Goal: Task Accomplishment & Management: Manage account settings

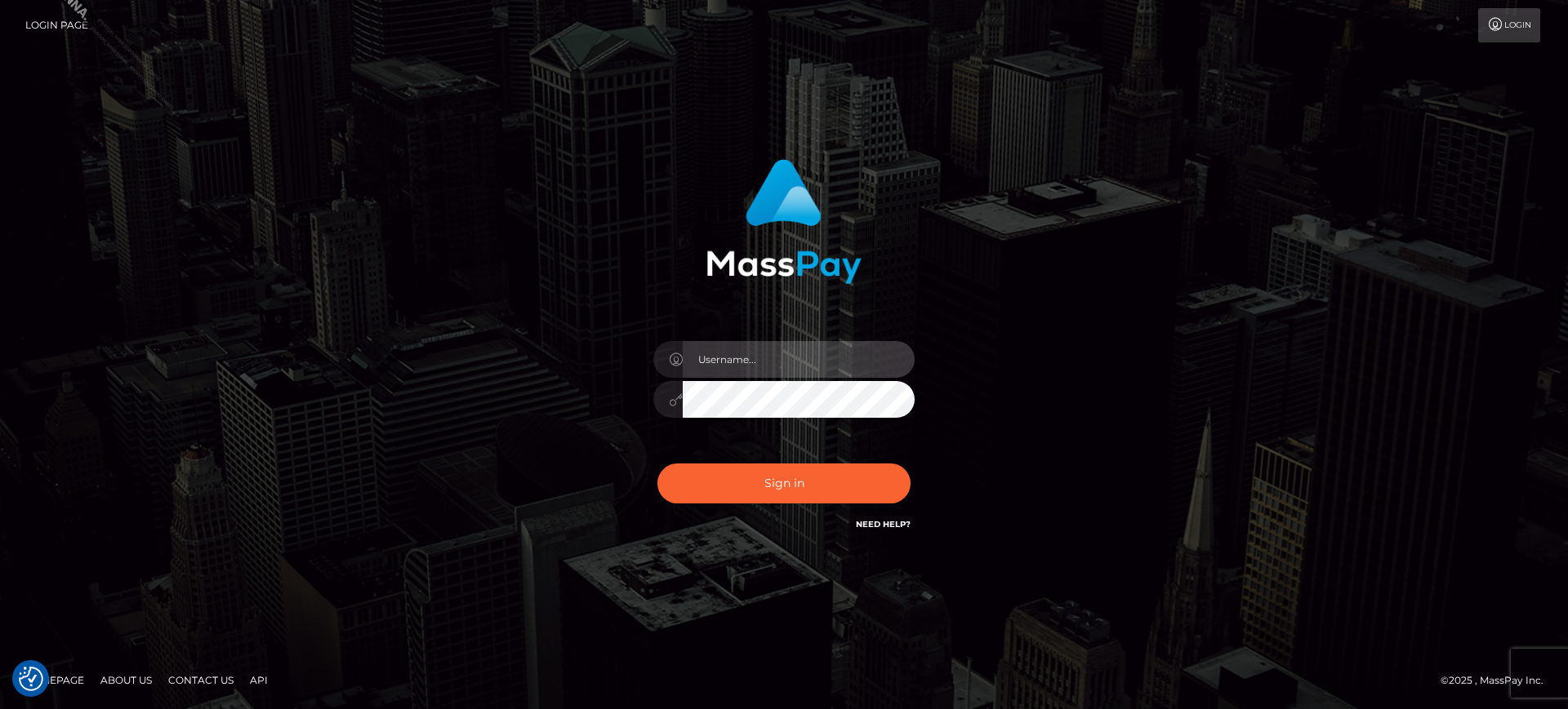
type input "[PERSON_NAME].B2S"
click at [810, 357] on input "marianne.B2S" at bounding box center [798, 360] width 232 height 37
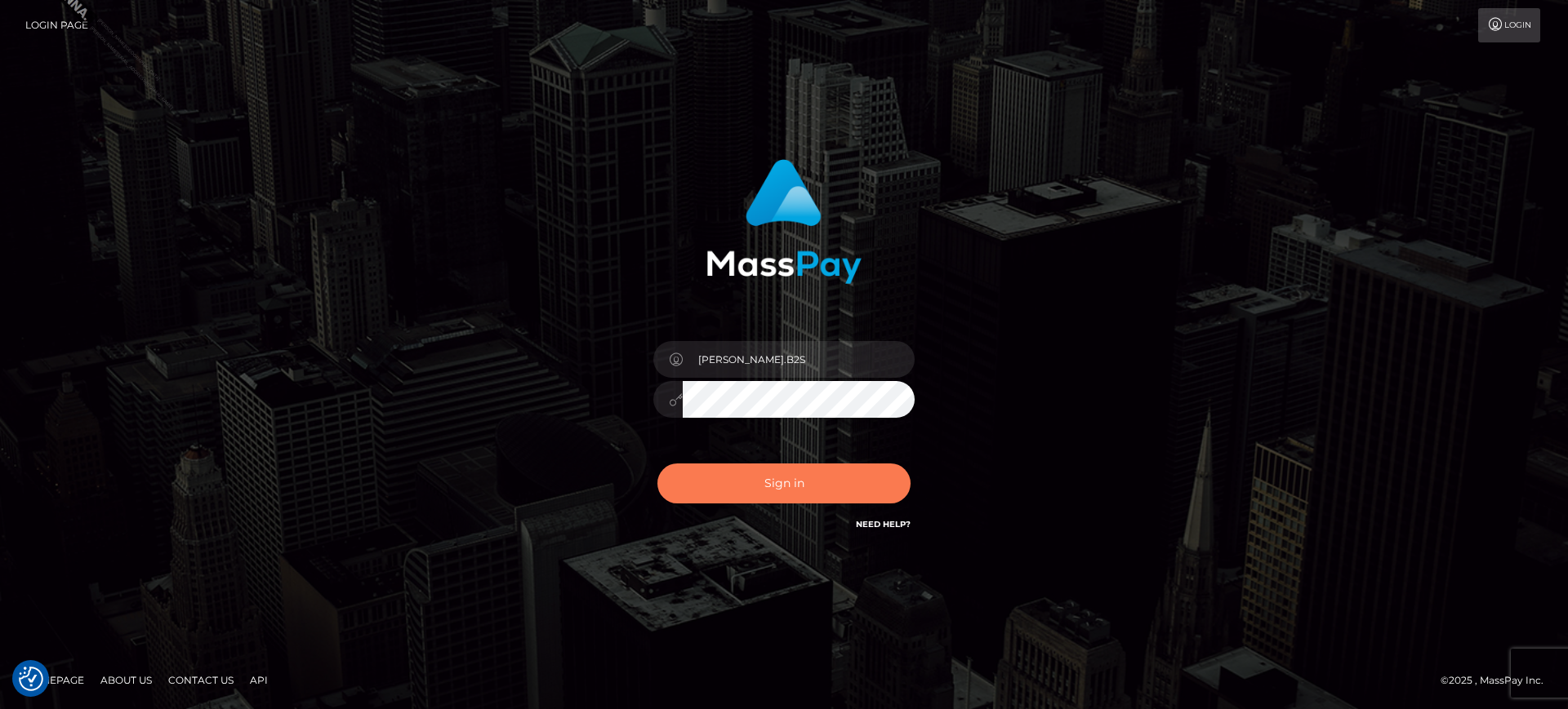
click at [821, 490] on button "Sign in" at bounding box center [784, 482] width 253 height 40
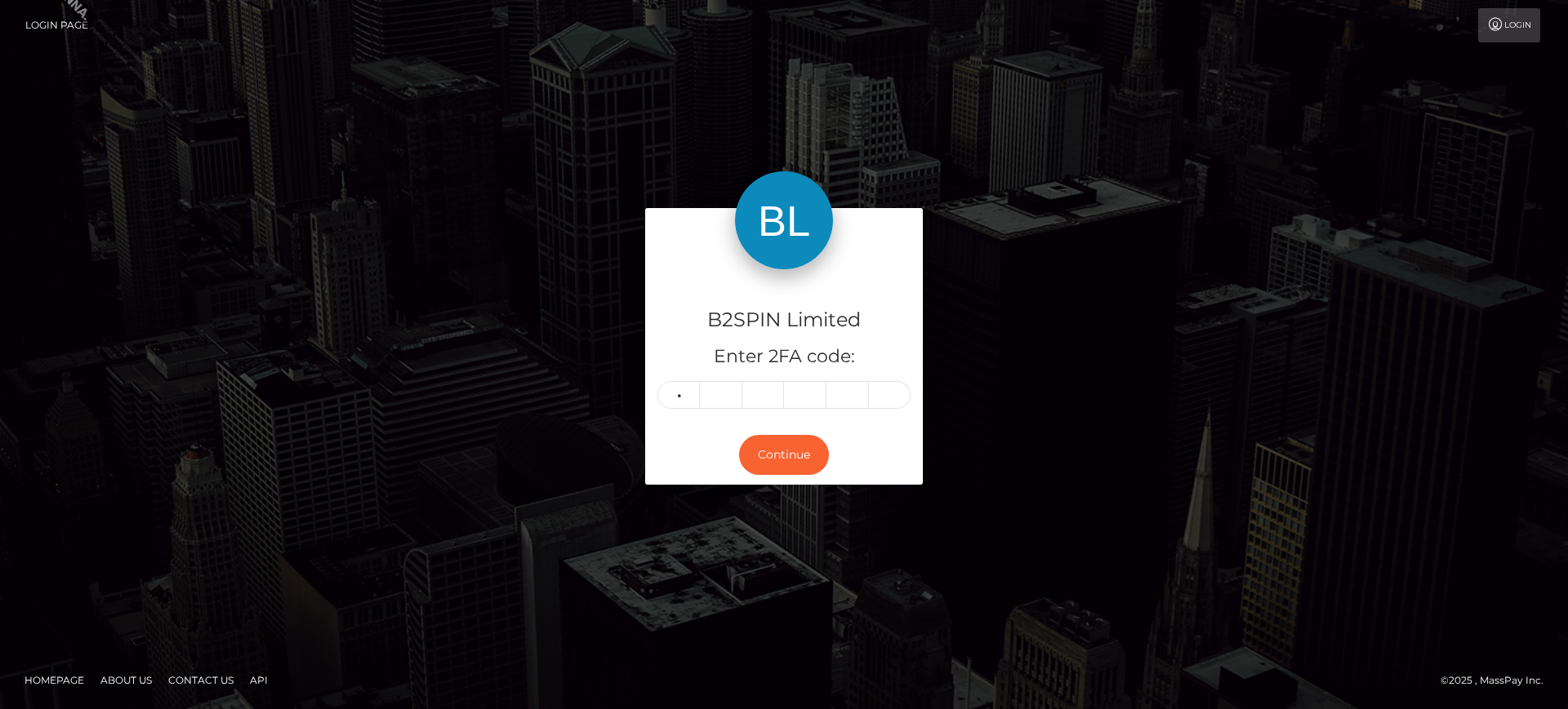
type input "5"
type input "3"
type input "2"
type input "1"
type input "7"
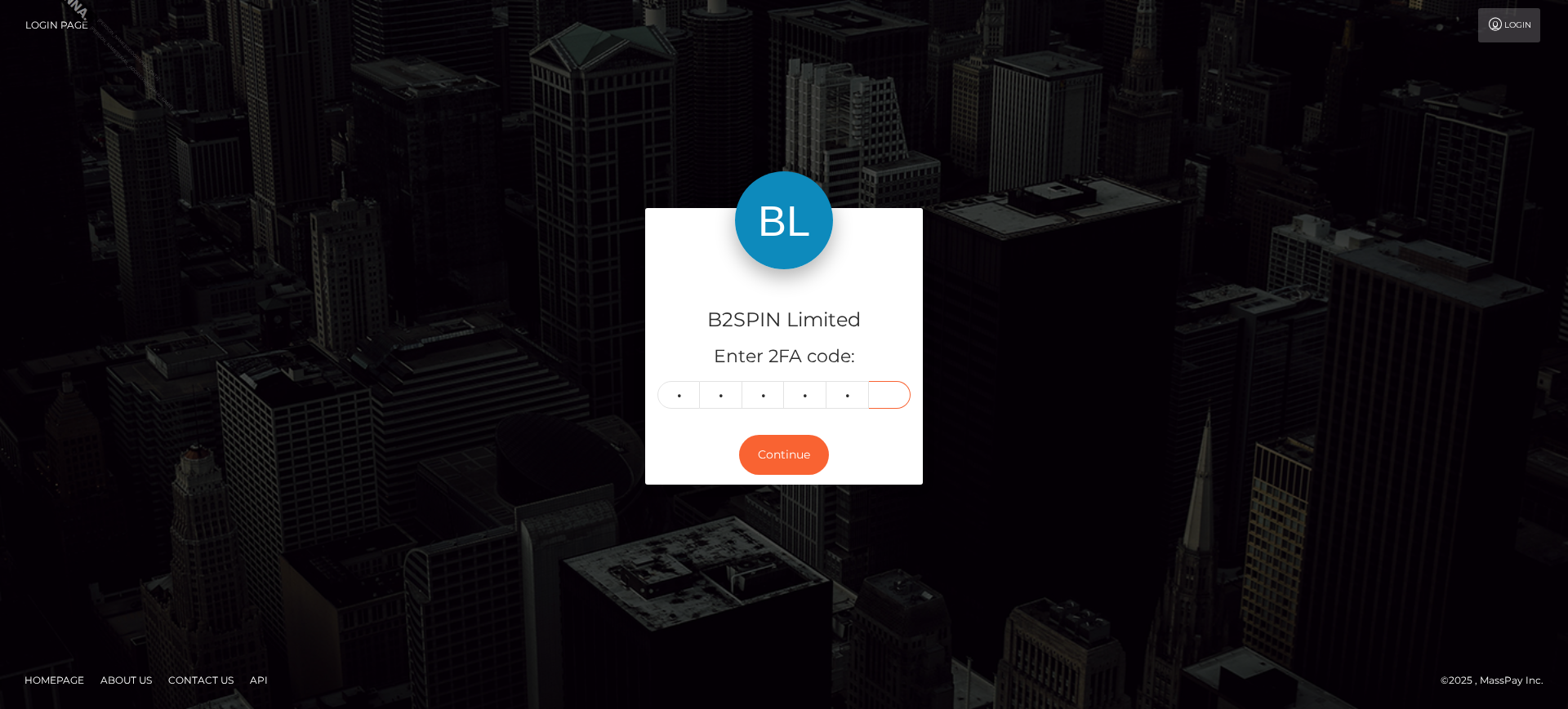
type input "6"
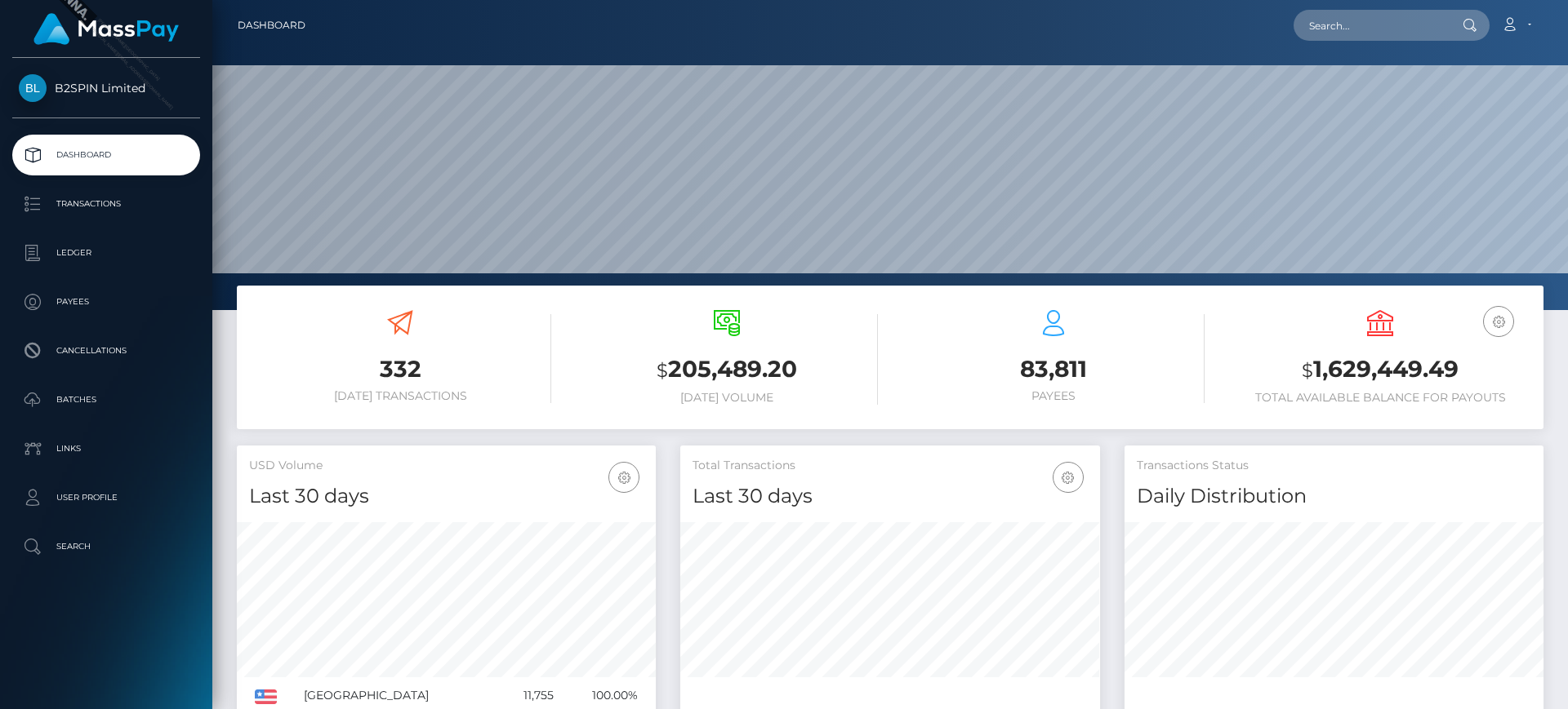
scroll to position [290, 420]
click at [97, 205] on p "Transactions" at bounding box center [105, 204] width 174 height 24
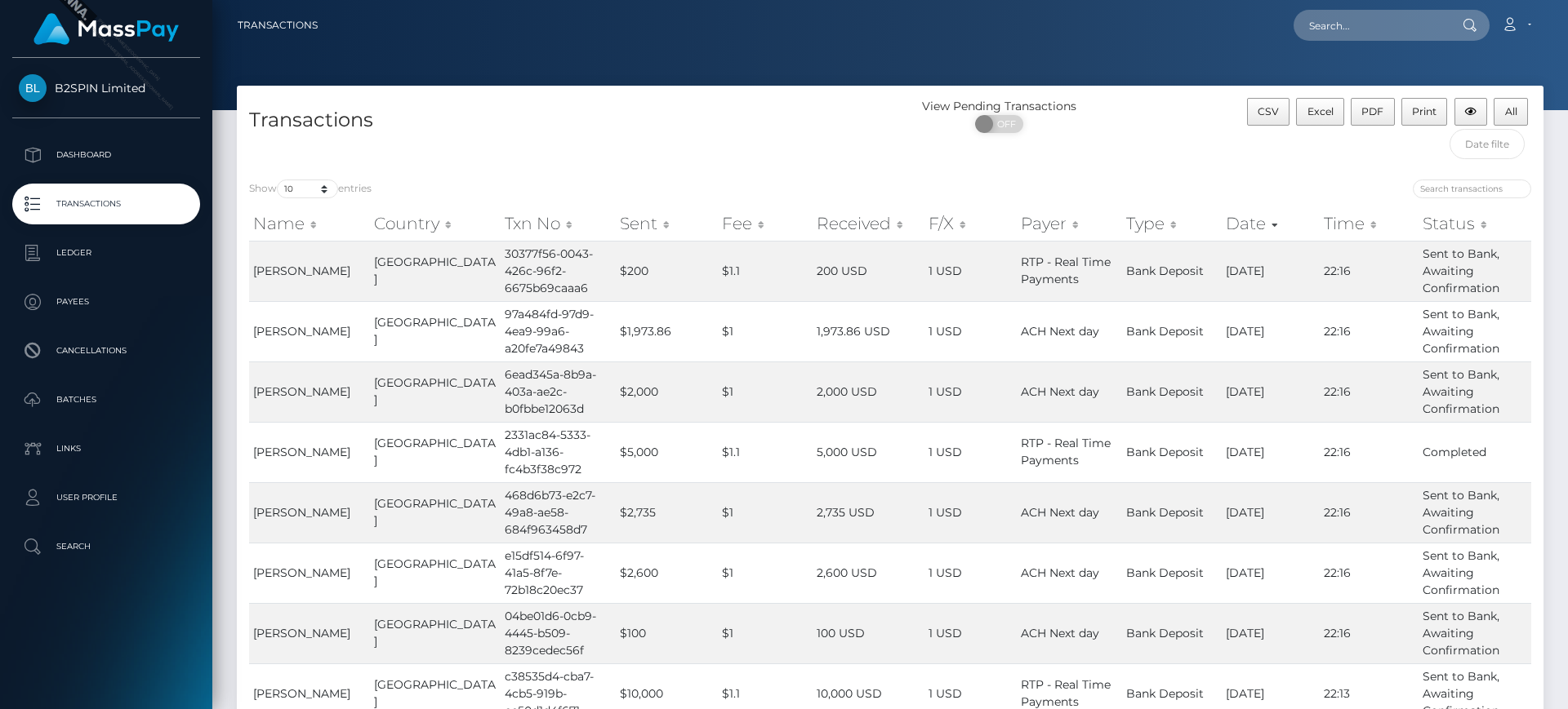
click at [1490, 164] on div "CSV Excel PDF Print All" at bounding box center [1380, 132] width 327 height 69
click at [1512, 126] on div "CSV Excel PDF Print All" at bounding box center [1389, 113] width 284 height 31
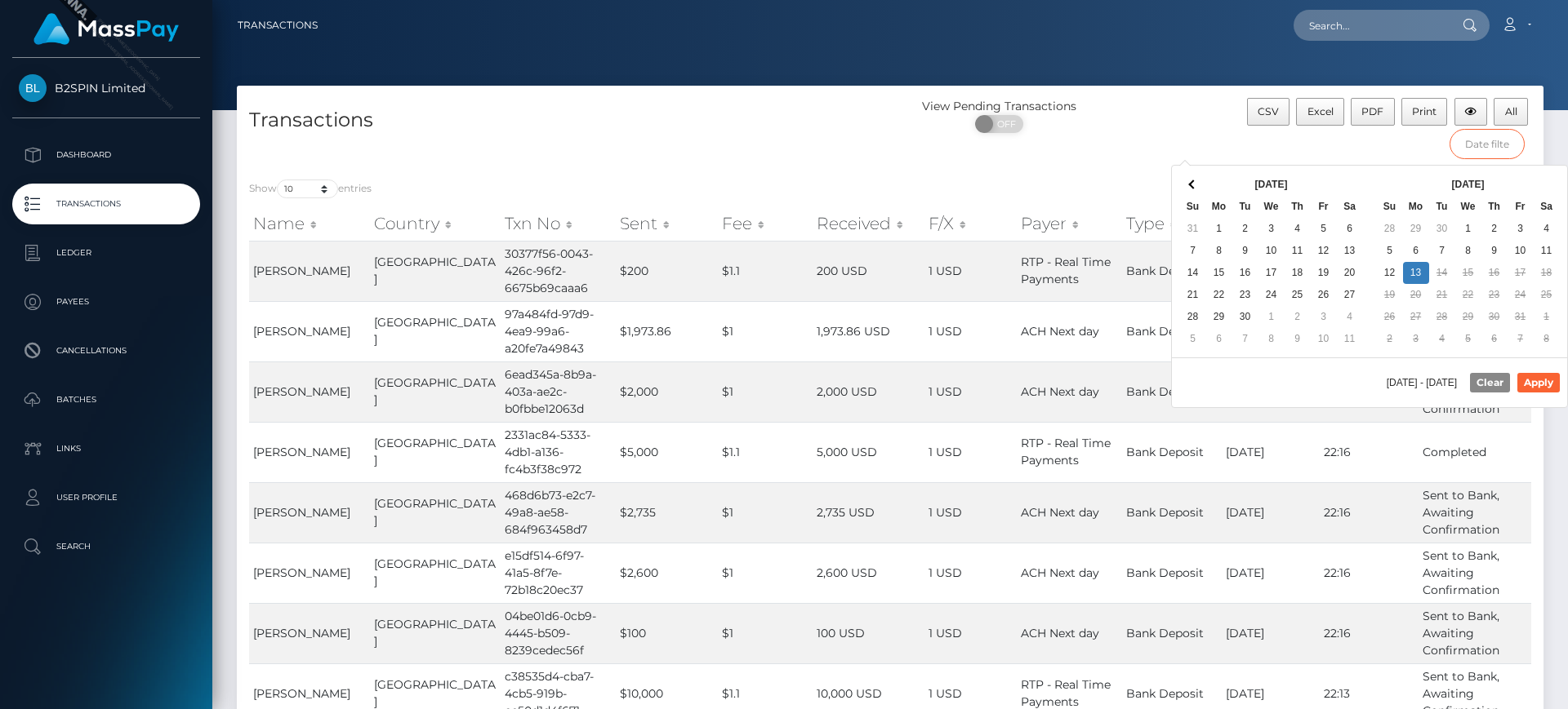
click at [1499, 153] on input "text" at bounding box center [1487, 144] width 76 height 30
click at [1555, 374] on button "Apply" at bounding box center [1539, 382] width 42 height 19
type input "10/01/2025 - 10/13/2025"
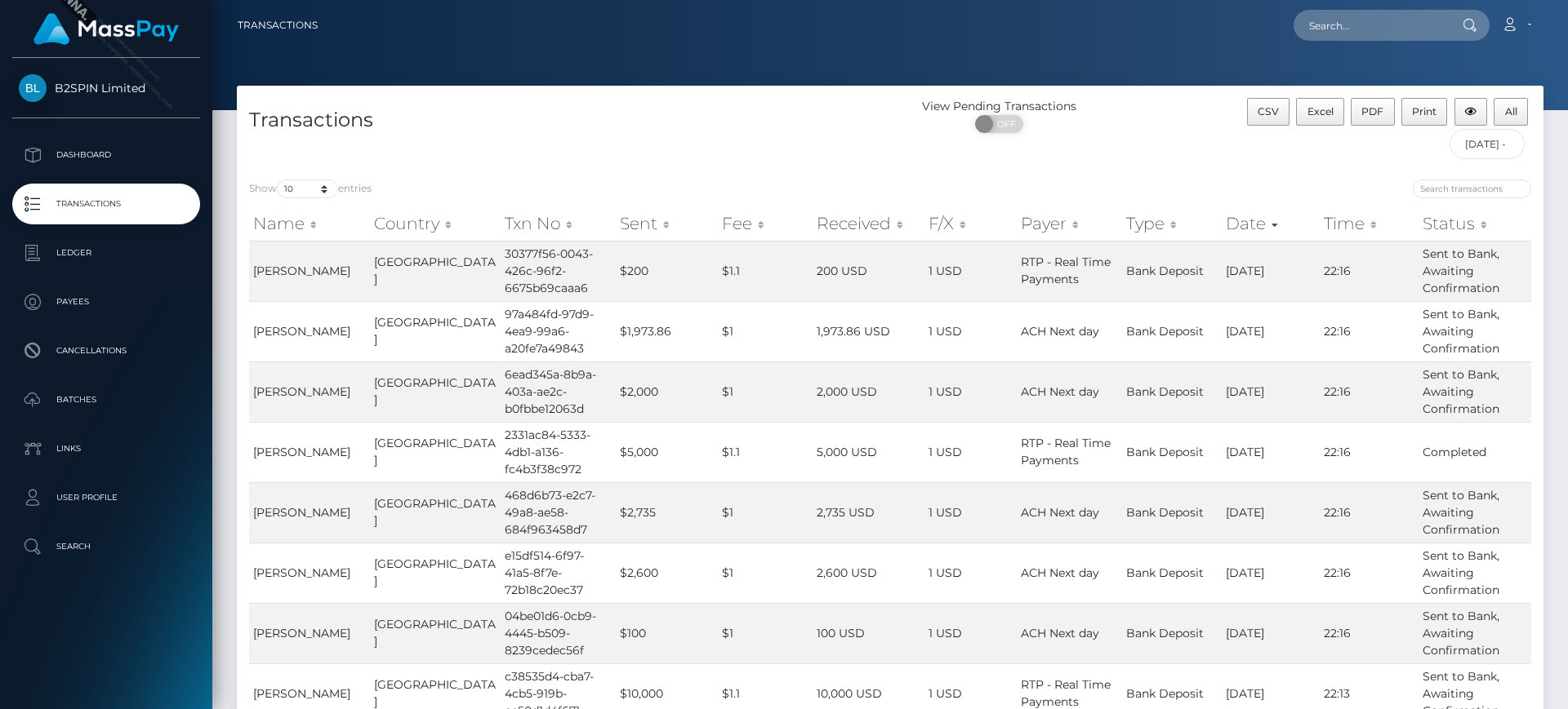
click at [1353, 157] on div "CSV Excel PDF Print All 10/01/2025 - 10/13/2025" at bounding box center [1380, 132] width 327 height 69
click at [1518, 117] on button "All" at bounding box center [1511, 111] width 35 height 28
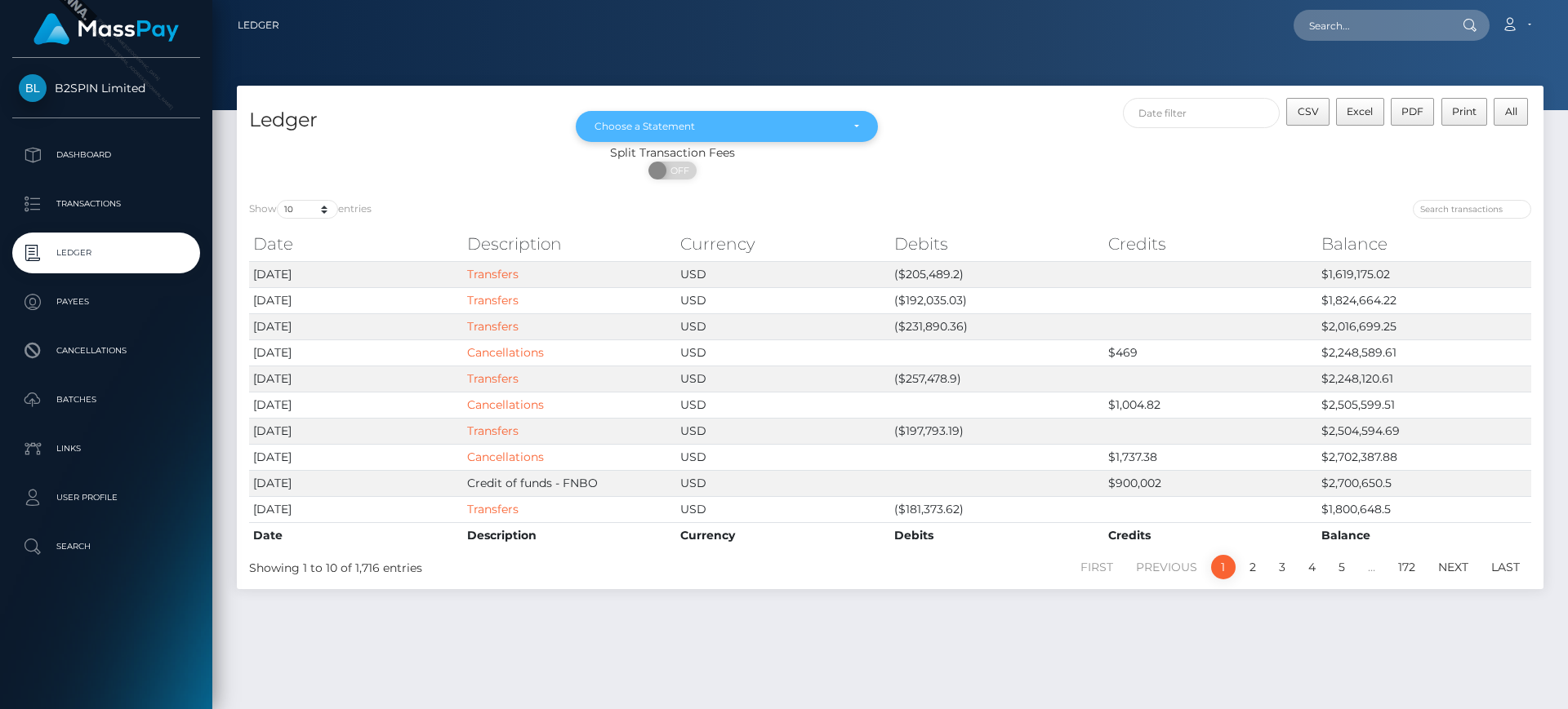
click at [744, 119] on div "Choose a Statement" at bounding box center [726, 126] width 302 height 31
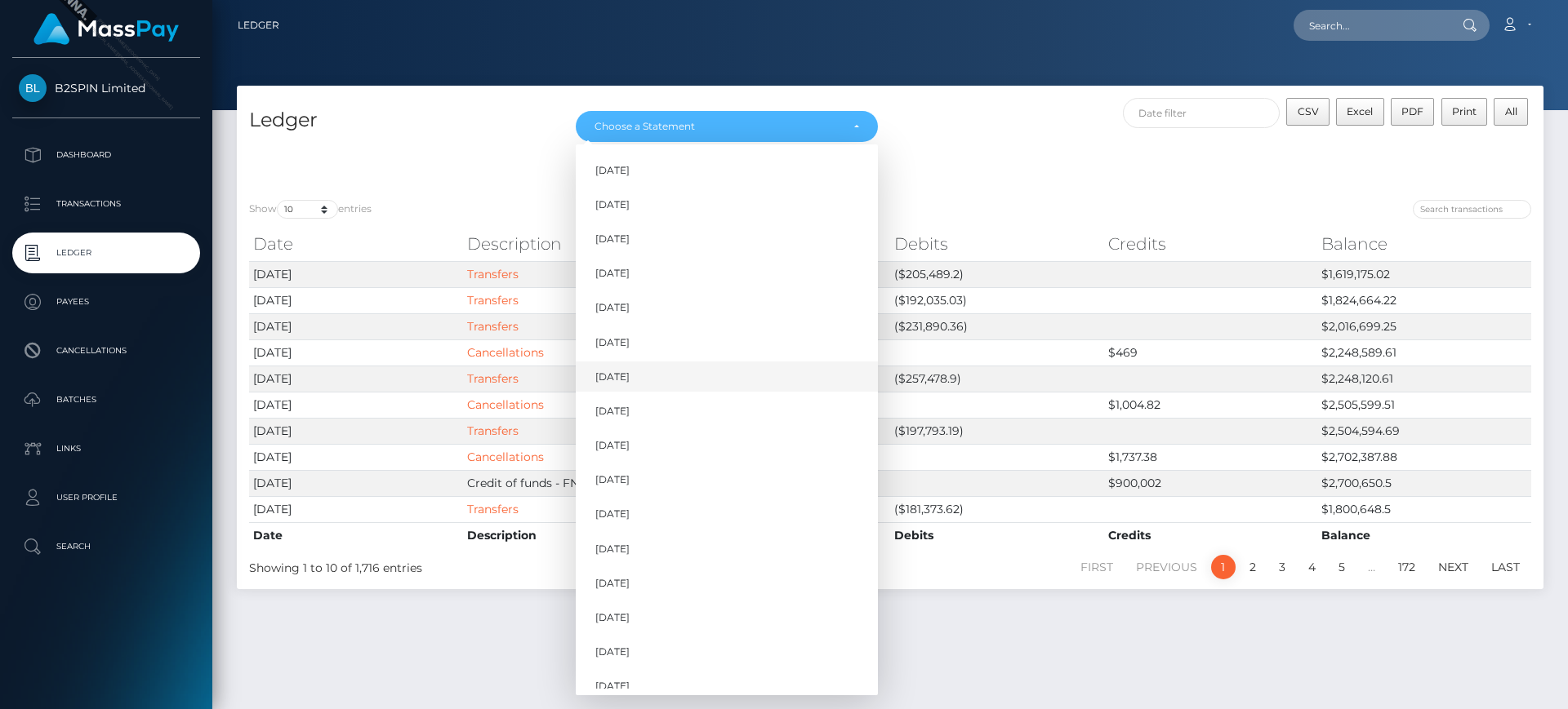
click at [861, 375] on link "[DATE]" at bounding box center [726, 376] width 302 height 30
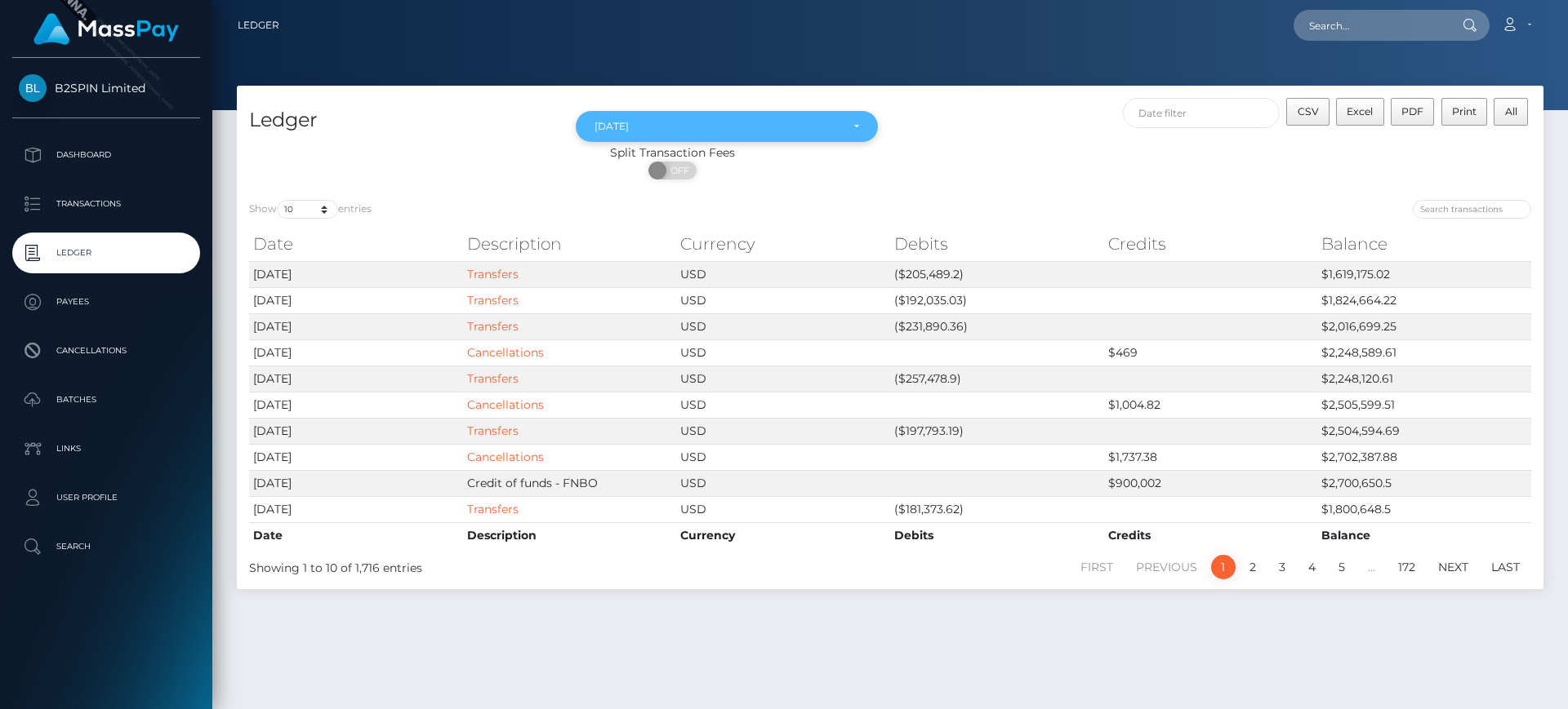
click at [732, 138] on div "[DATE]" at bounding box center [726, 126] width 302 height 31
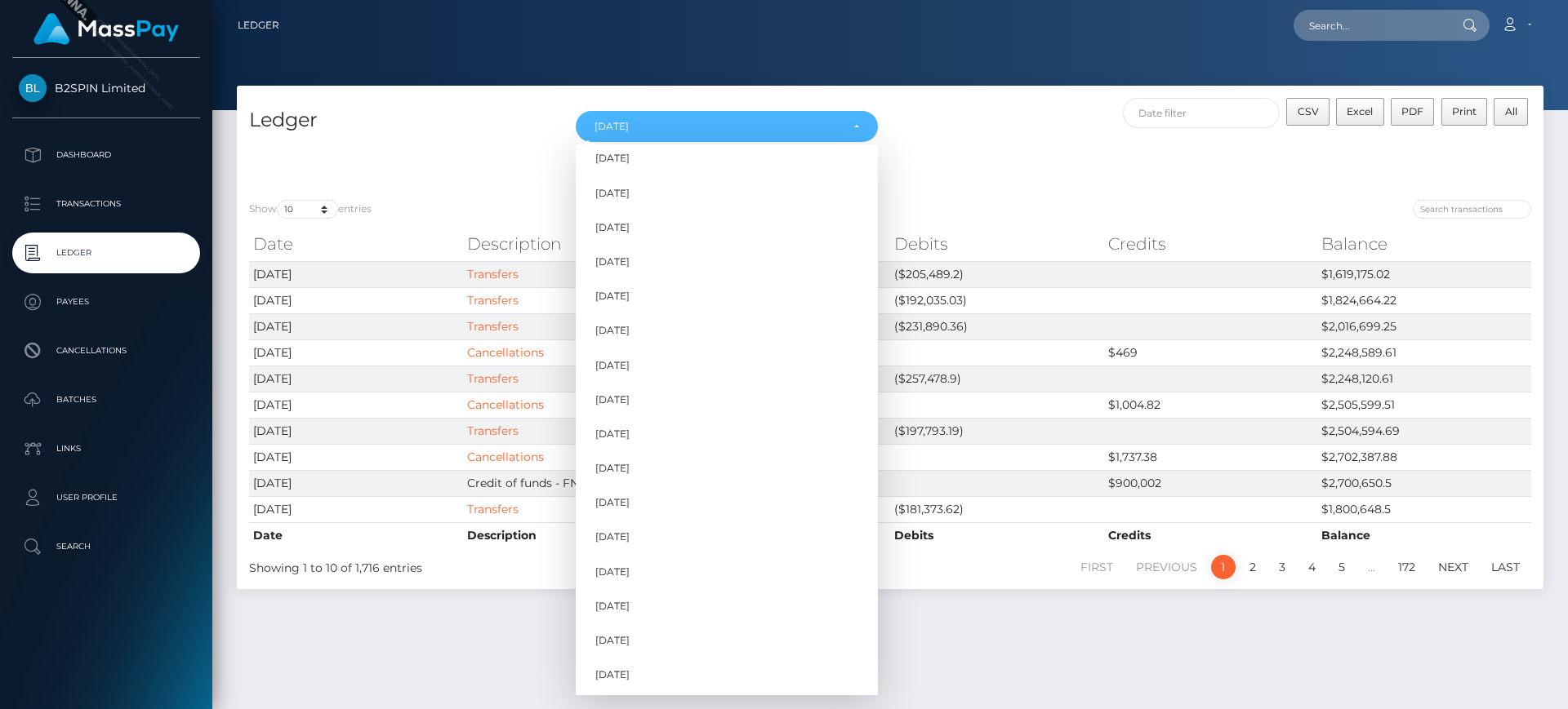
scroll to position [530, 0]
click at [699, 672] on link "Oct 2025" at bounding box center [726, 674] width 302 height 30
click at [622, 670] on span "Oct 2025" at bounding box center [613, 673] width 35 height 14
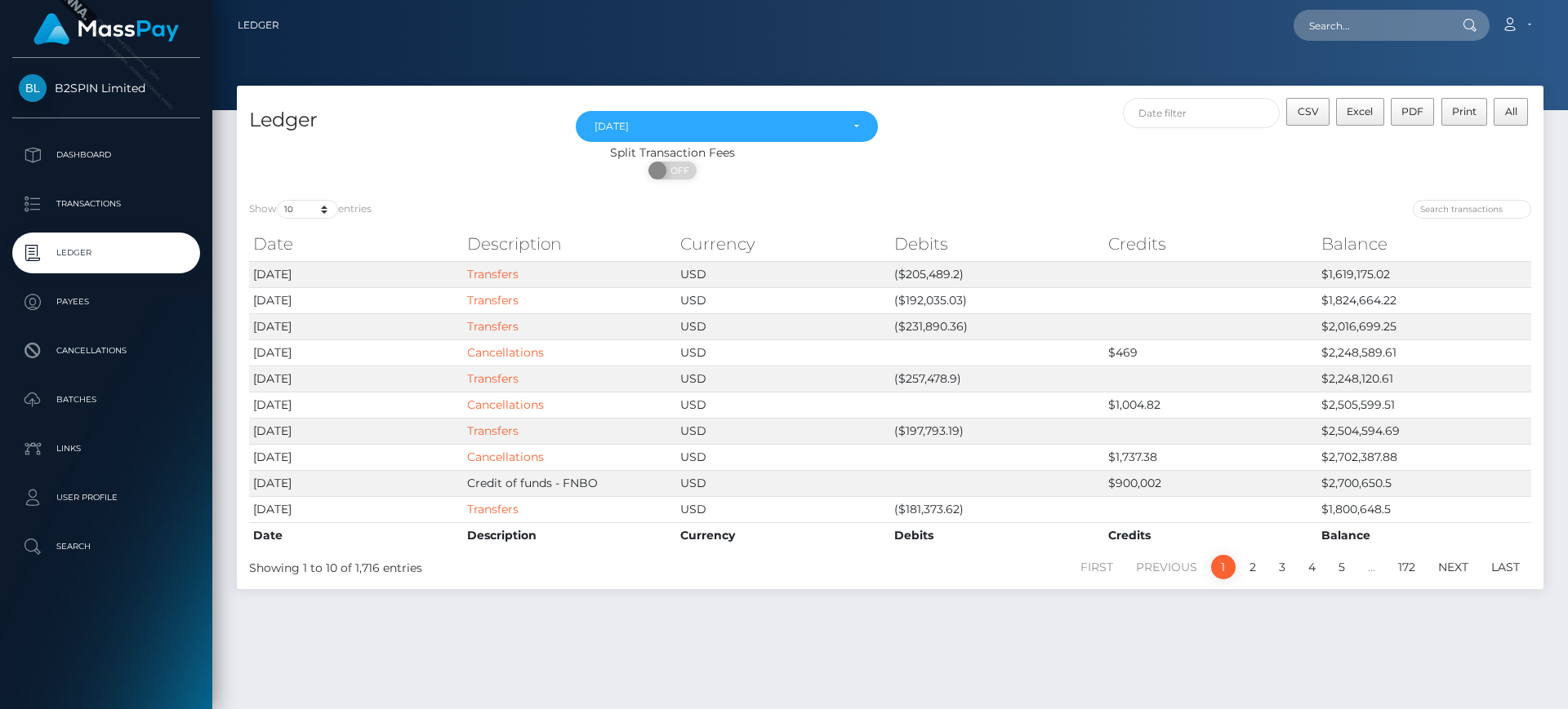
select select "Oct 2025"
click at [298, 213] on select "10 25 50 100 250" at bounding box center [308, 209] width 62 height 19
select select "25"
click at [278, 200] on select "10 25 50 100 250" at bounding box center [308, 209] width 62 height 19
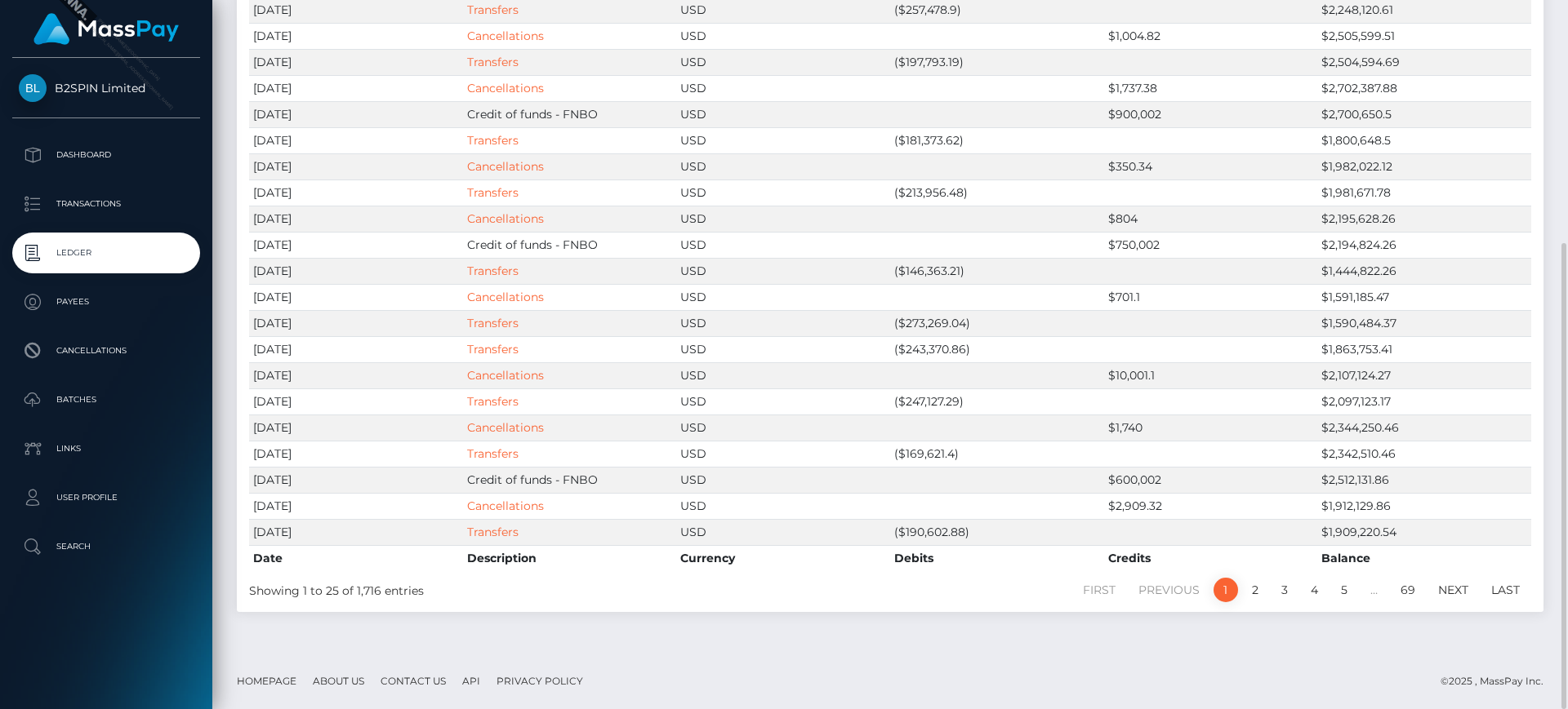
scroll to position [0, 0]
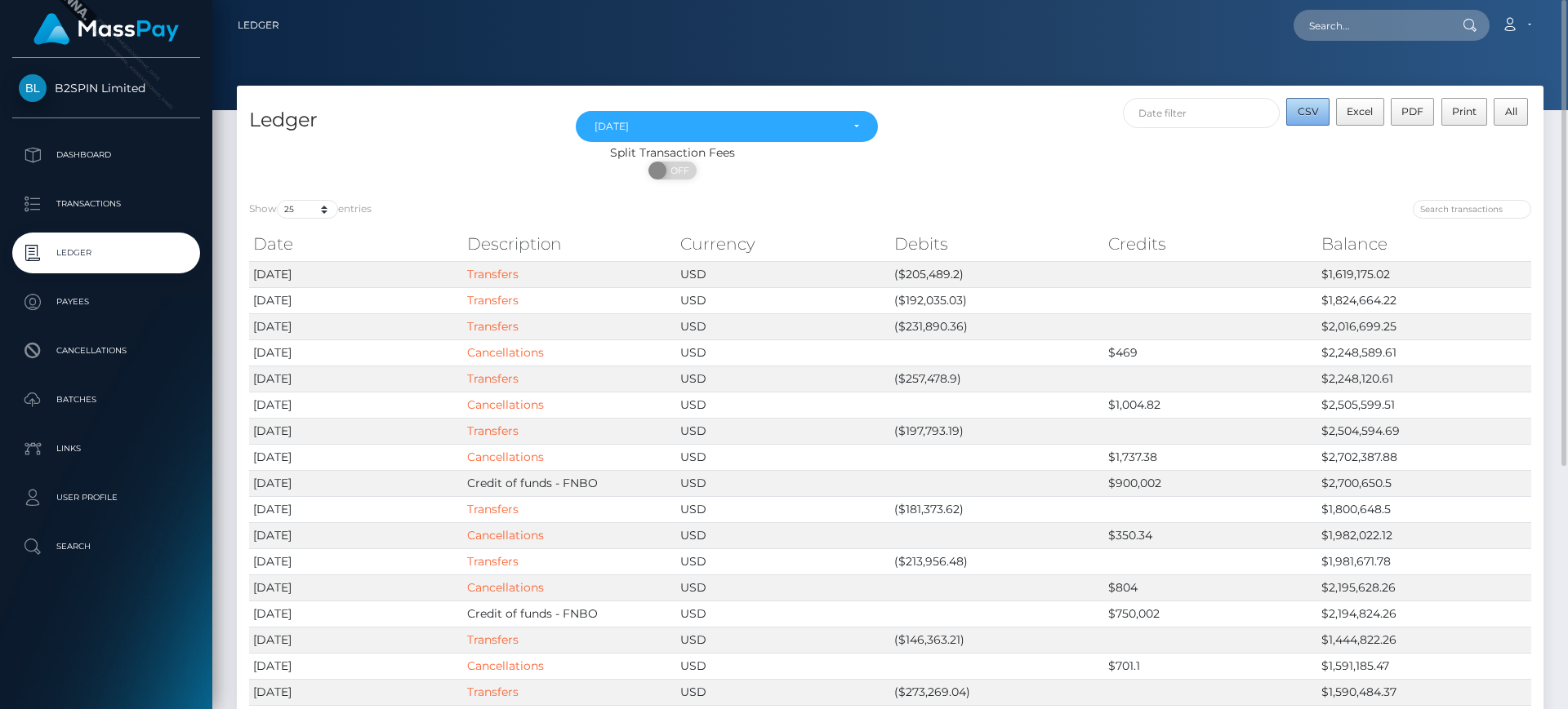
click at [1315, 111] on span "CSV" at bounding box center [1308, 111] width 21 height 13
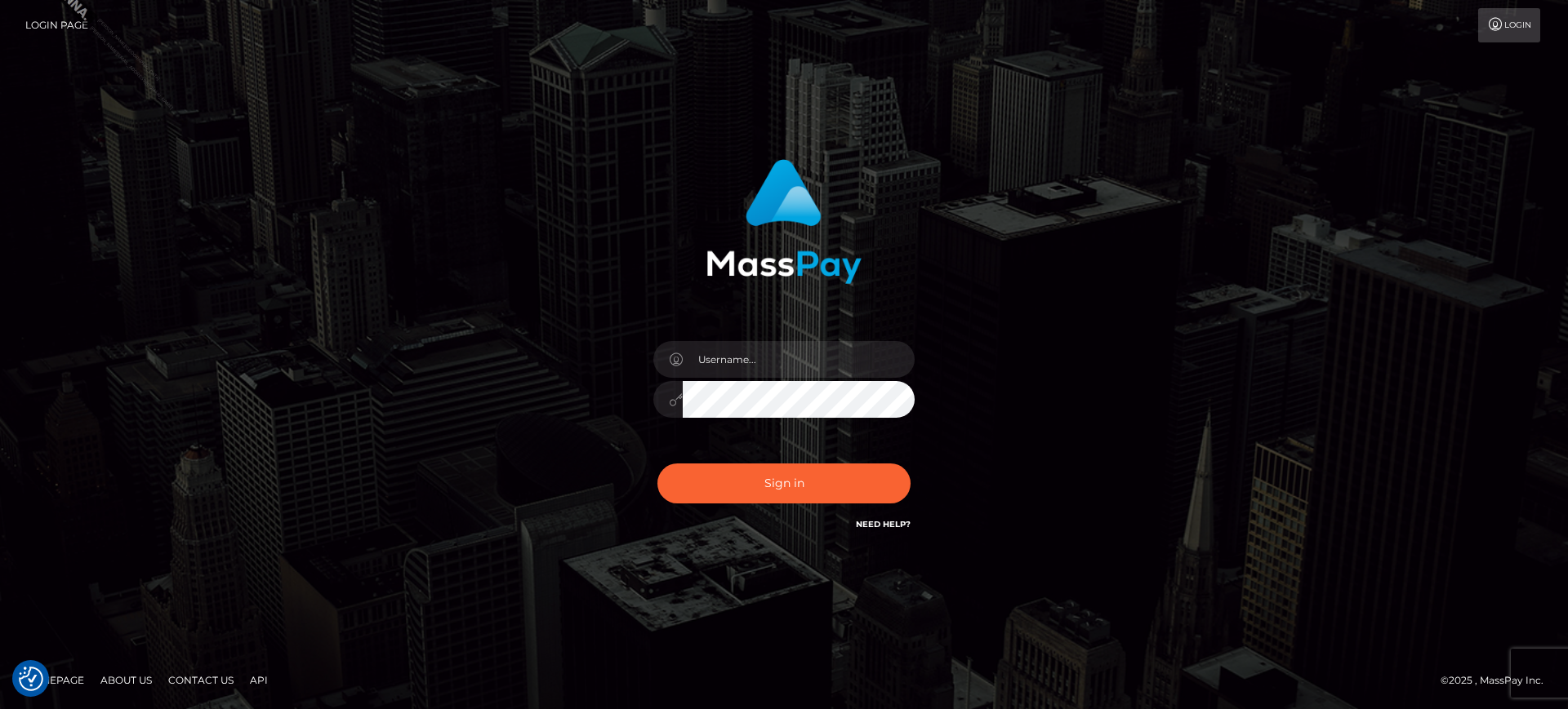
checkbox input "true"
type input "[PERSON_NAME].B2S"
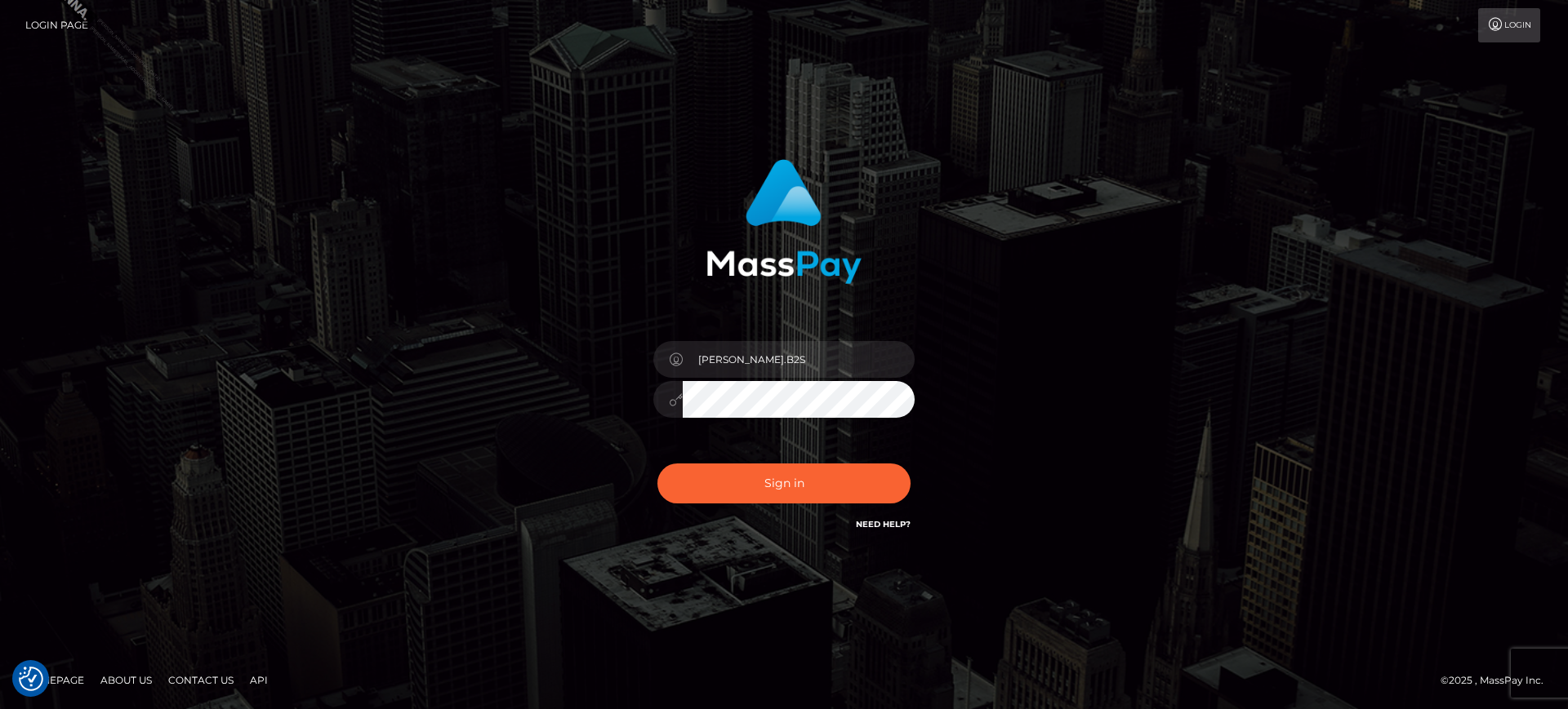
click at [789, 504] on div "Sign in Need Help?" at bounding box center [784, 490] width 286 height 72
click at [823, 463] on button "Sign in" at bounding box center [784, 482] width 253 height 40
type input "[PERSON_NAME].B2S"
click at [752, 363] on input "[PERSON_NAME].B2S" at bounding box center [798, 360] width 232 height 37
click at [795, 348] on input "[PERSON_NAME].B2S" at bounding box center [798, 360] width 232 height 37
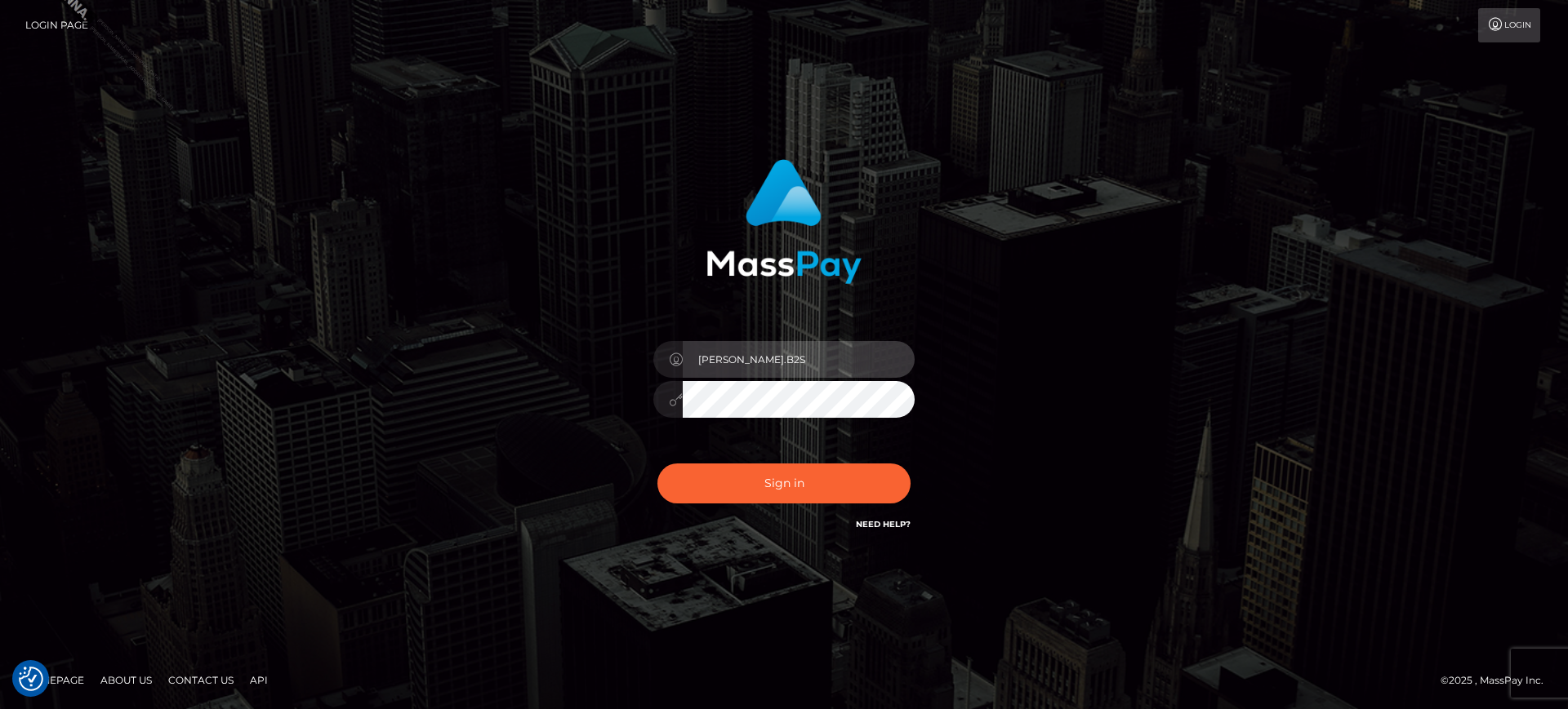
click at [779, 357] on input "[PERSON_NAME].B2S" at bounding box center [798, 360] width 232 height 37
click at [721, 357] on input "[PERSON_NAME].B2S" at bounding box center [798, 360] width 232 height 37
click at [1102, 313] on div "marianne.B2S Sign in" at bounding box center [784, 354] width 931 height 415
click at [756, 358] on input "marianne.B2S" at bounding box center [798, 360] width 232 height 37
click at [457, 301] on div "marianne.B2S Sign in" at bounding box center [784, 354] width 931 height 415
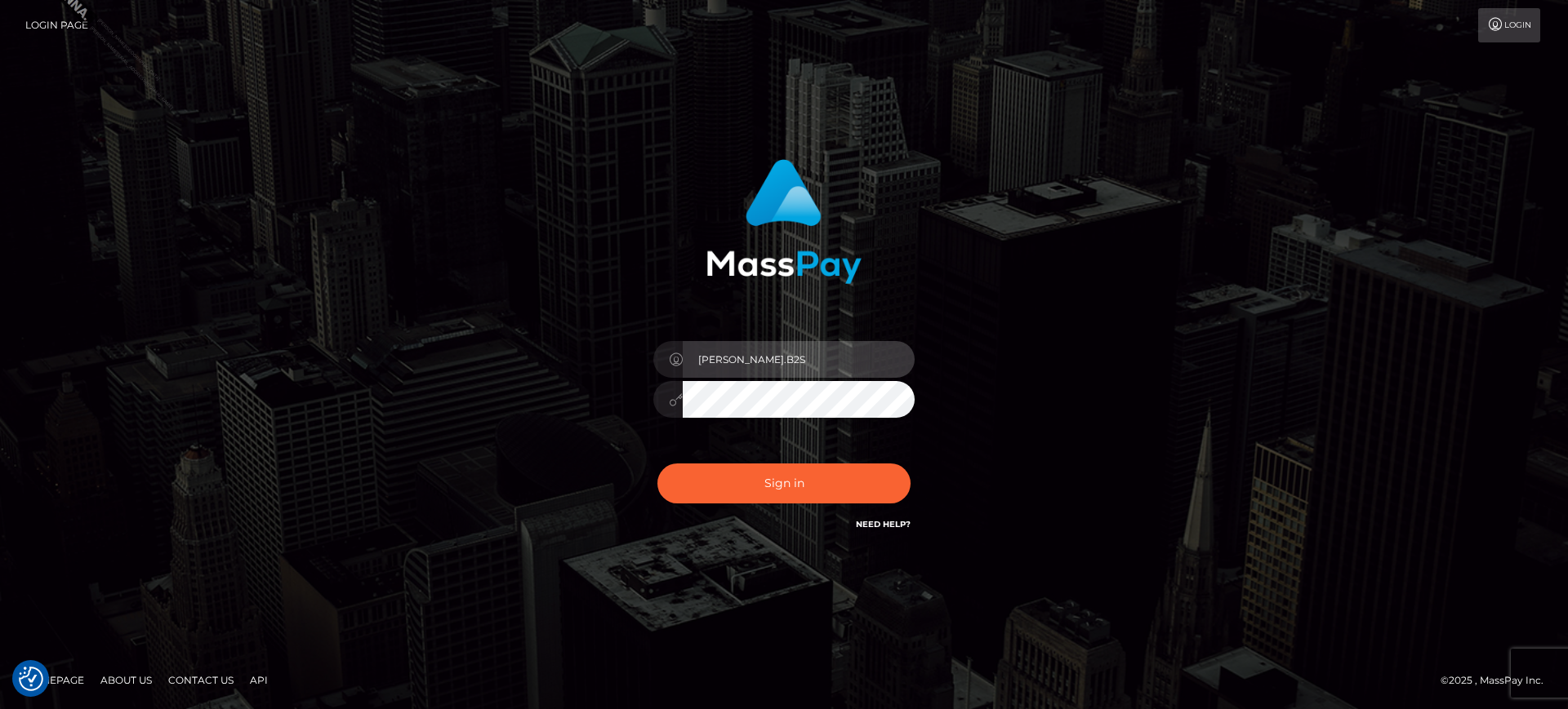
click at [715, 365] on input "marianne.B2S" at bounding box center [798, 360] width 232 height 37
type input "[PERSON_NAME].B2S"
click at [831, 374] on input "[PERSON_NAME].B2S" at bounding box center [798, 360] width 232 height 37
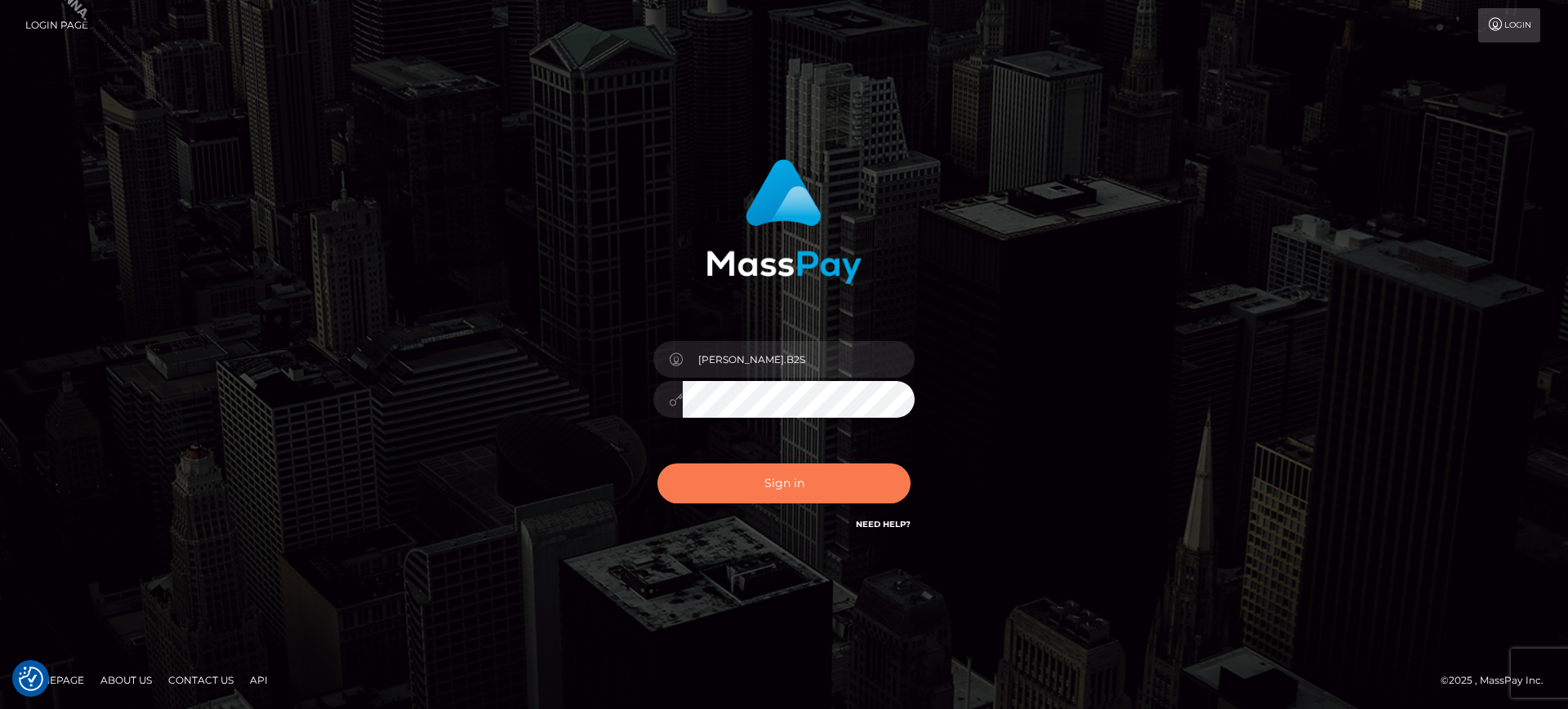
click at [749, 472] on button "Sign in" at bounding box center [784, 482] width 253 height 40
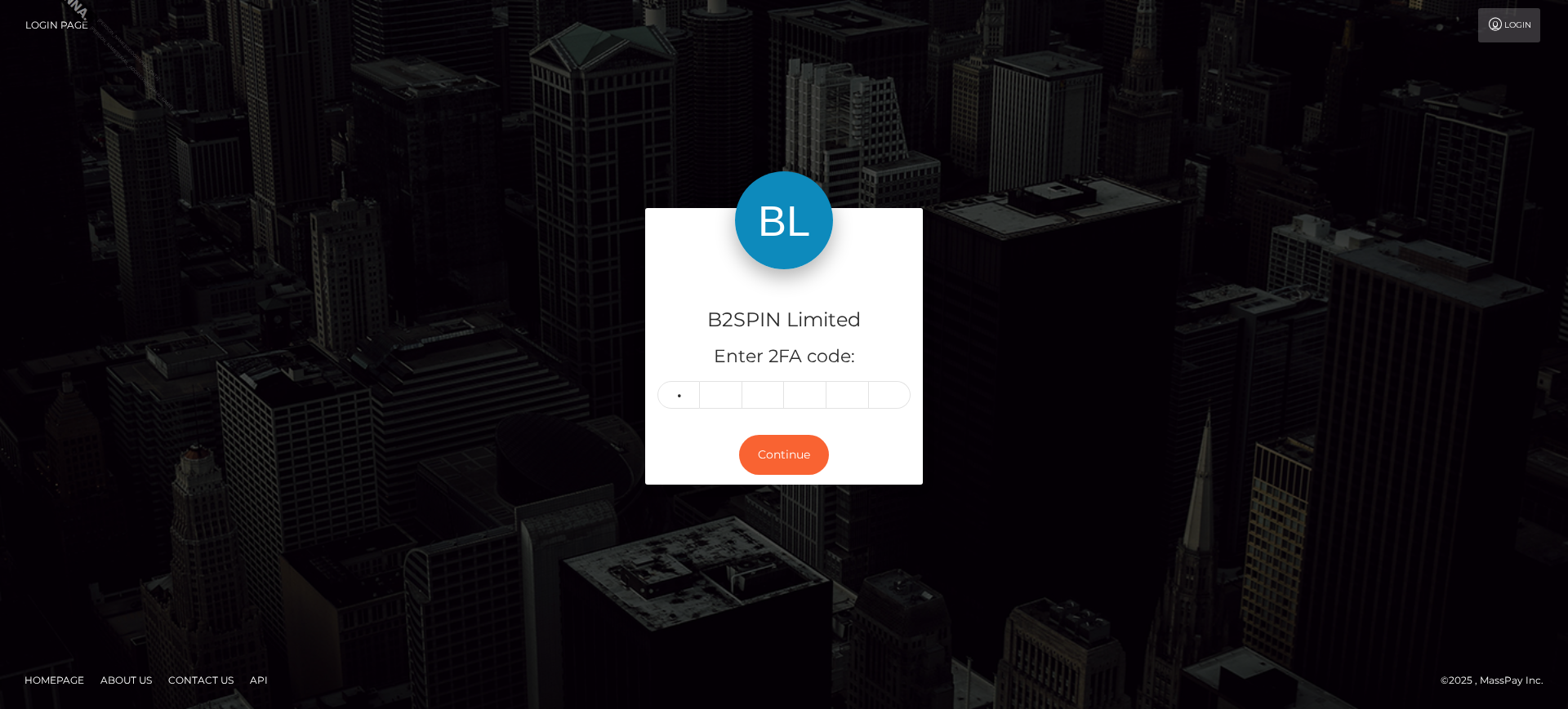
type input "9"
type input "4"
type input "1"
type input "3"
type input "7"
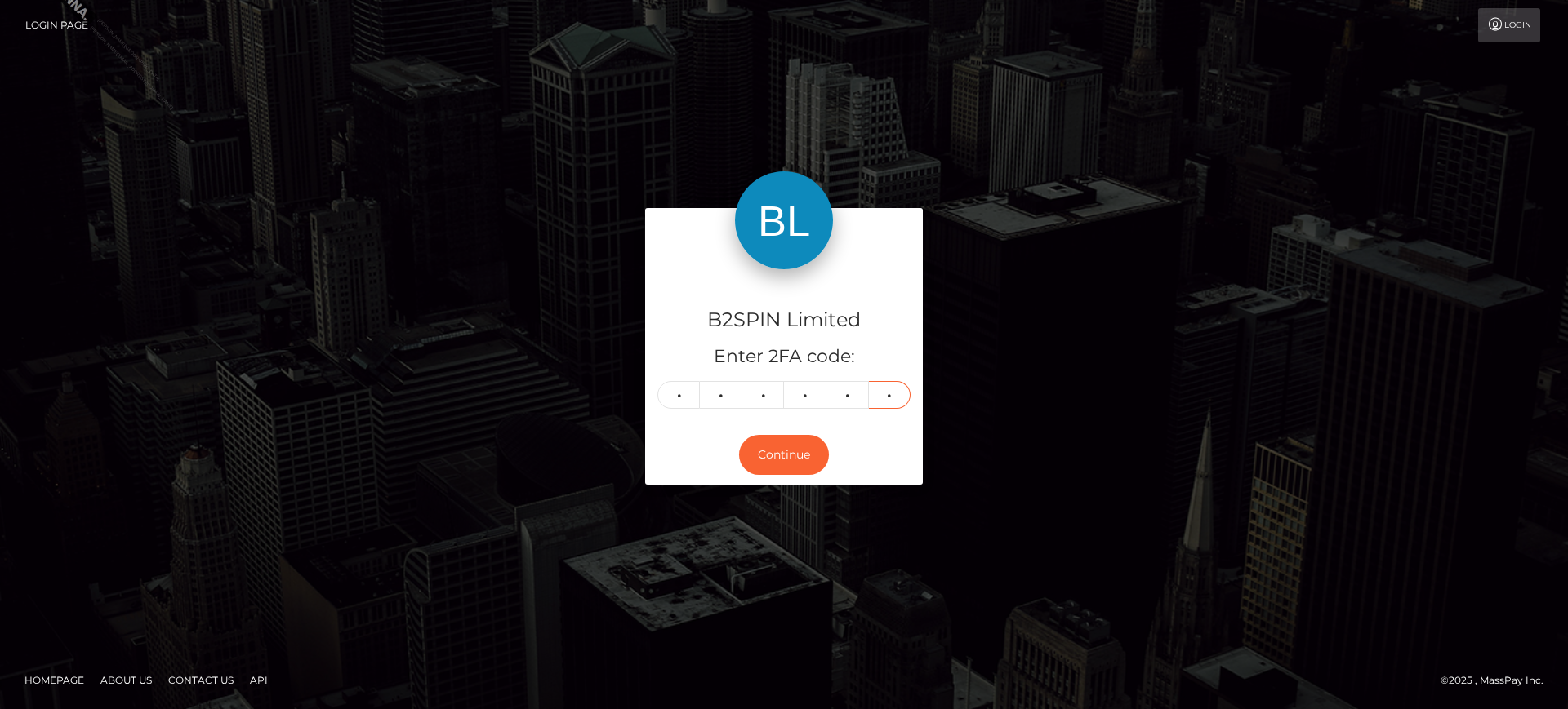
type input "9"
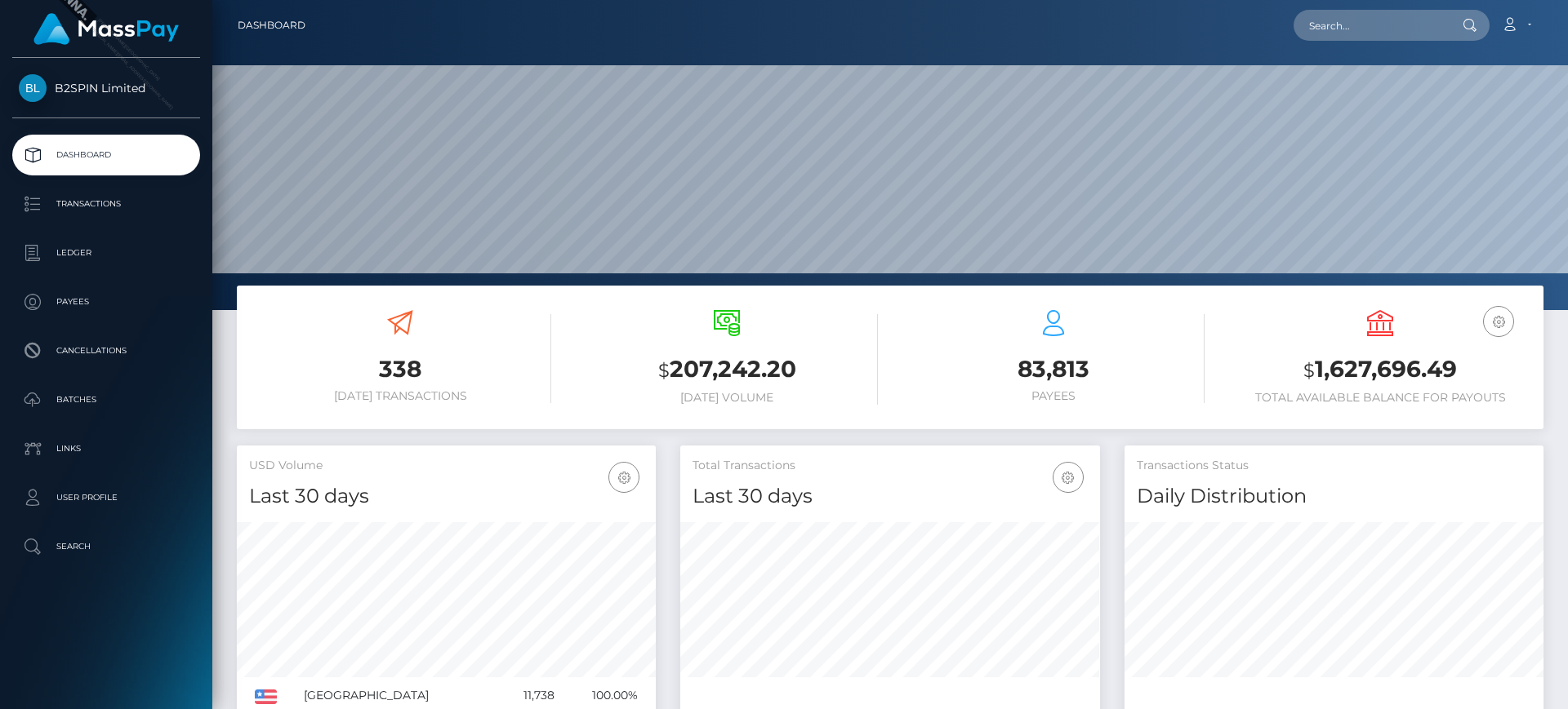
scroll to position [290, 420]
click at [104, 237] on link "Ledger" at bounding box center [106, 253] width 188 height 40
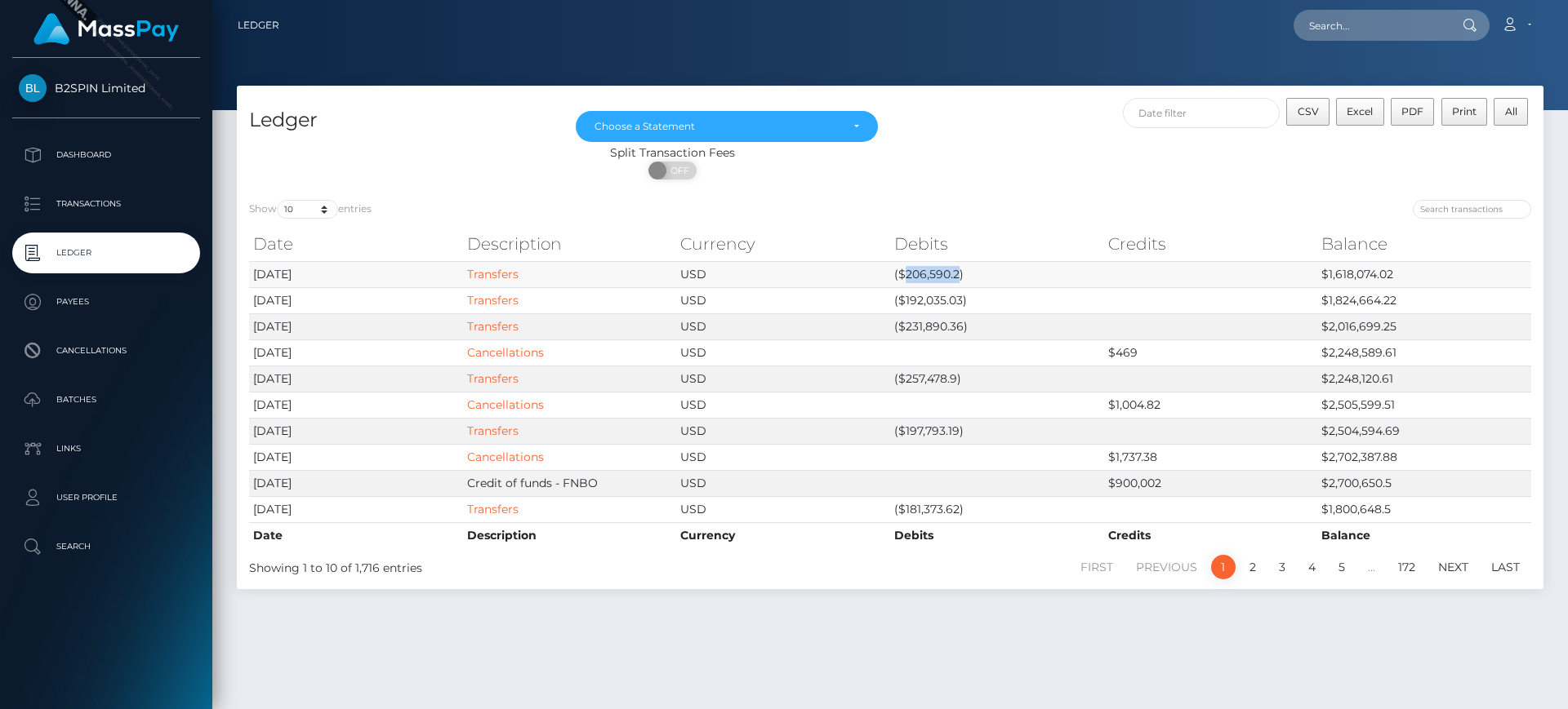
drag, startPoint x: 906, startPoint y: 272, endPoint x: 958, endPoint y: 270, distance: 52.0
click at [958, 270] on td "($206,590.2)" at bounding box center [997, 274] width 214 height 26
copy td "206,590.2"
drag, startPoint x: 1329, startPoint y: 273, endPoint x: 1416, endPoint y: 268, distance: 87.1
click at [1416, 268] on td "$1,618,074.02" at bounding box center [1424, 274] width 214 height 26
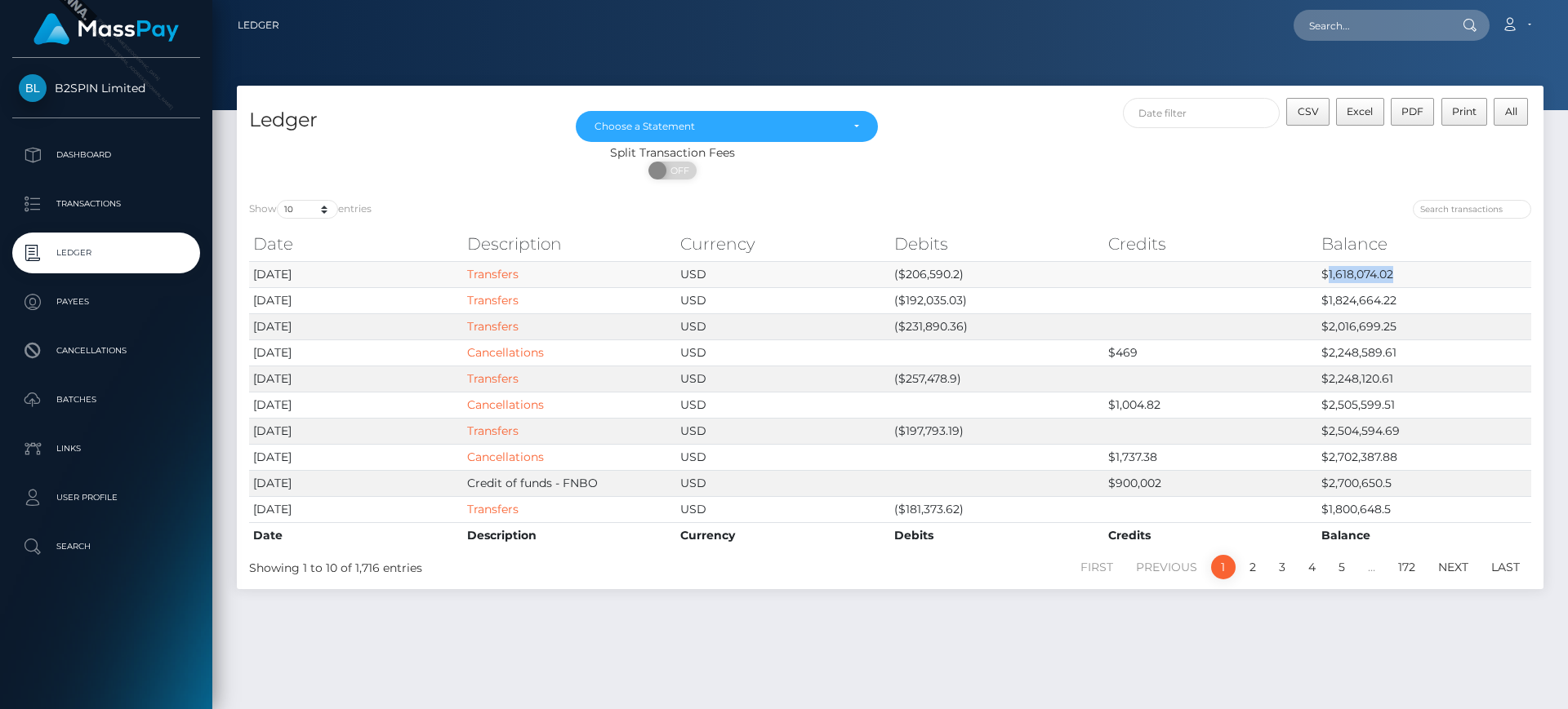
copy td "1,618,074.02"
click at [834, 120] on div "Choose a Statement" at bounding box center [718, 126] width 246 height 13
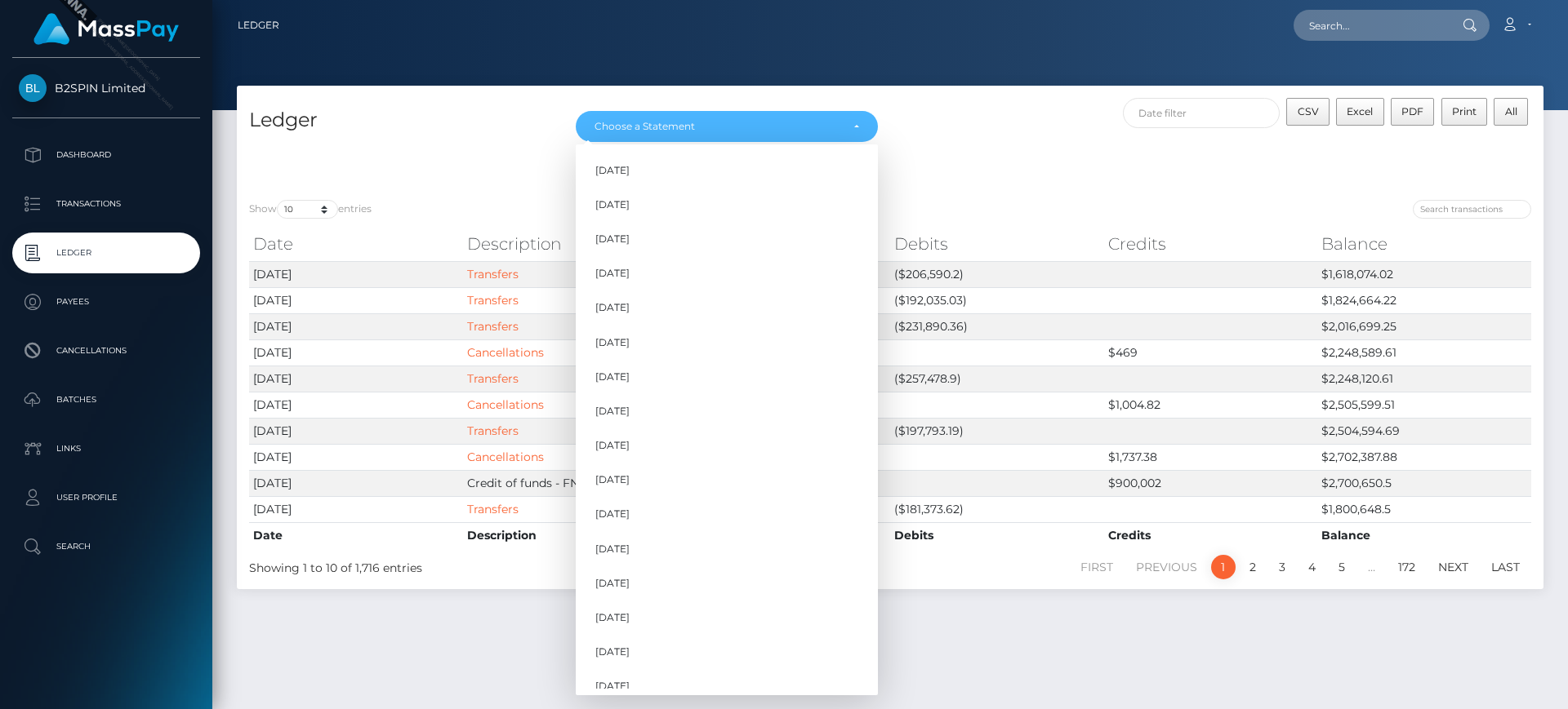
click at [1066, 131] on div "CSV Excel PDF Print All" at bounding box center [1216, 120] width 653 height 46
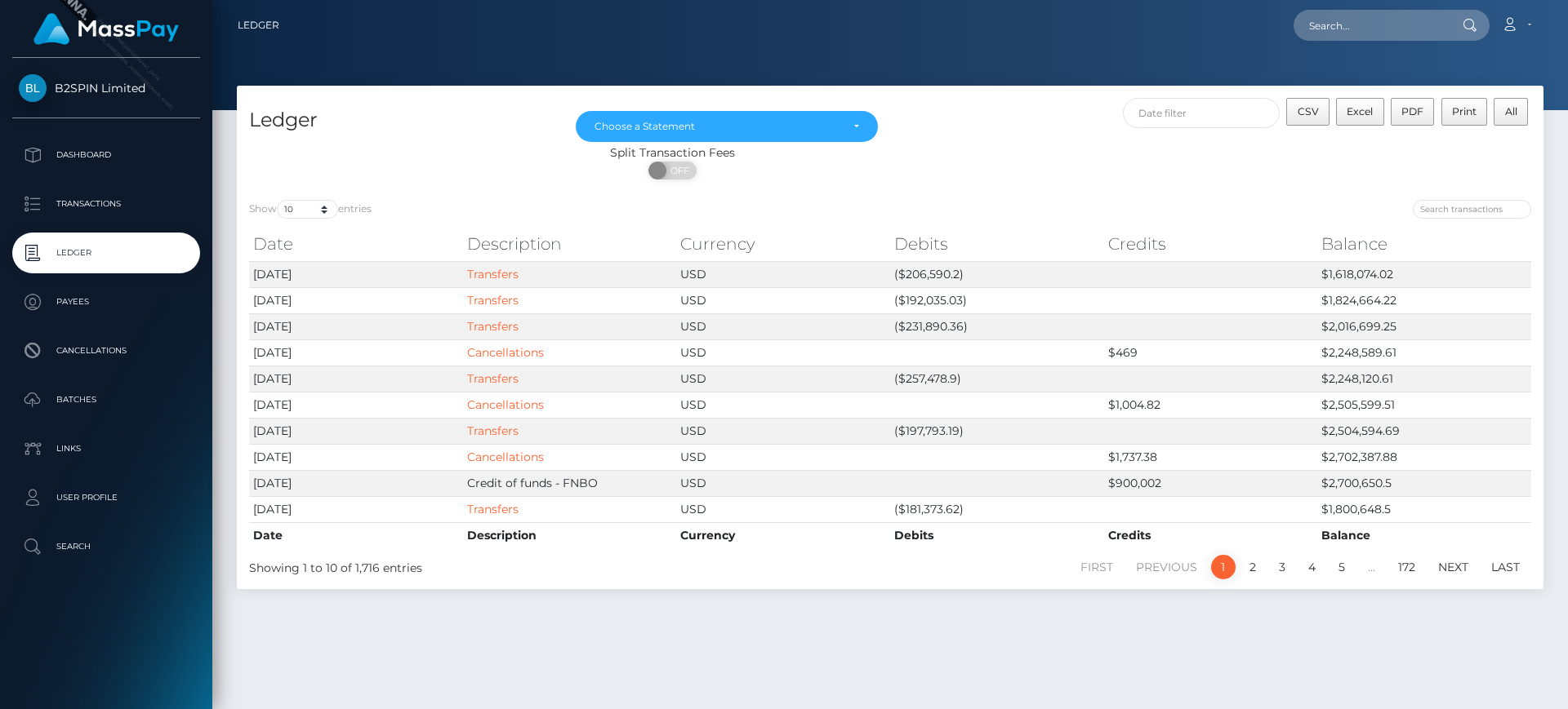
click at [813, 147] on div "Split Transaction Fees" at bounding box center [672, 153] width 871 height 17
click at [827, 124] on div "Choose a Statement" at bounding box center [718, 126] width 246 height 13
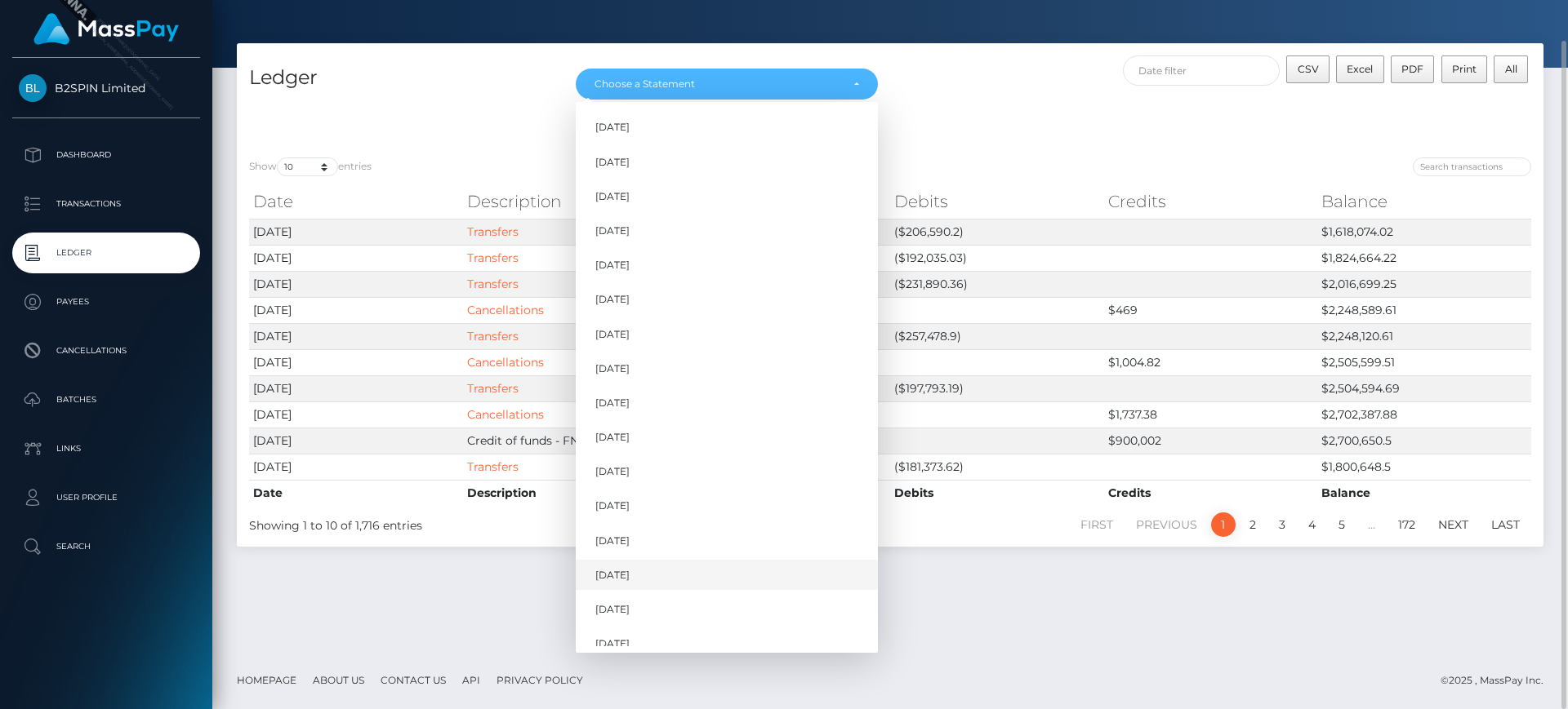
scroll to position [530, 0]
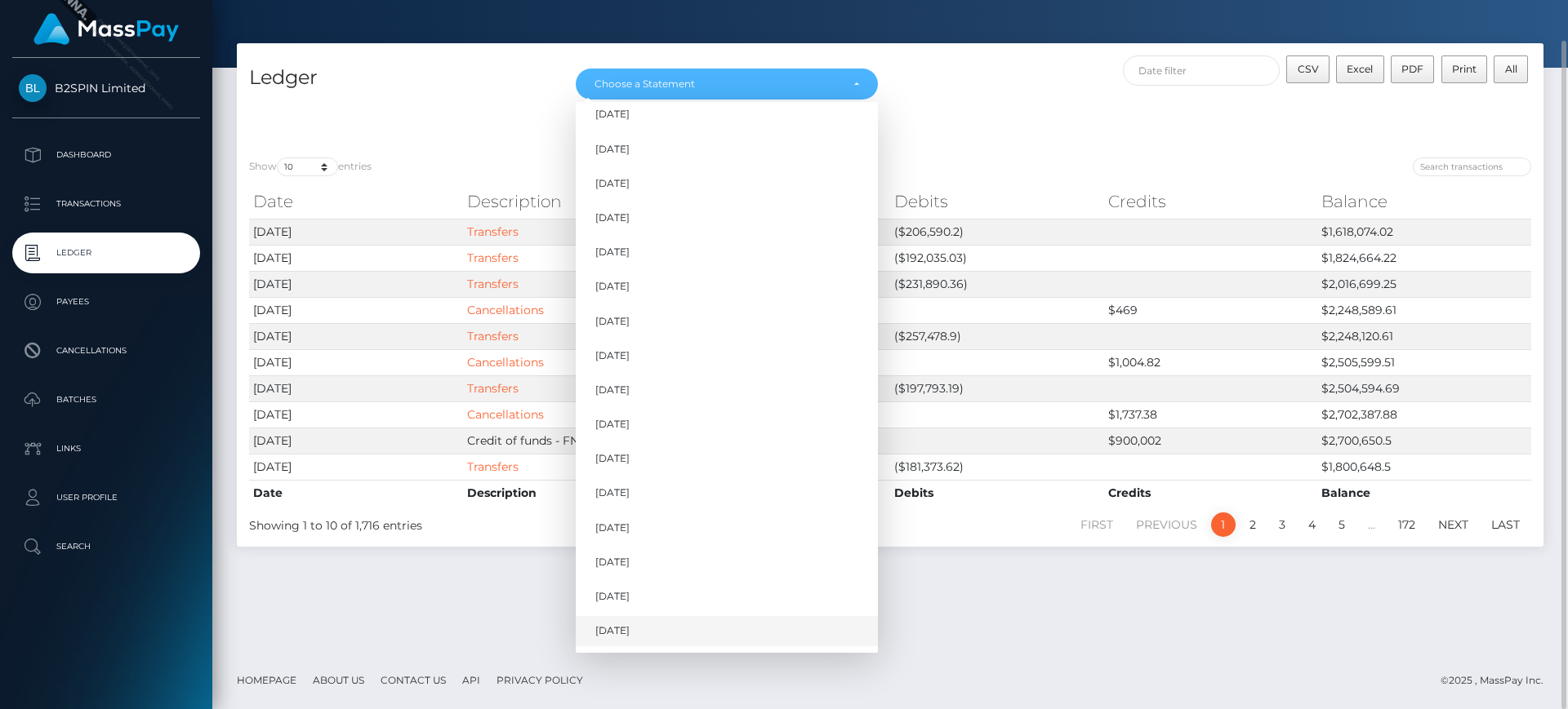
click at [670, 629] on link "Oct 2025" at bounding box center [726, 632] width 302 height 30
select select "Oct 2025"
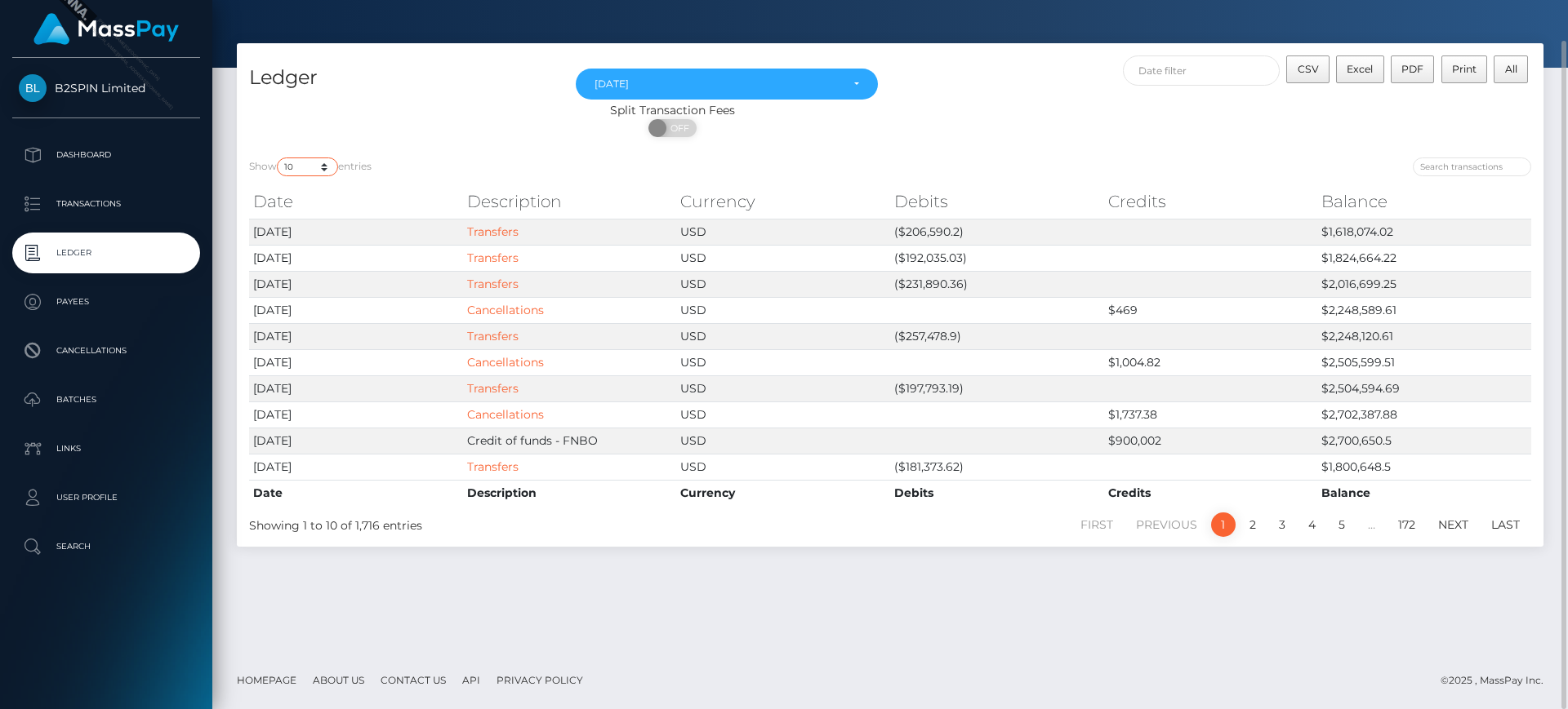
click at [329, 168] on select "10 25 50 100 250" at bounding box center [308, 167] width 62 height 19
select select "25"
click at [278, 157] on select "10 25 50 100 250" at bounding box center [308, 167] width 62 height 19
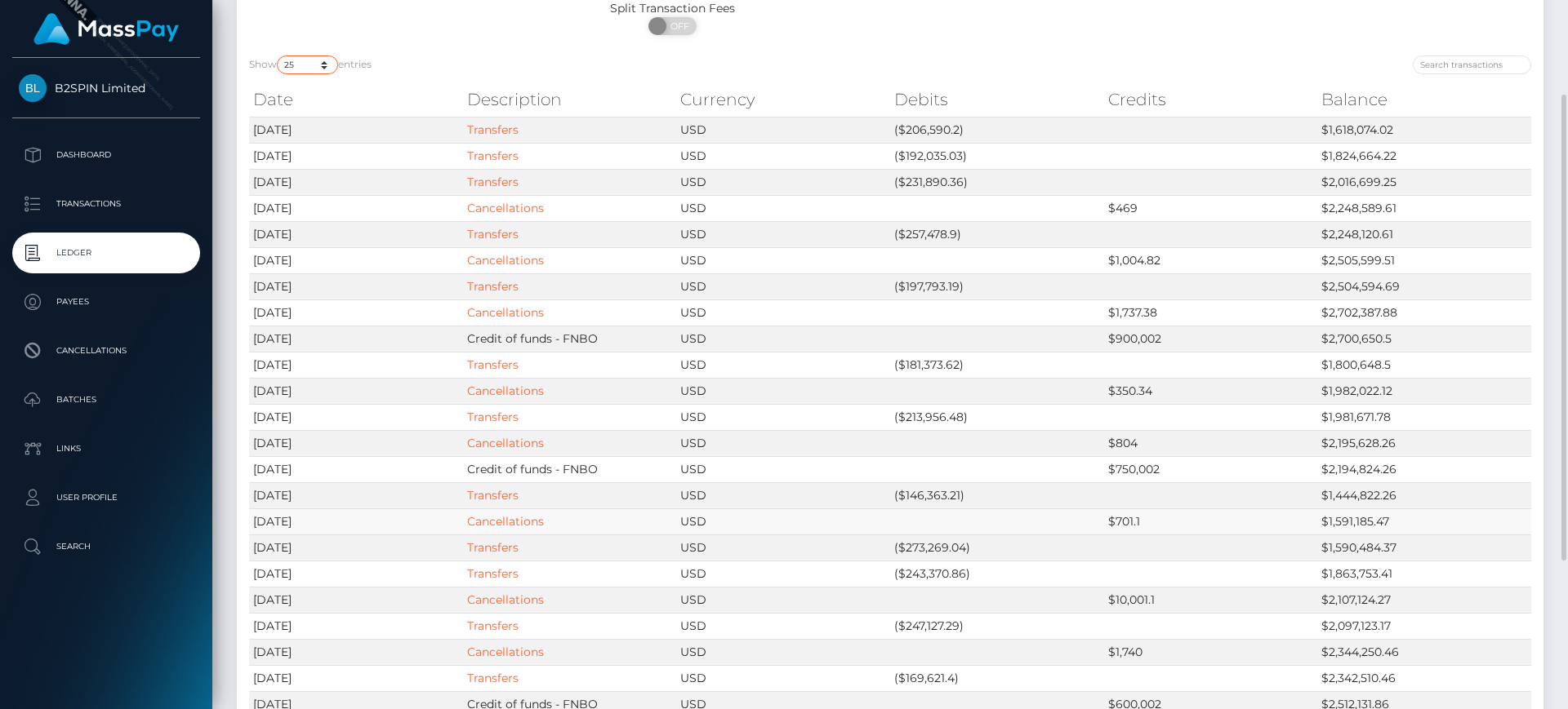
scroll to position [247, 0]
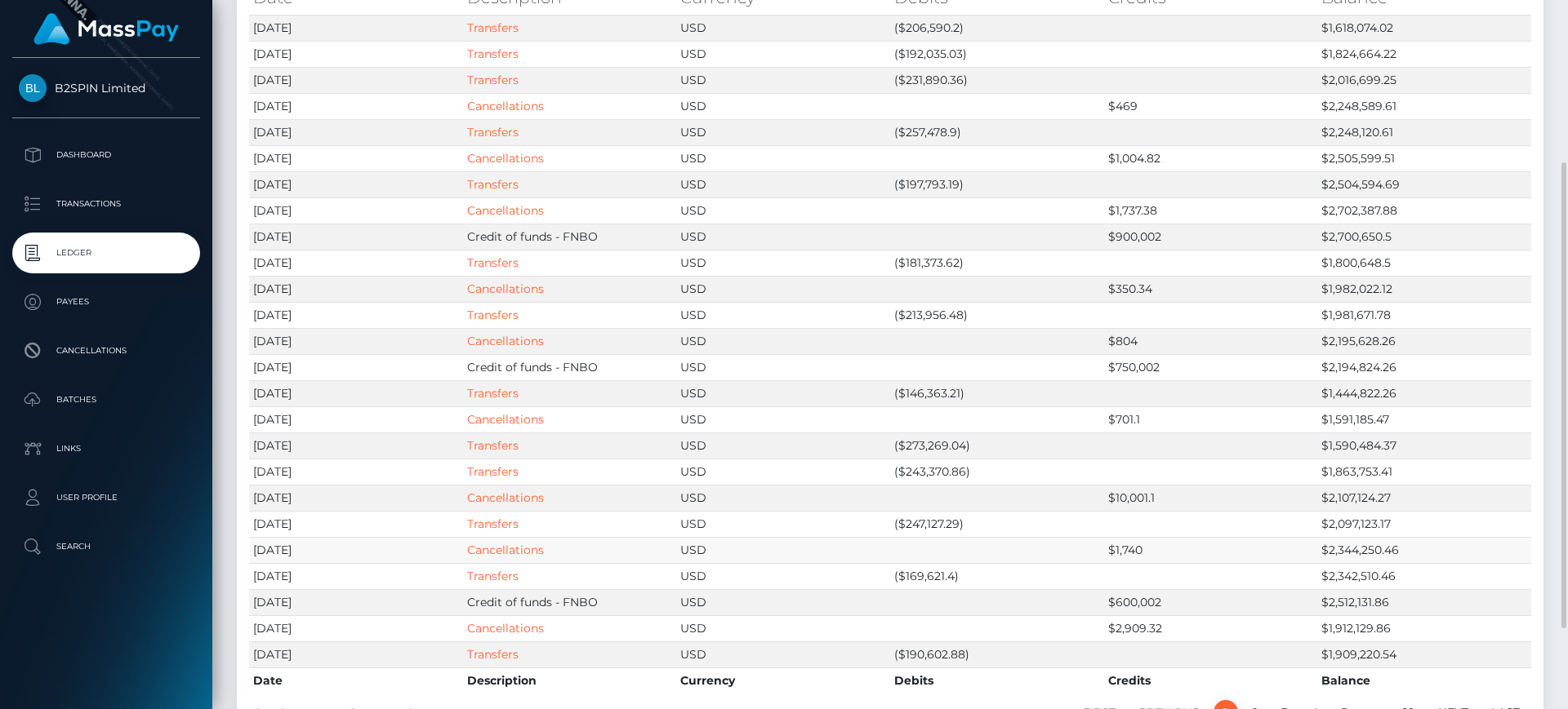
click at [1127, 546] on td "$1,740" at bounding box center [1211, 550] width 214 height 26
click at [1124, 547] on td "$1,740" at bounding box center [1211, 550] width 214 height 26
click at [1125, 633] on td "$2,909.32" at bounding box center [1211, 628] width 214 height 26
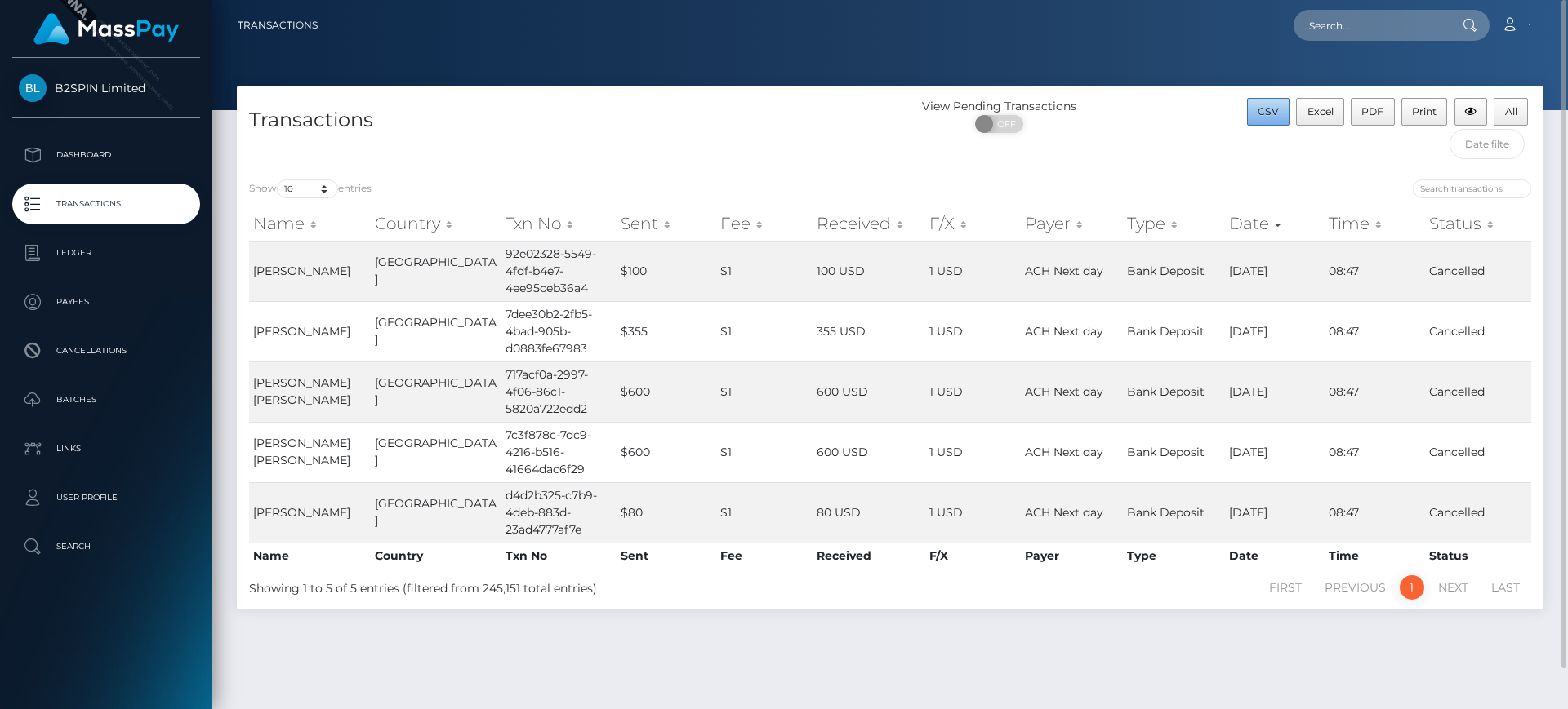
click at [1281, 121] on button "CSV" at bounding box center [1268, 111] width 43 height 28
click at [149, 199] on p "Transactions" at bounding box center [105, 204] width 174 height 24
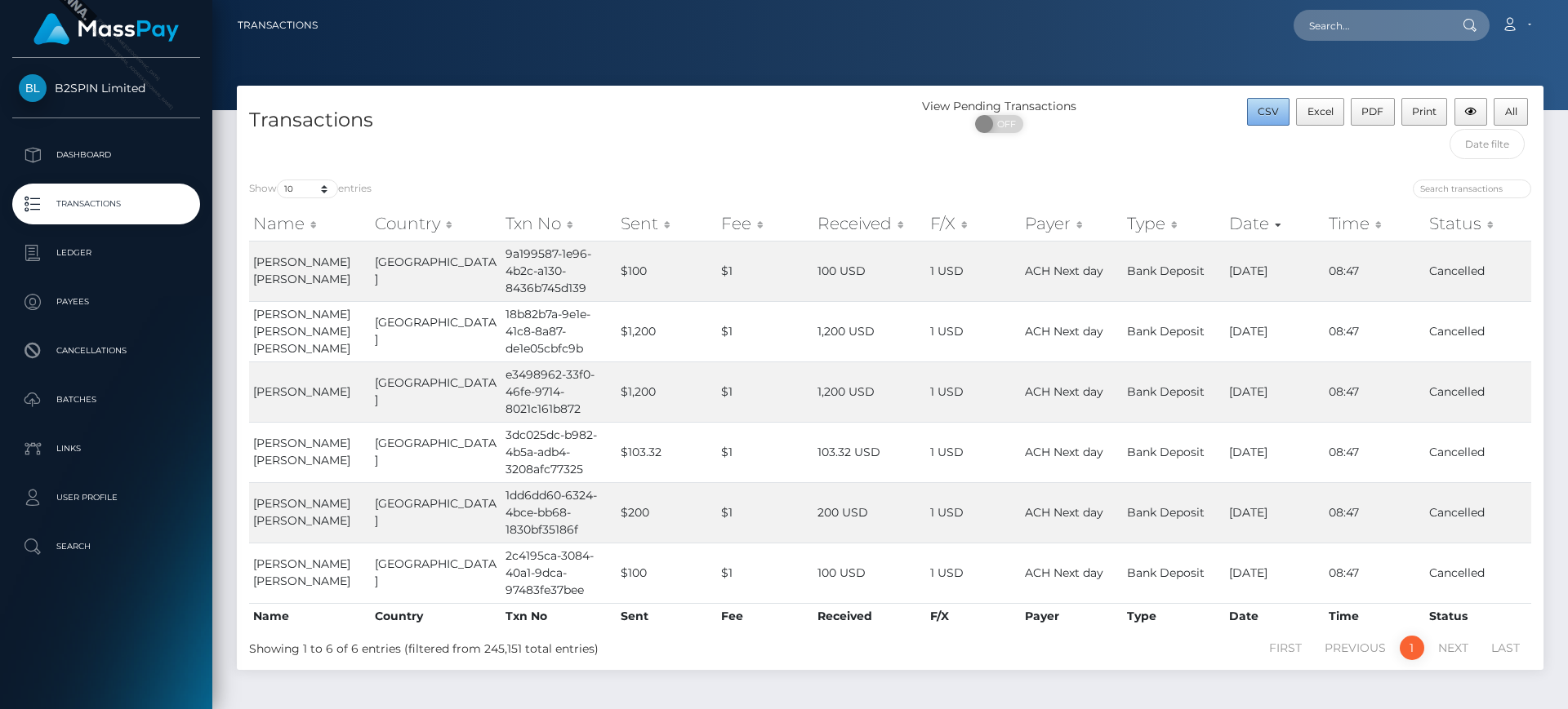
click at [1275, 116] on span "CSV" at bounding box center [1268, 111] width 21 height 13
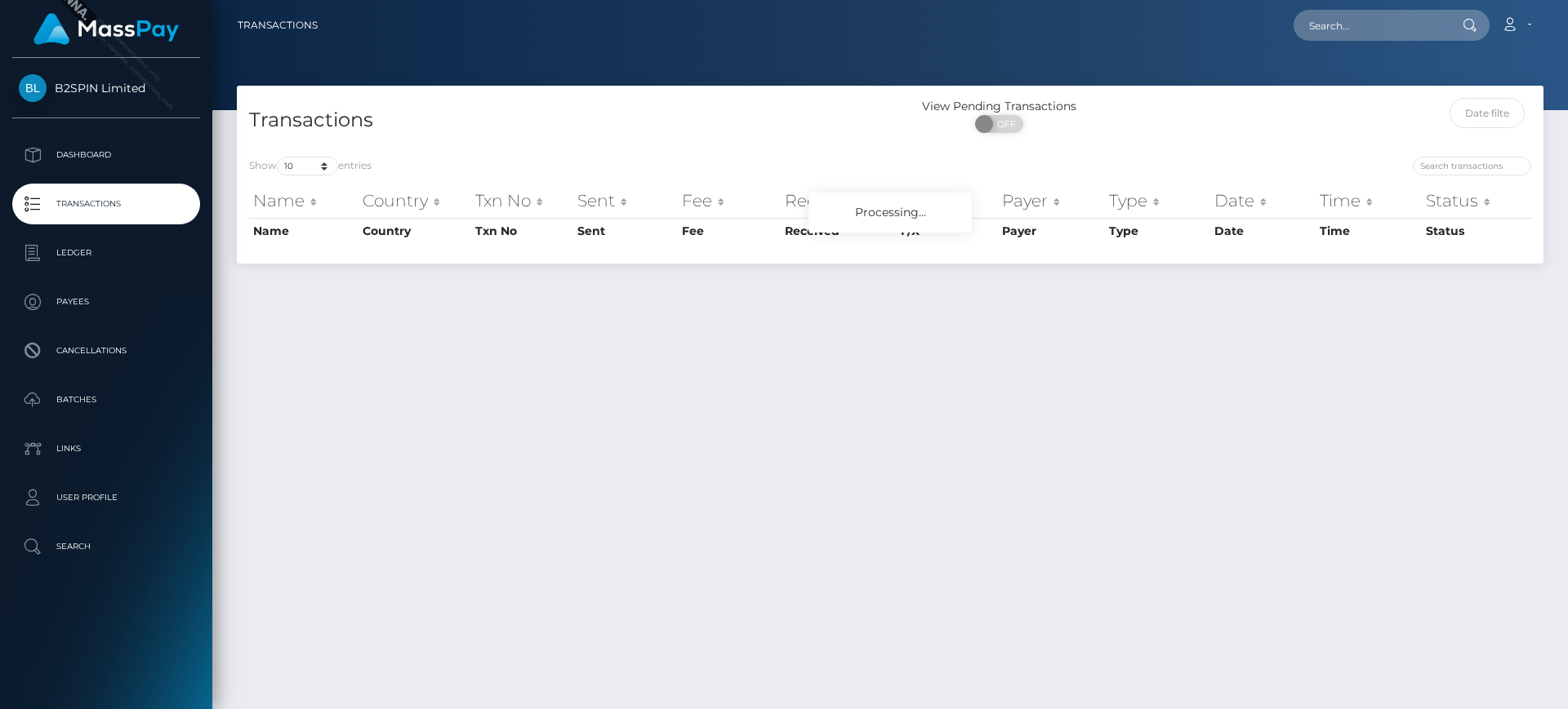
click at [723, 78] on div at bounding box center [890, 55] width 1356 height 110
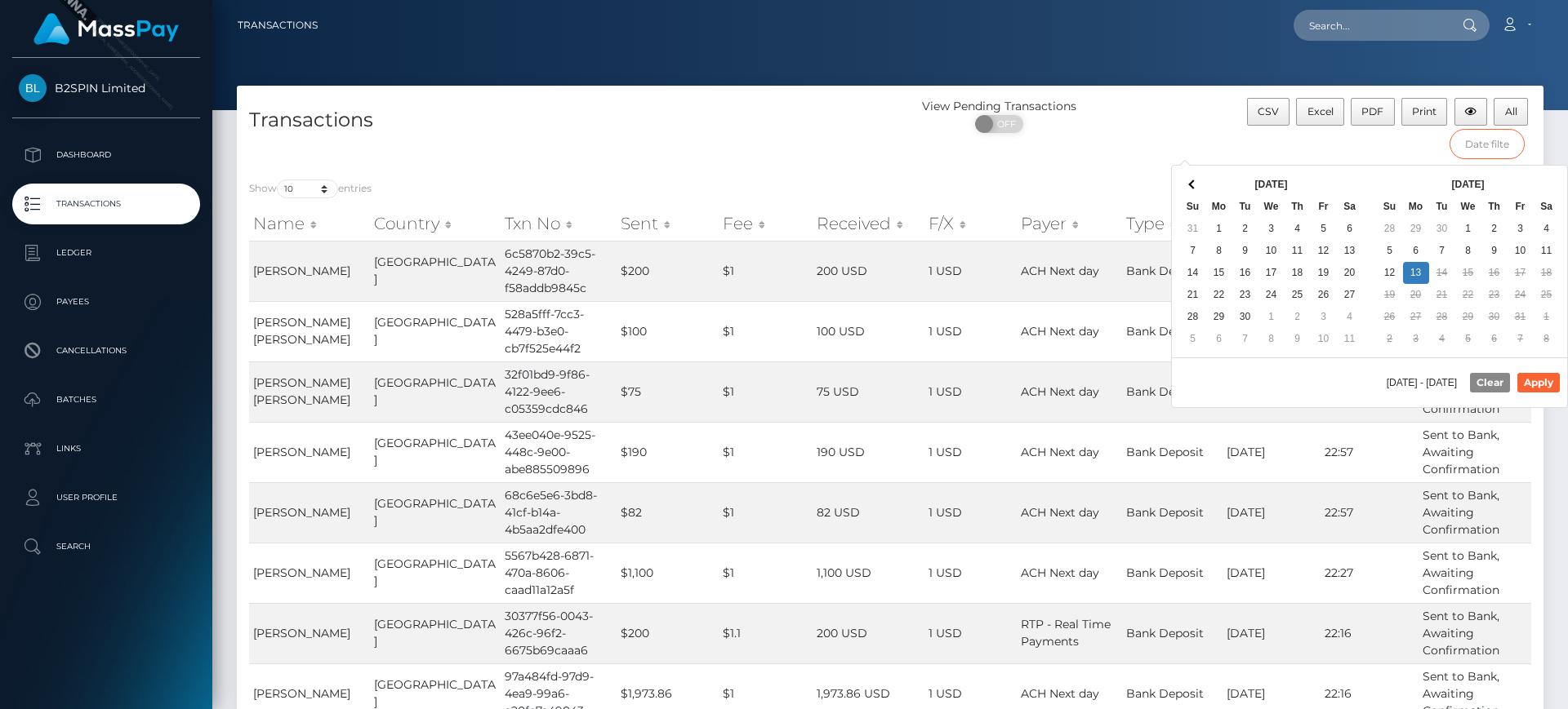
click at [1466, 148] on input "text" at bounding box center [1487, 144] width 76 height 30
click at [1541, 380] on button "Apply" at bounding box center [1539, 382] width 42 height 19
type input "10/01/2025 - 10/13/2025"
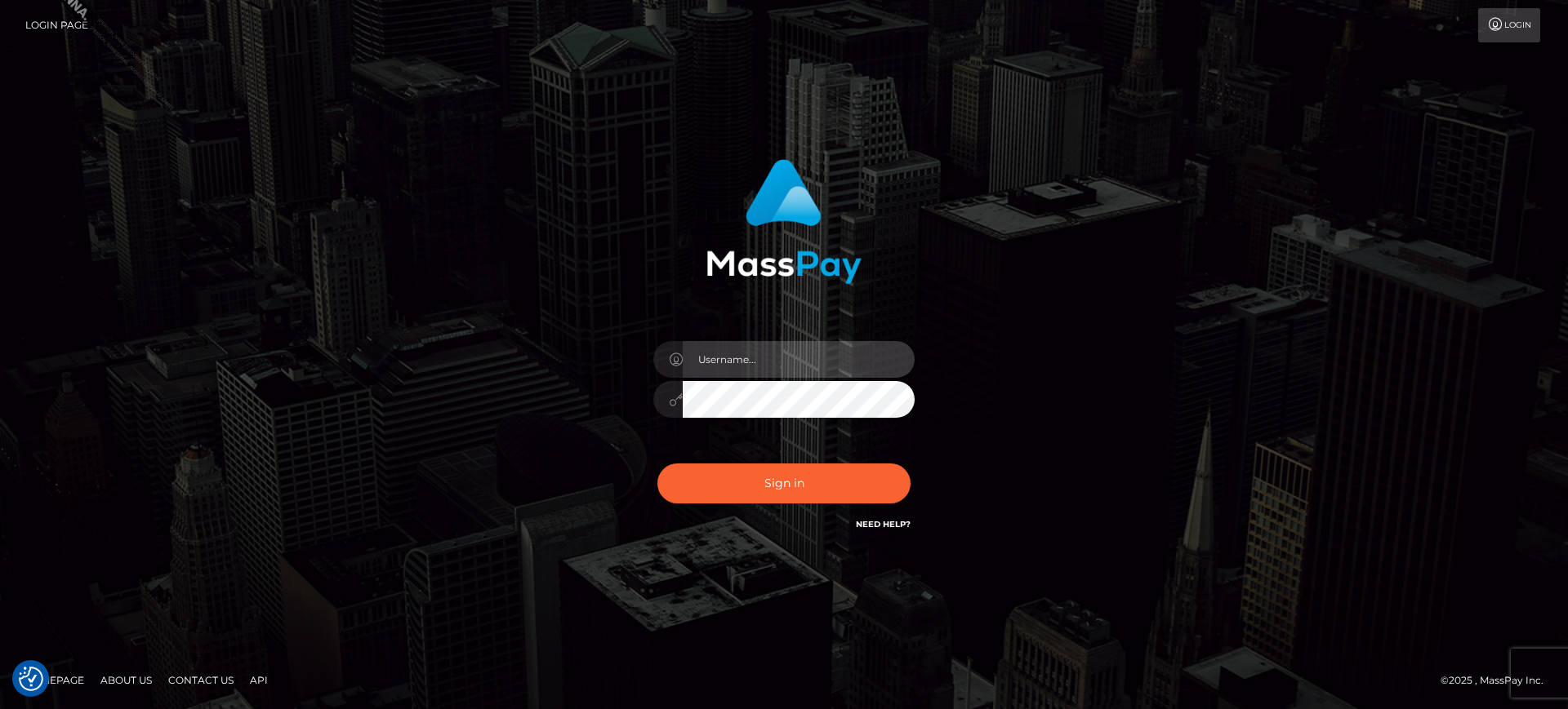
type input "[PERSON_NAME].B2S"
click at [811, 353] on input "marianne.B2S" at bounding box center [798, 360] width 232 height 37
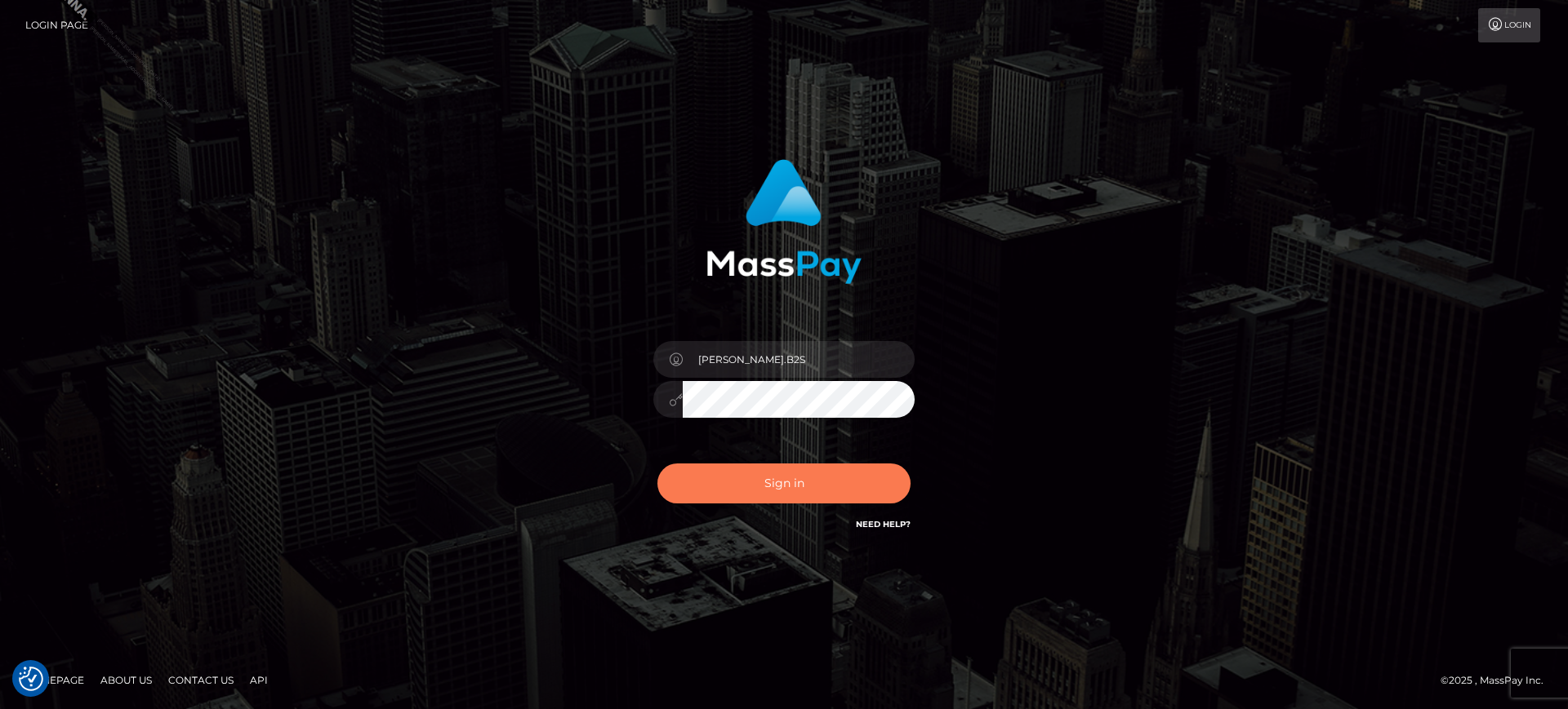
click at [766, 479] on button "Sign in" at bounding box center [784, 482] width 253 height 40
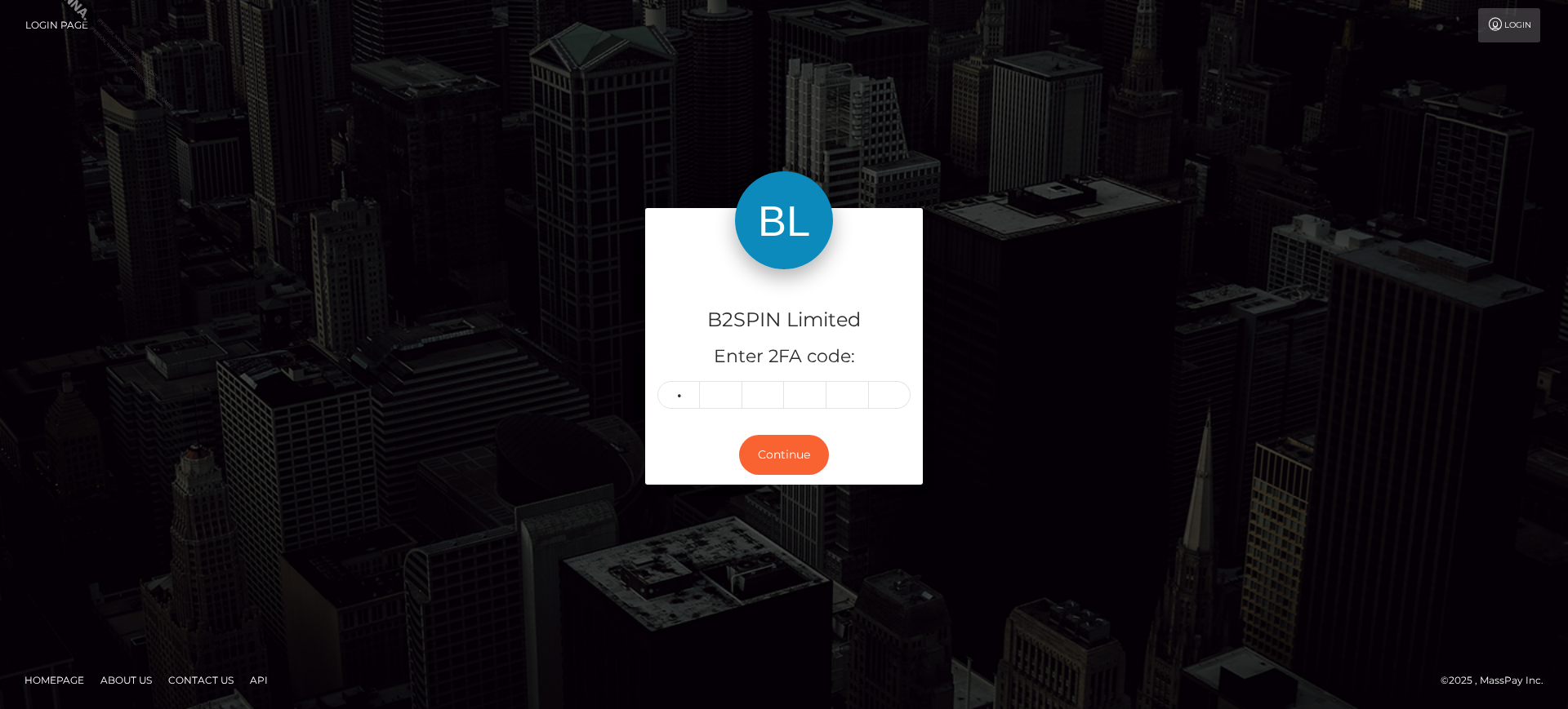
type input "4"
type input "8"
type input "7"
type input "4"
type input "8"
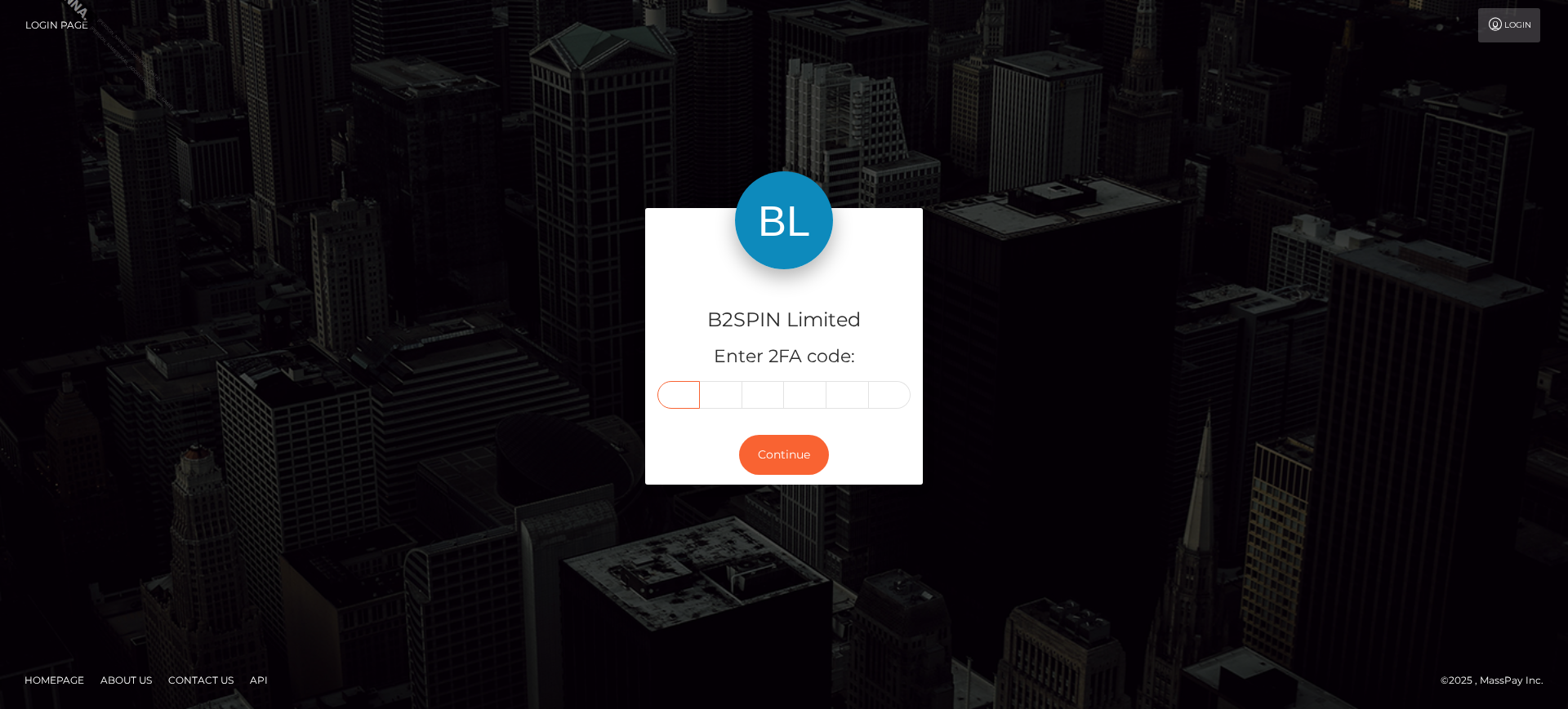
type input "4"
type input "8"
type input "7"
type input "4"
type input "9"
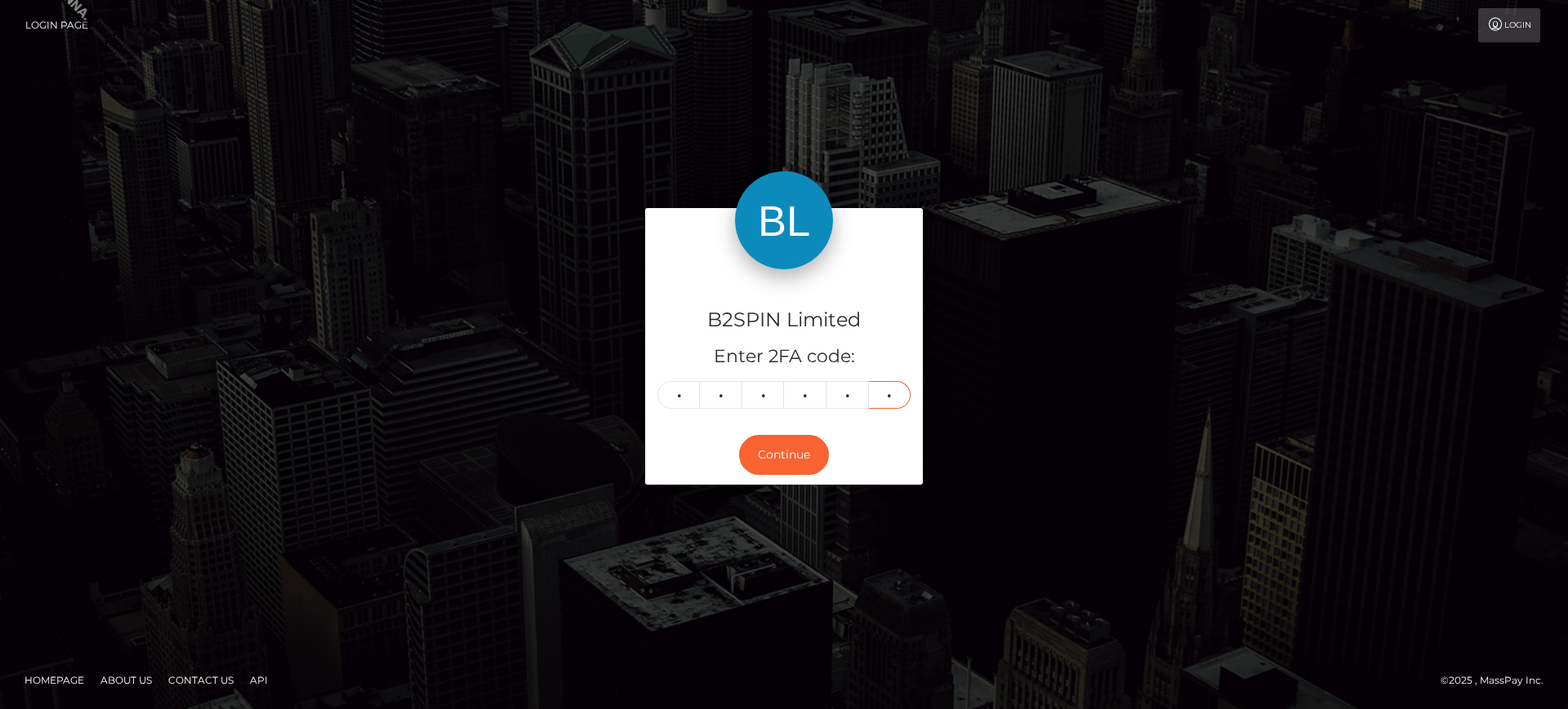
type input "8"
click at [800, 461] on button "Continue" at bounding box center [784, 455] width 90 height 40
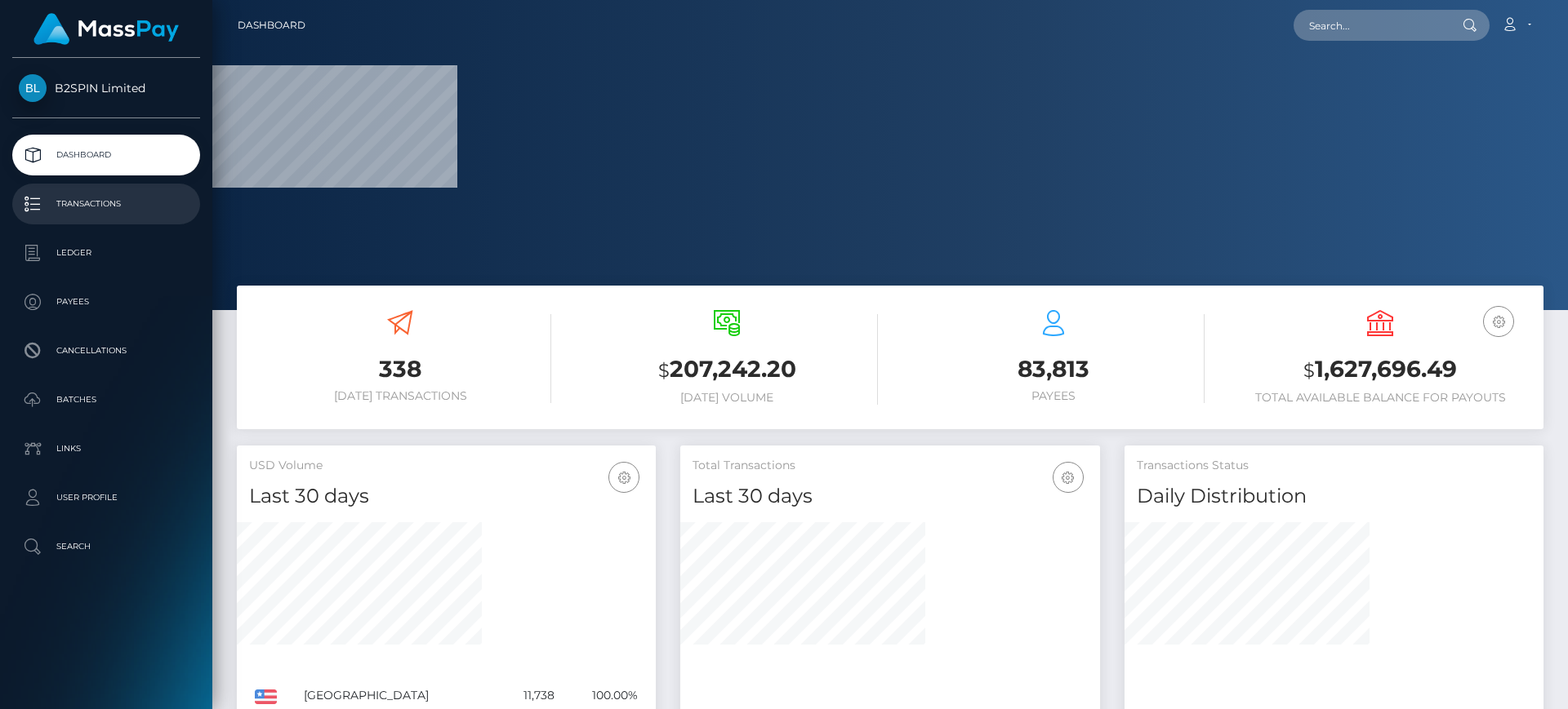
click at [45, 206] on p "Transactions" at bounding box center [105, 204] width 174 height 24
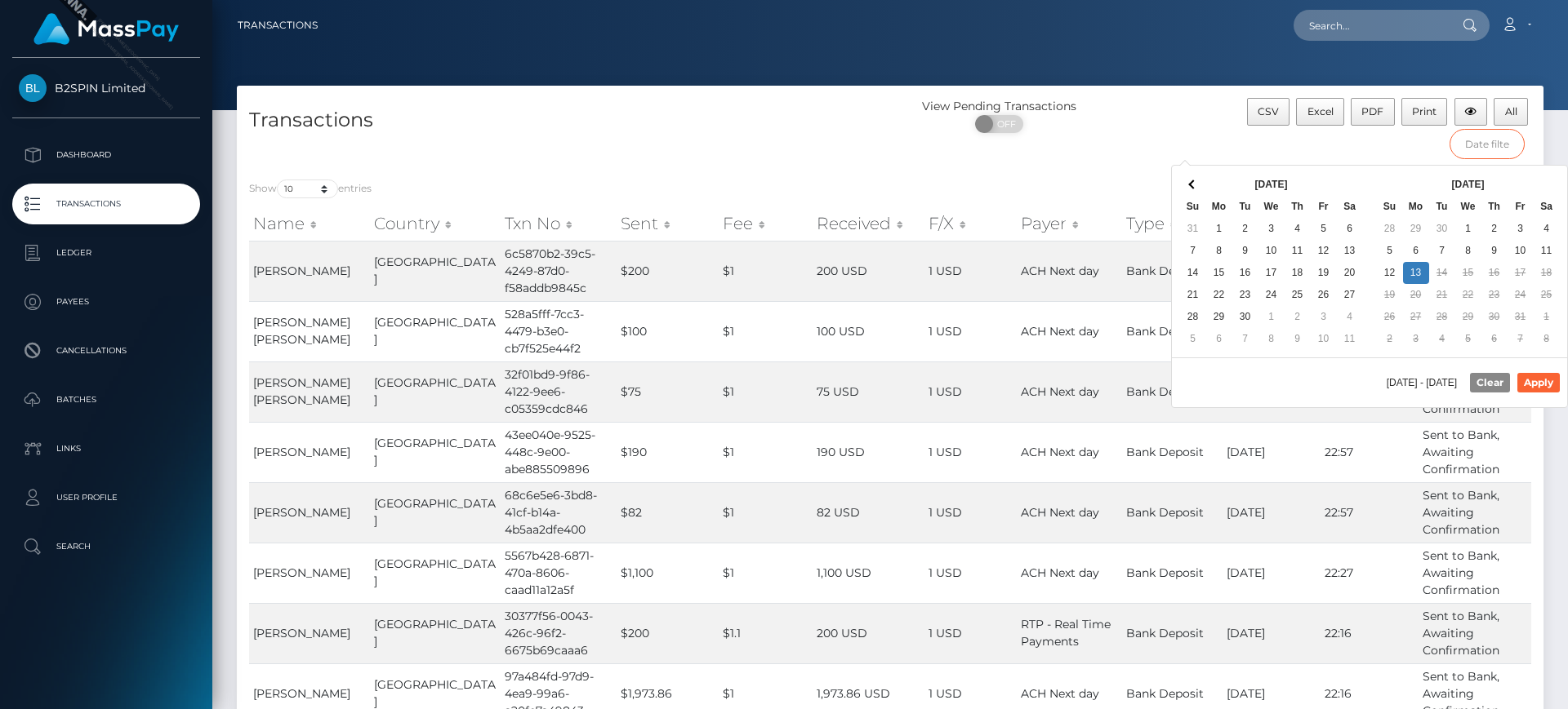
click at [1494, 144] on input "text" at bounding box center [1487, 144] width 76 height 30
click at [1549, 385] on button "Apply" at bounding box center [1539, 382] width 42 height 19
type input "10/01/2025 - 10/13/2025"
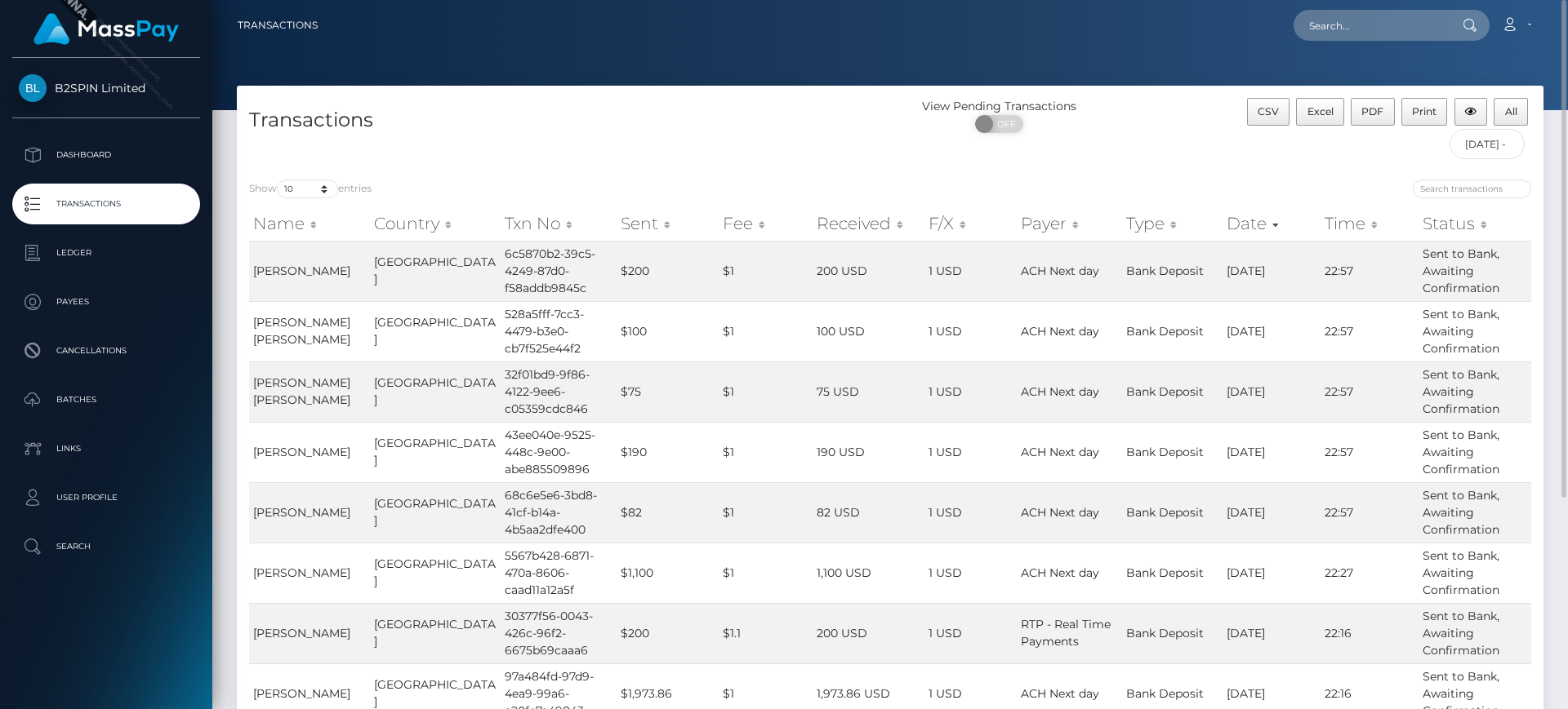
click at [1133, 178] on div "Show 10 25 50 100 250 500 1,000 3,500 entries Name Country Txn No Sent Fee Rece…" at bounding box center [890, 540] width 1307 height 744
click at [1520, 111] on button "All" at bounding box center [1511, 111] width 35 height 28
click at [693, 79] on div at bounding box center [890, 55] width 1356 height 110
click at [1013, 31] on div "Loading... Loading... Account Edit Profile Logout" at bounding box center [937, 25] width 1212 height 35
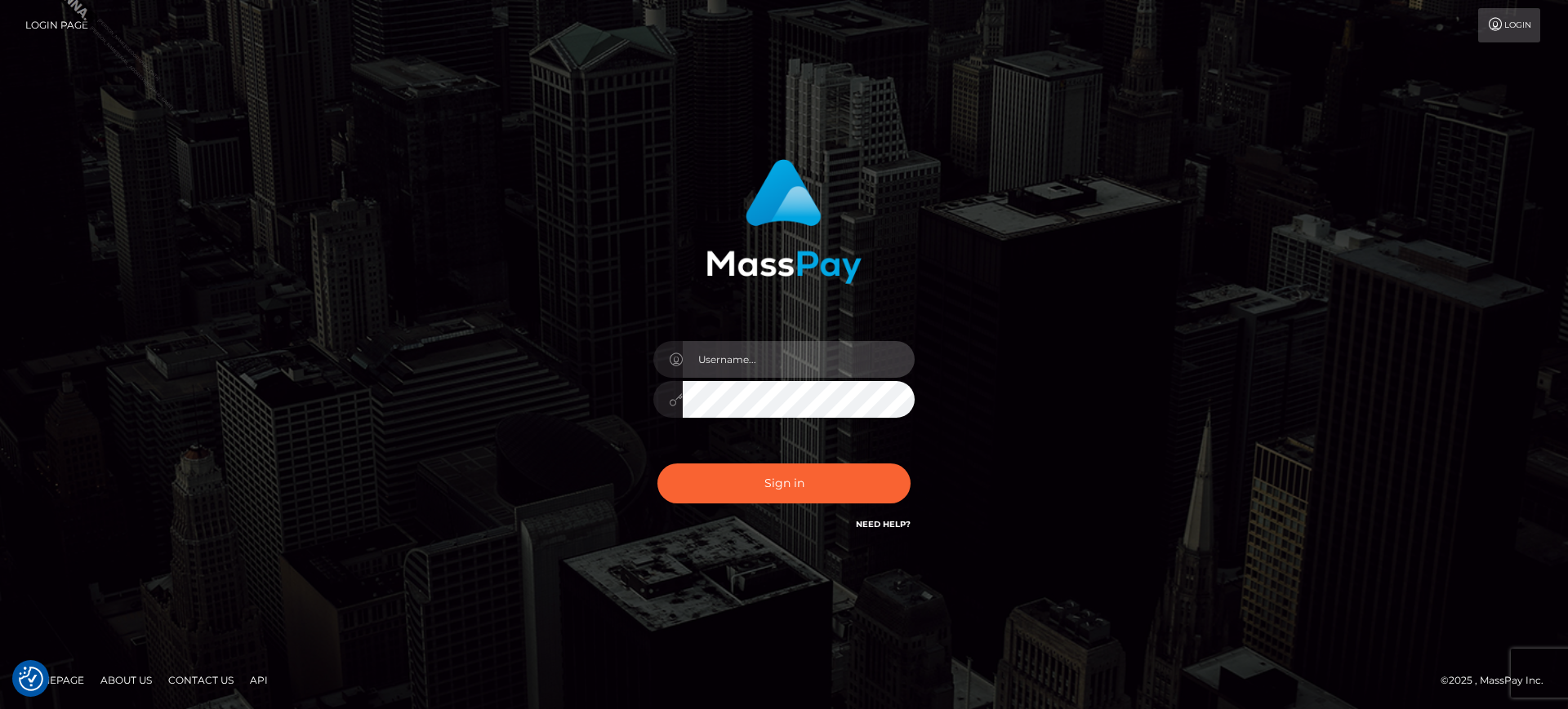
type input "[PERSON_NAME].B2S"
drag, startPoint x: 1347, startPoint y: 221, endPoint x: 98, endPoint y: 3, distance: 1267.9
click at [98, 3] on nav "Login Page Login" at bounding box center [784, 25] width 1568 height 51
type input "marianne.B2S"
click at [800, 510] on div "Sign in Need Help?" at bounding box center [784, 490] width 286 height 72
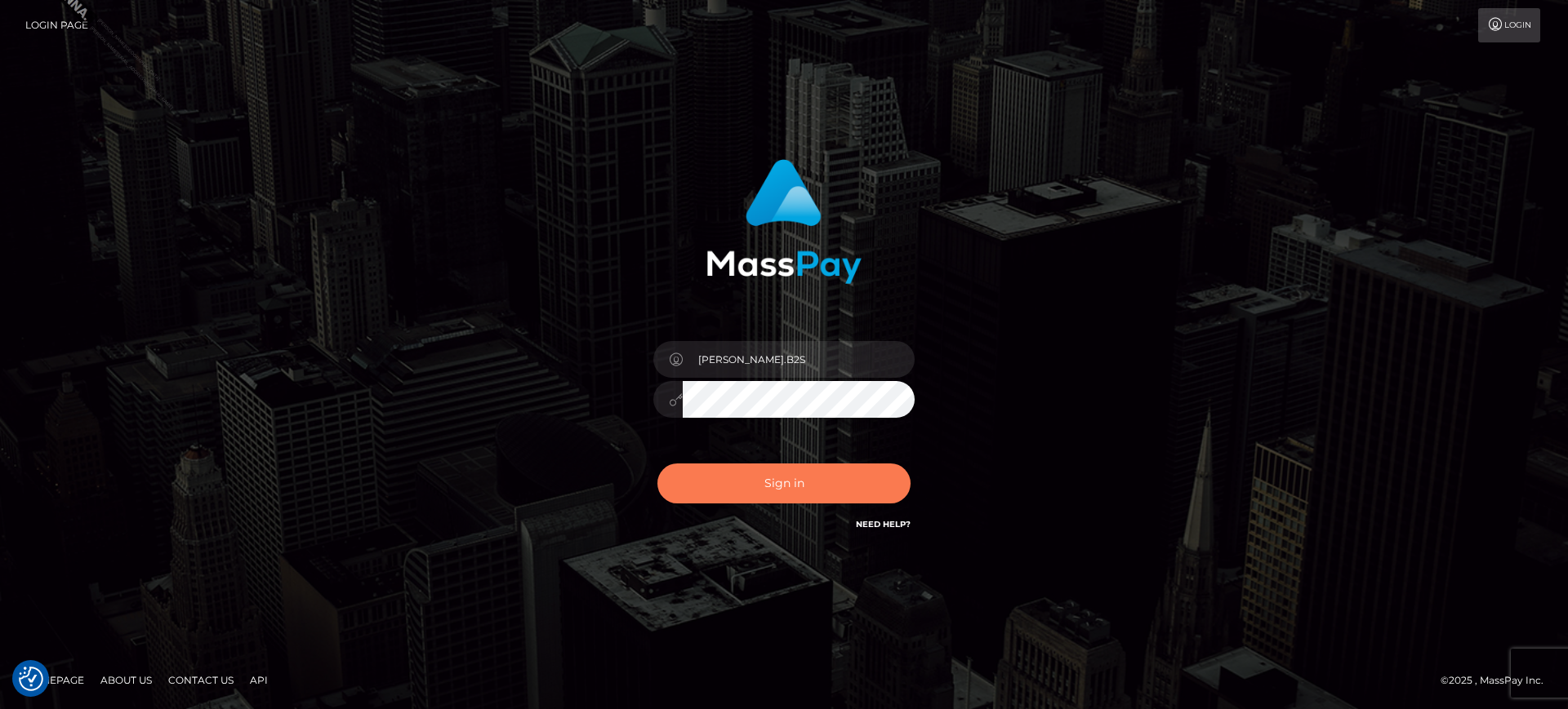
click at [790, 490] on button "Sign in" at bounding box center [784, 482] width 253 height 40
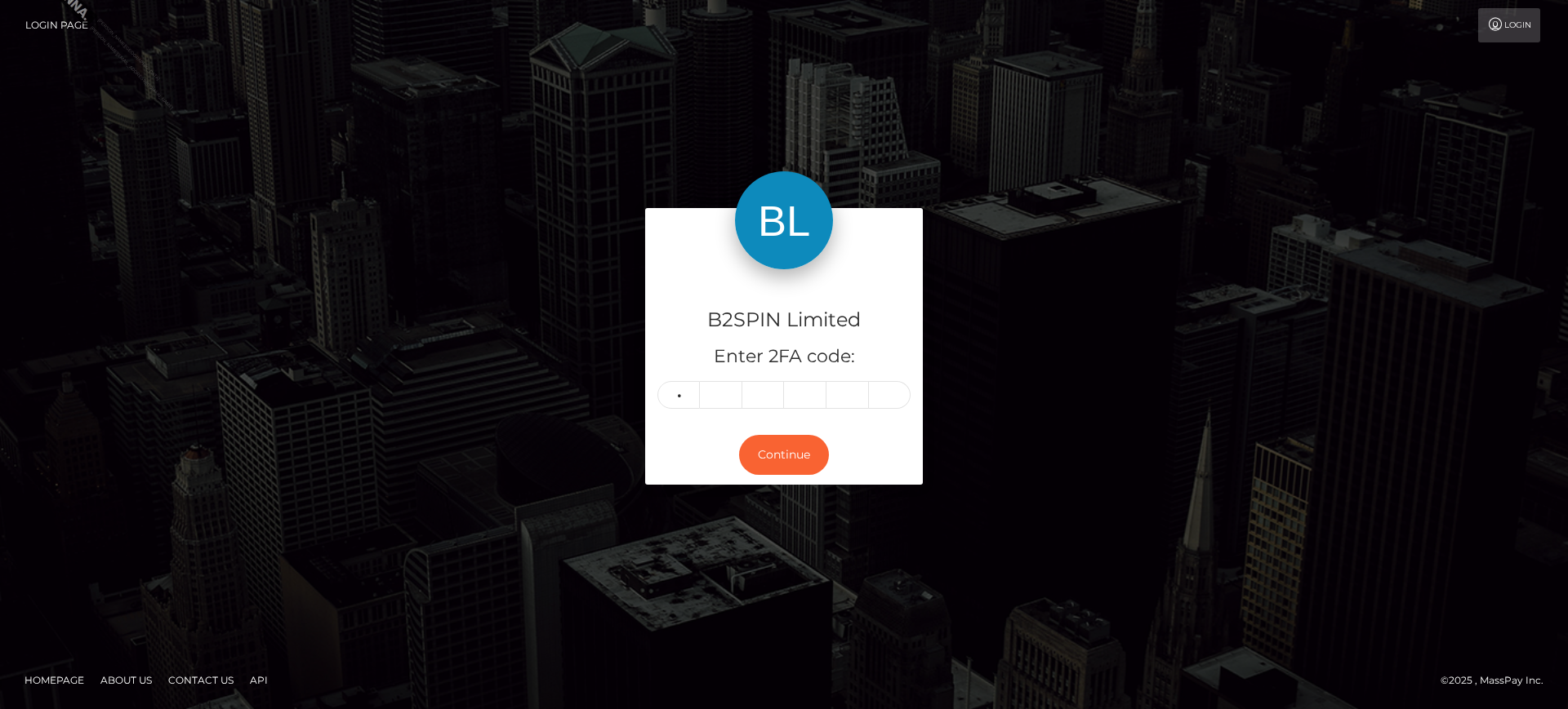
type input "8"
type input "6"
type input "7"
type input "5"
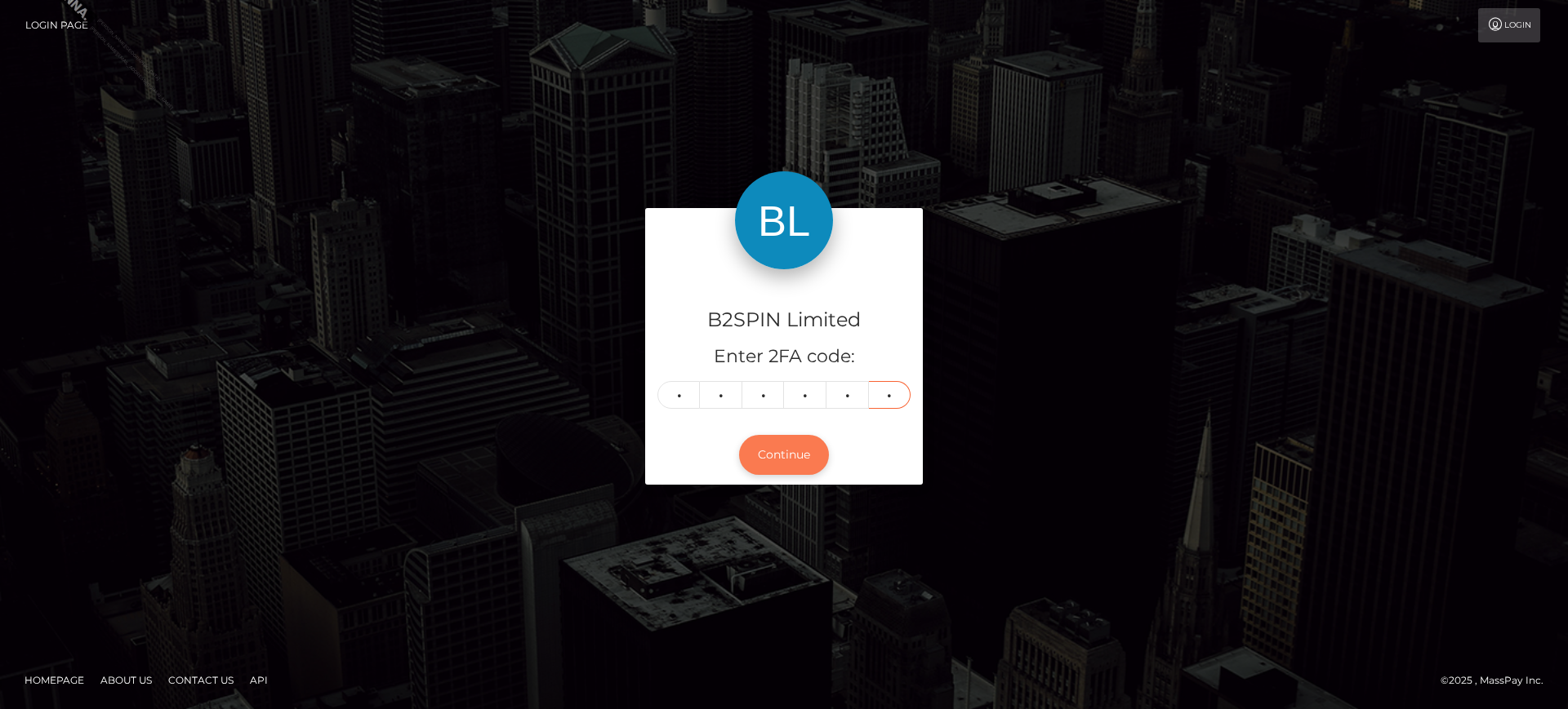
type input "2"
click at [788, 457] on button "Continue" at bounding box center [784, 455] width 90 height 40
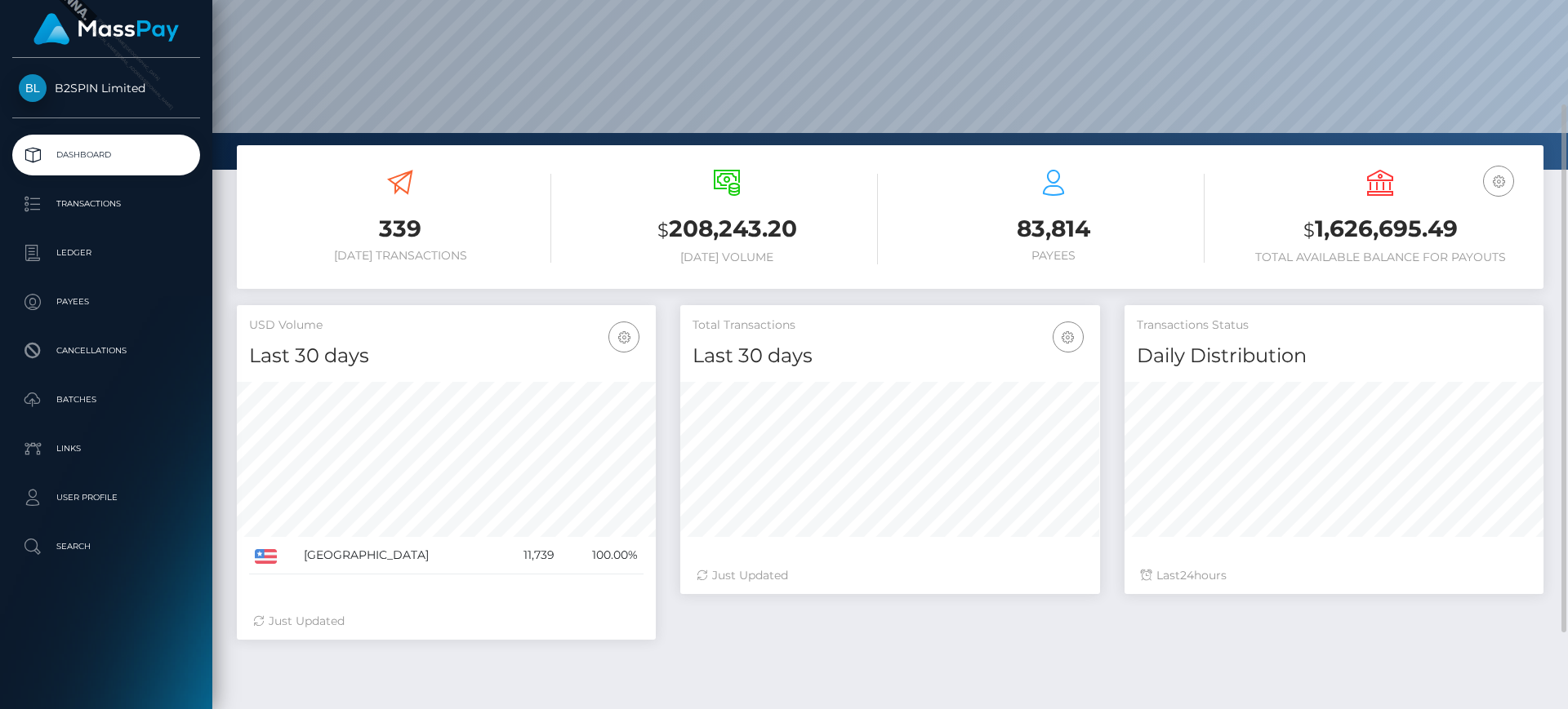
scroll to position [290, 420]
click at [1065, 336] on icon "button" at bounding box center [1068, 338] width 19 height 20
click at [932, 339] on div "Total Transactions Last 30 days Last 30 days Last 60 days Last 90 days" at bounding box center [889, 337] width 419 height 65
click at [736, 354] on h4 "Last 30 days" at bounding box center [890, 356] width 394 height 29
click at [1151, 352] on h4 "Daily Distribution" at bounding box center [1334, 356] width 394 height 29
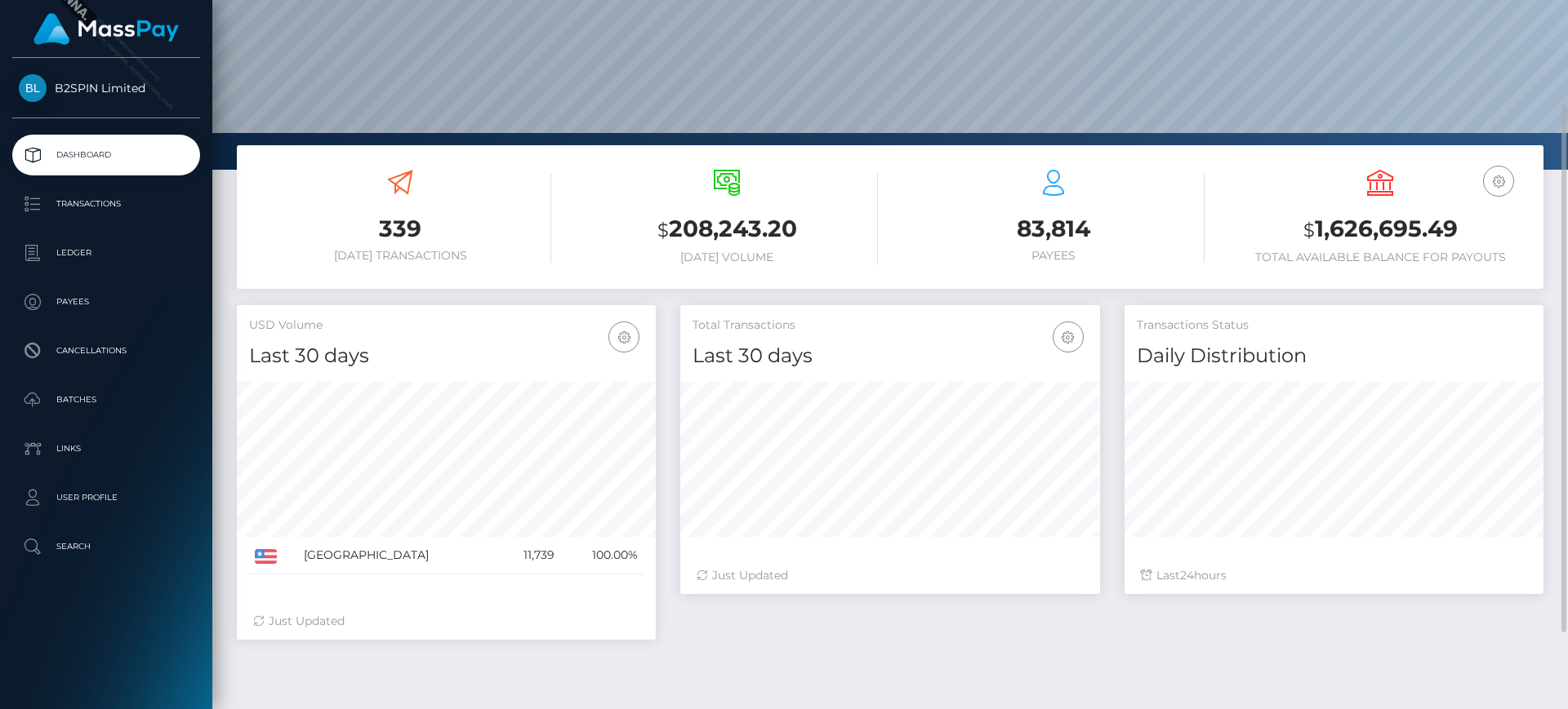
scroll to position [0, 0]
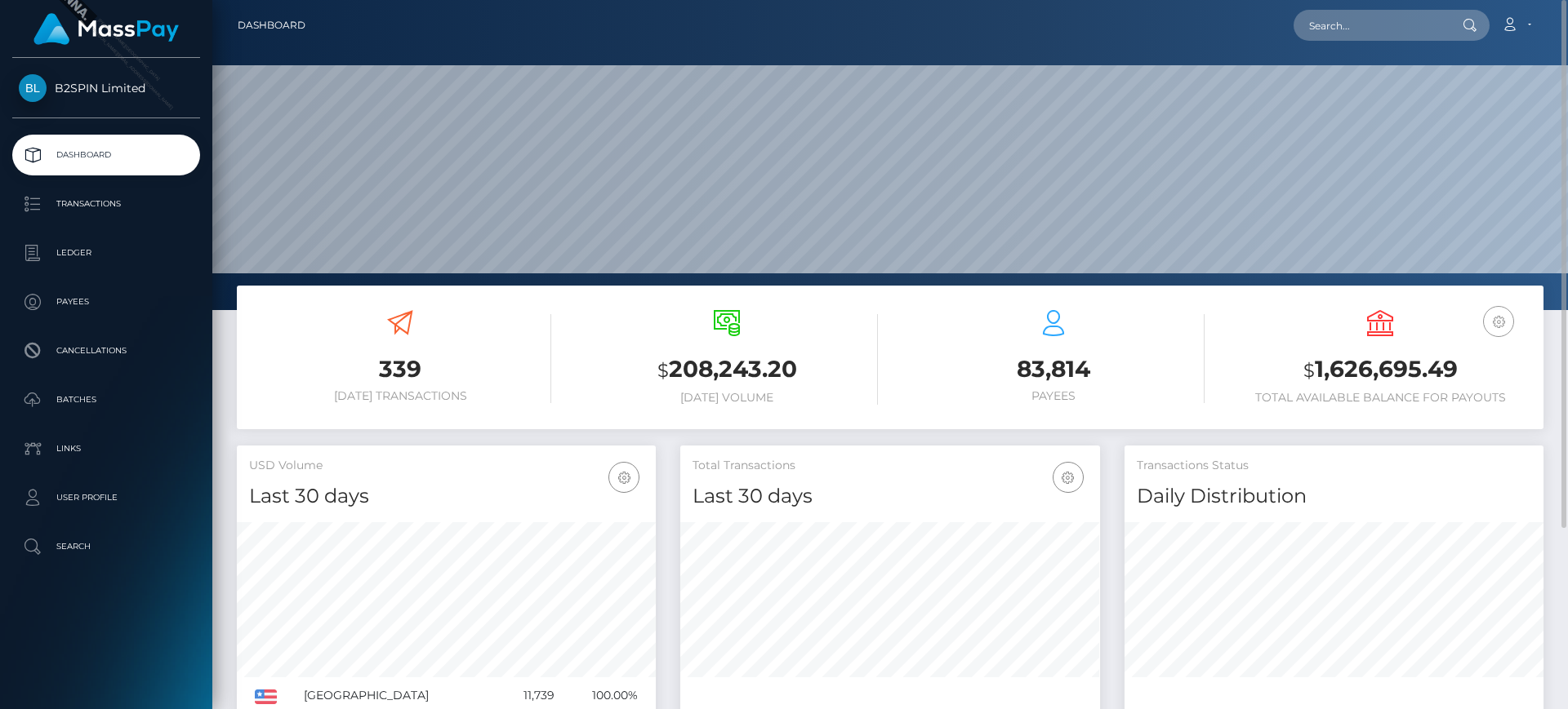
click at [1511, 325] on button "button" at bounding box center [1498, 321] width 31 height 31
click at [1341, 329] on div "USD Balance $ 1,626,695.49 Total Available Balance for Payouts" at bounding box center [1380, 357] width 302 height 94
click at [98, 365] on link "Cancellations" at bounding box center [106, 351] width 188 height 40
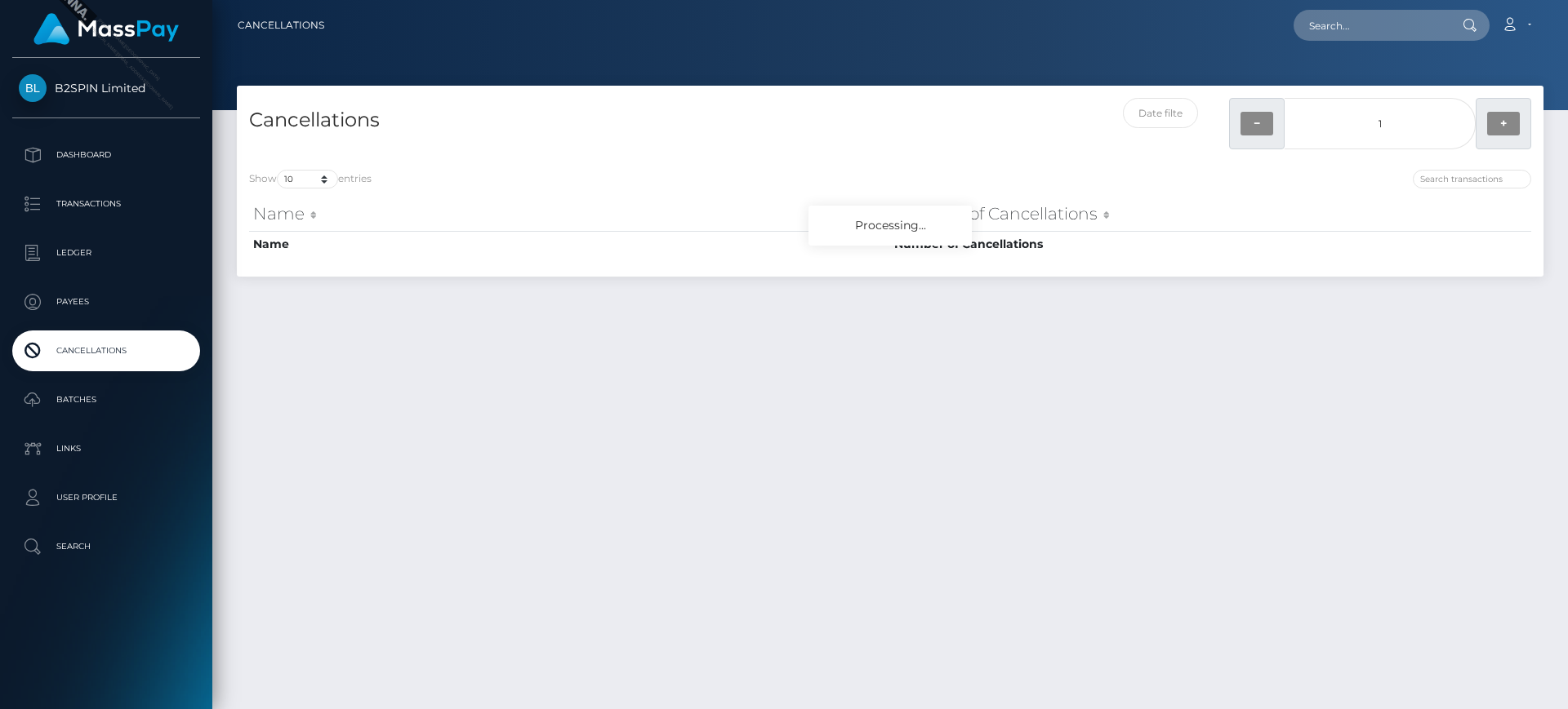
scroll to position [42, 0]
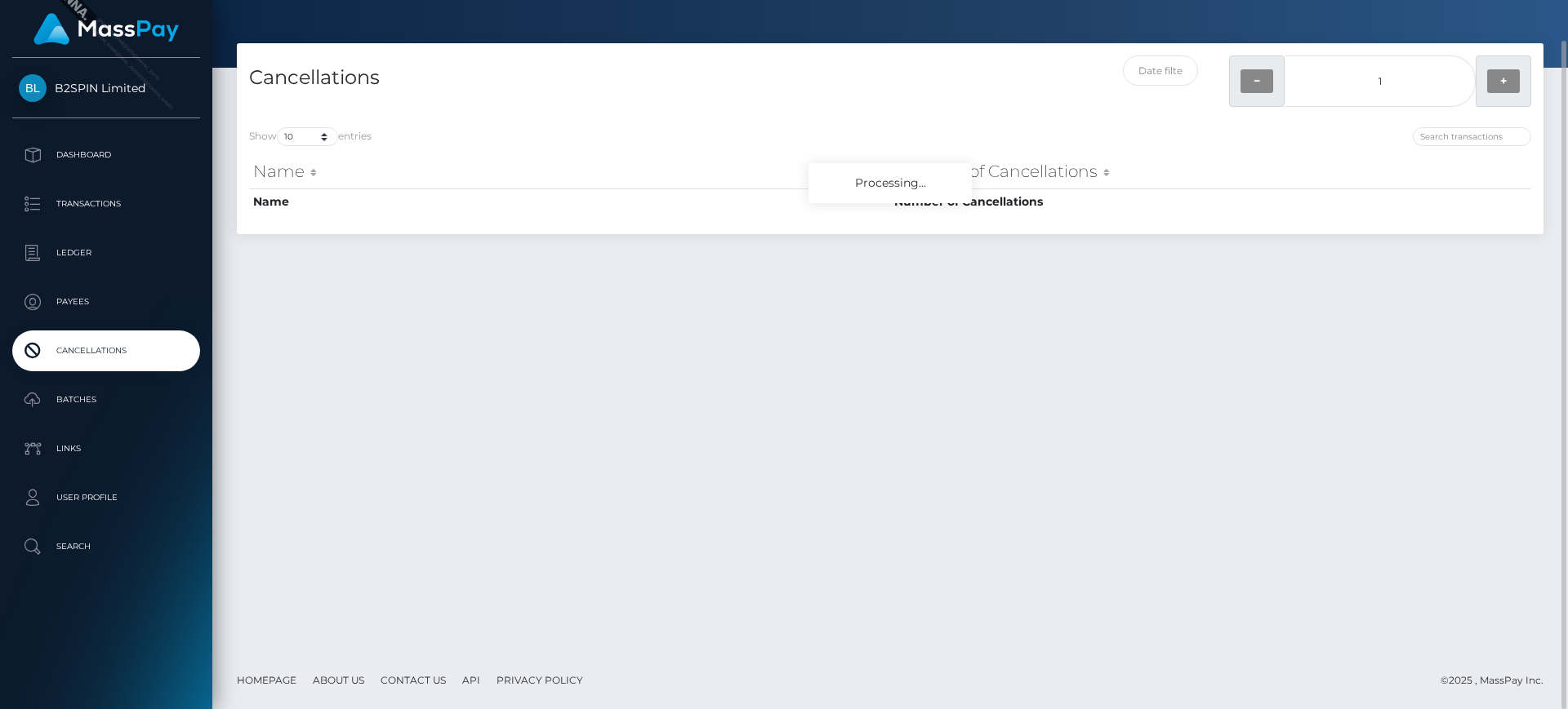
click at [868, 132] on div "Show 10 25 50 100 250 500 1,000 entries" at bounding box center [564, 138] width 629 height 23
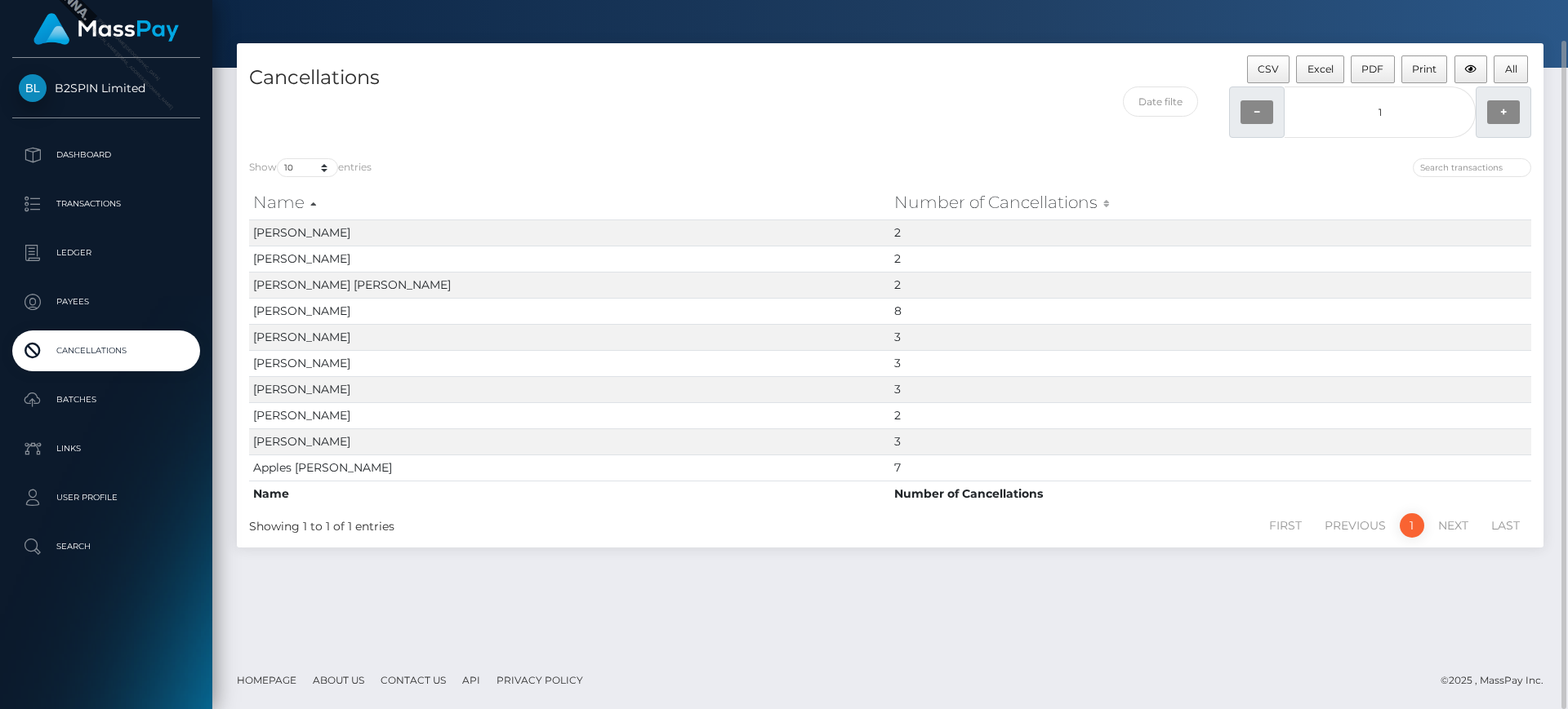
click at [729, 141] on div "Cancellations" at bounding box center [563, 101] width 653 height 91
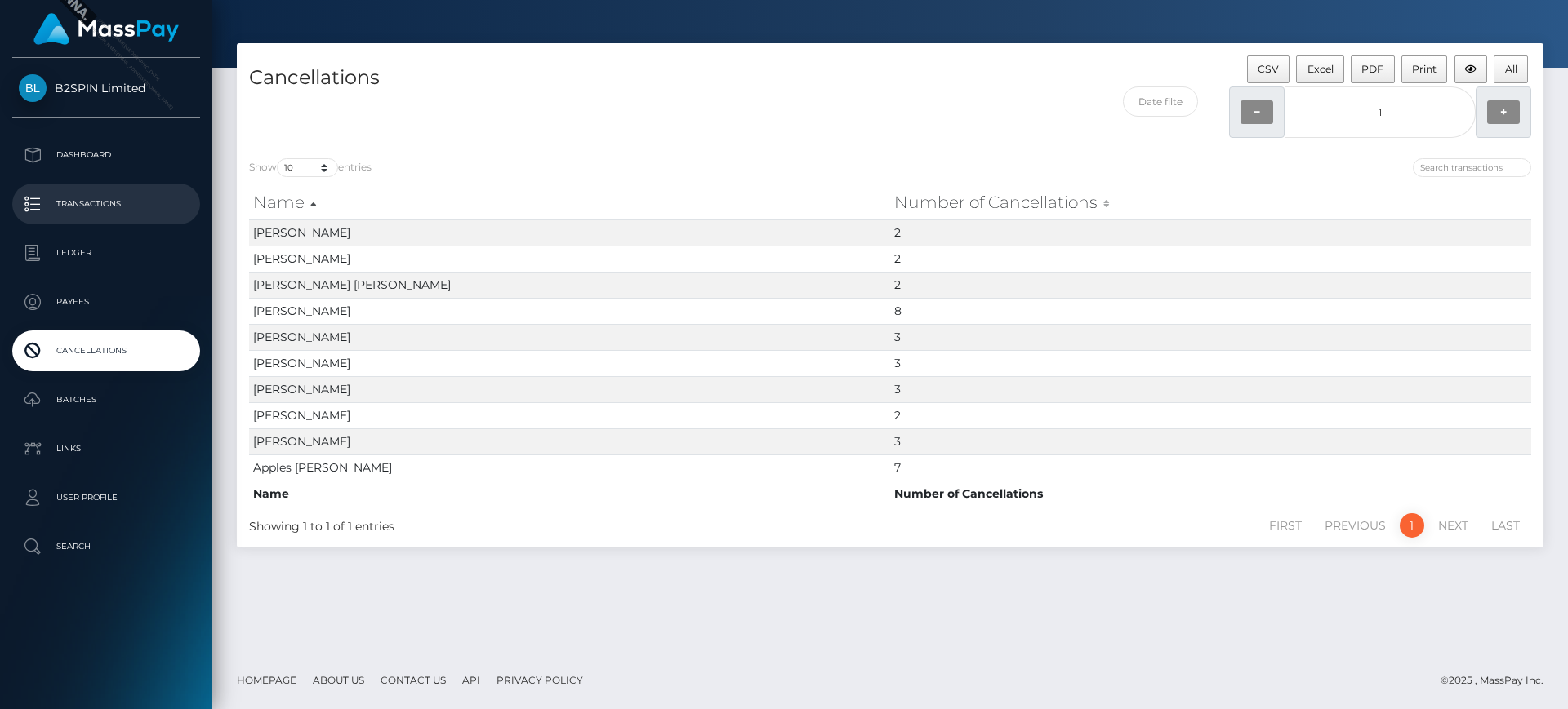
click at [114, 204] on p "Transactions" at bounding box center [105, 204] width 174 height 24
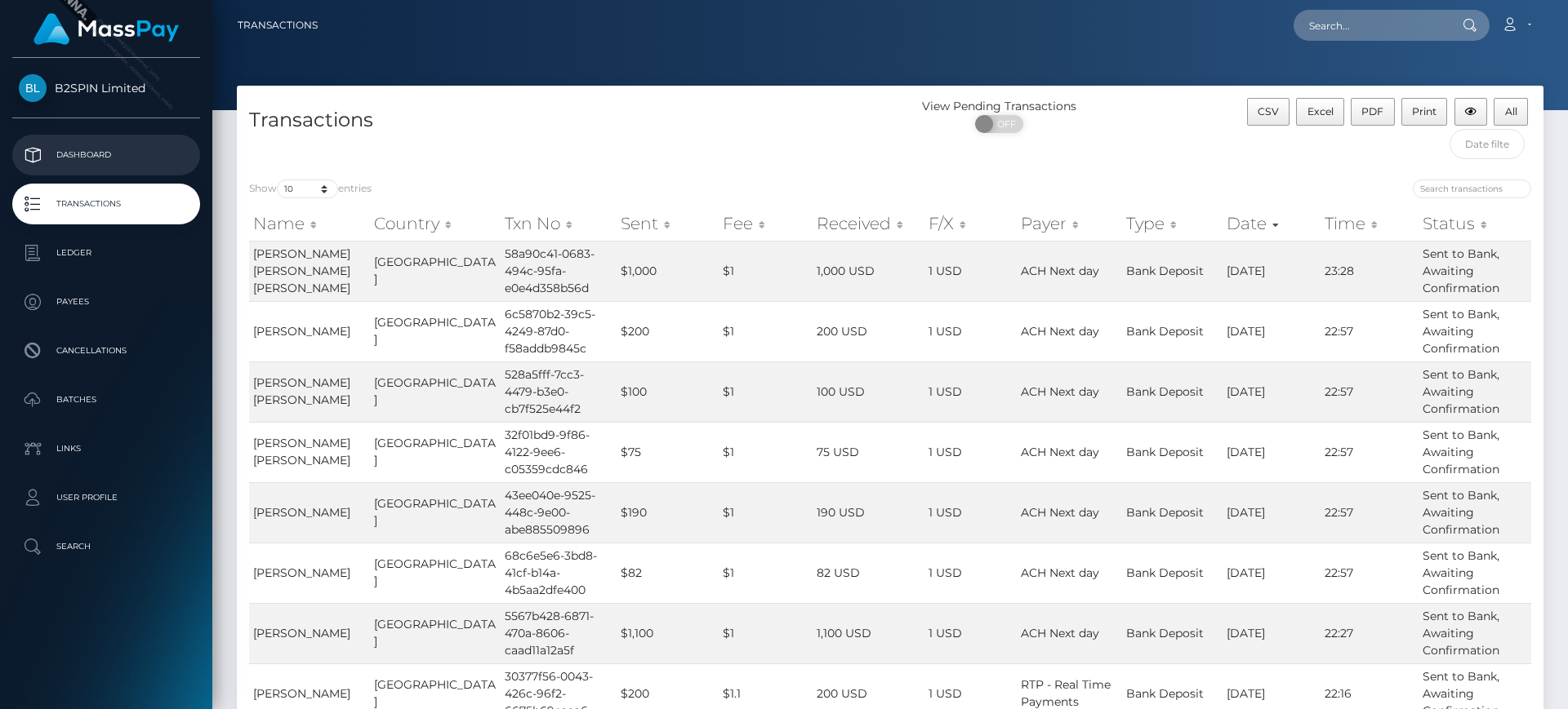
click at [174, 157] on p "Dashboard" at bounding box center [105, 155] width 174 height 24
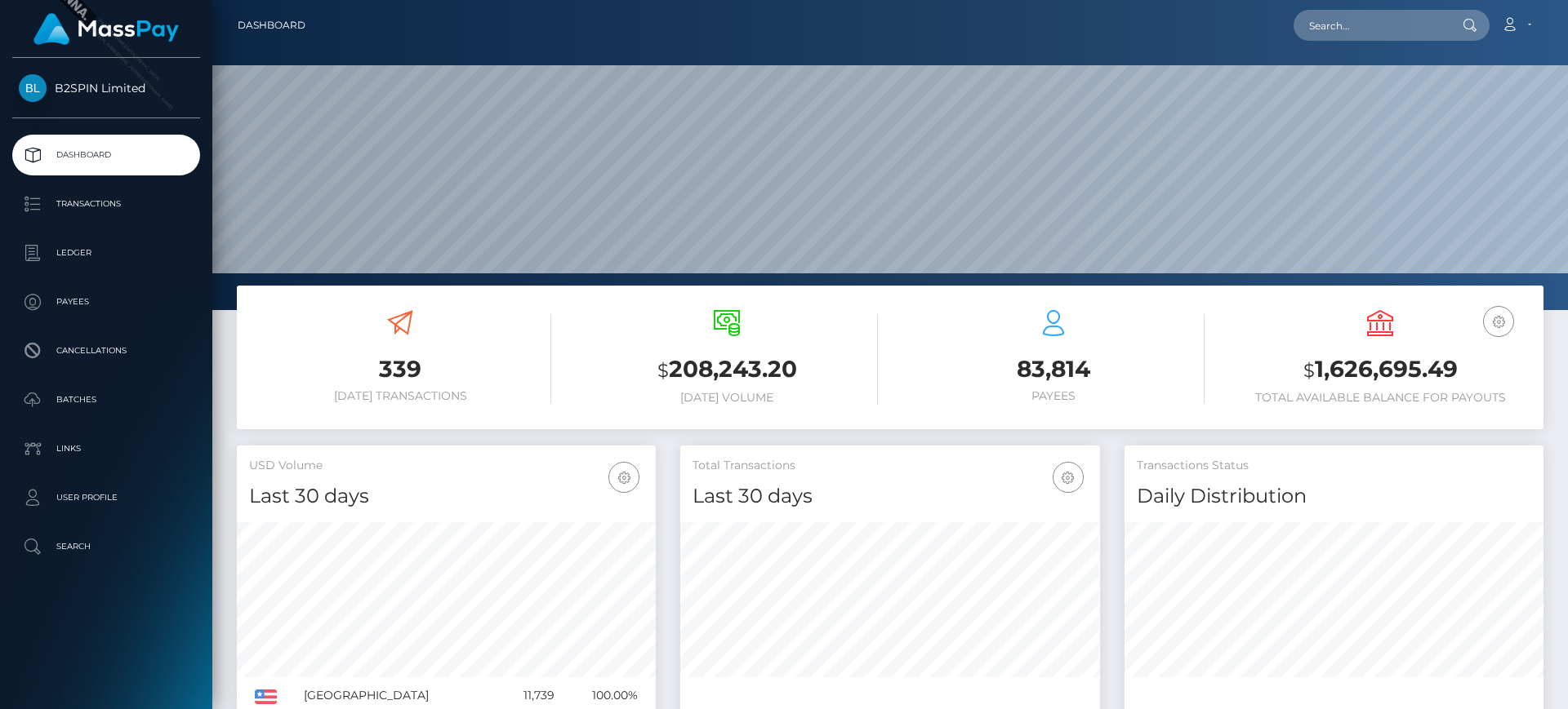
scroll to position [290, 420]
click at [1497, 328] on icon "button" at bounding box center [1498, 322] width 19 height 20
click at [1370, 330] on icon at bounding box center [1379, 323] width 26 height 26
click at [1374, 328] on icon at bounding box center [1379, 323] width 26 height 26
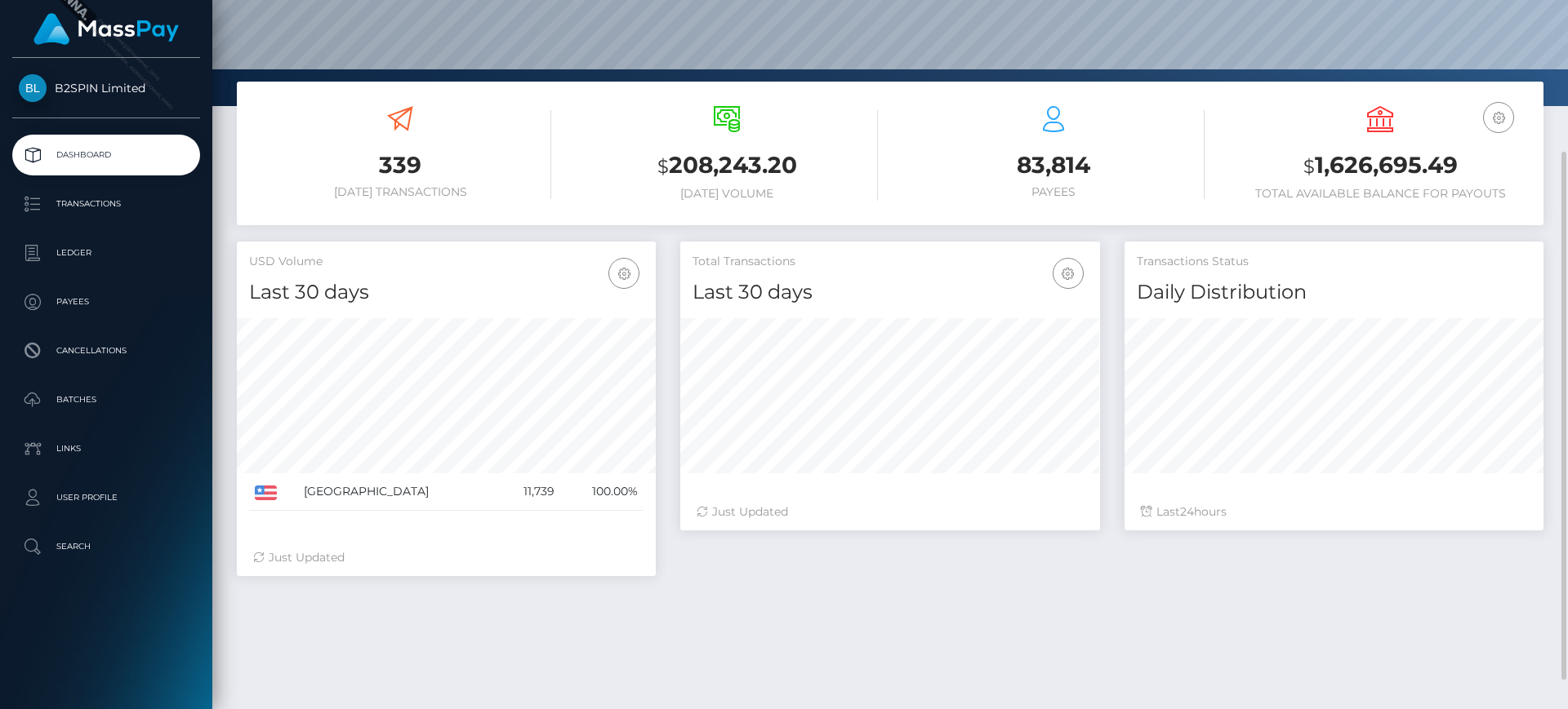
click at [1361, 156] on h3 "$ 1,626,695.49" at bounding box center [1380, 166] width 302 height 34
drag, startPoint x: 1321, startPoint y: 166, endPoint x: 1480, endPoint y: 168, distance: 159.0
click at [1480, 168] on h3 "$ 1,626,695.49" at bounding box center [1380, 166] width 302 height 34
copy h3 "1,626,695.49"
click at [1201, 173] on h3 "83,814" at bounding box center [1053, 165] width 302 height 32
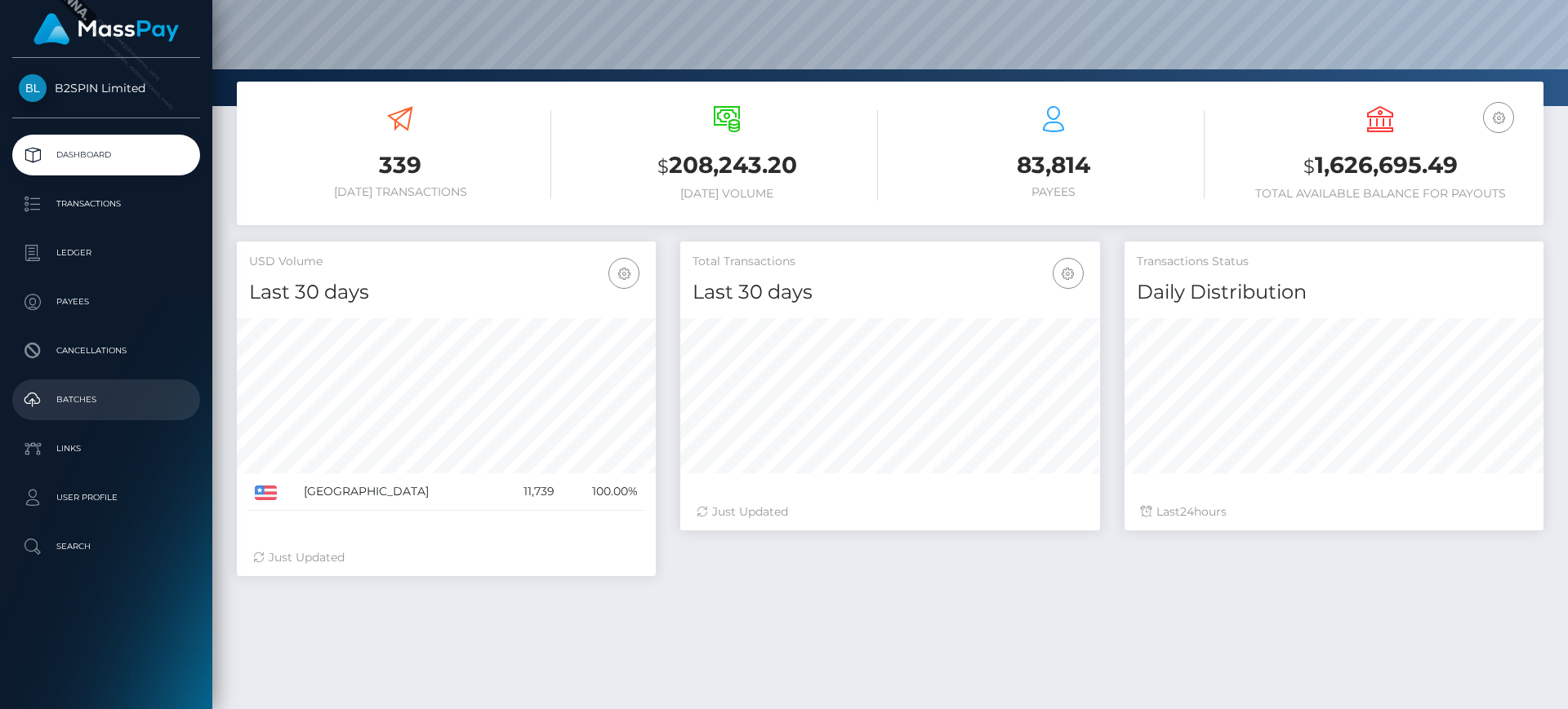
click at [111, 400] on p "Batches" at bounding box center [105, 399] width 174 height 24
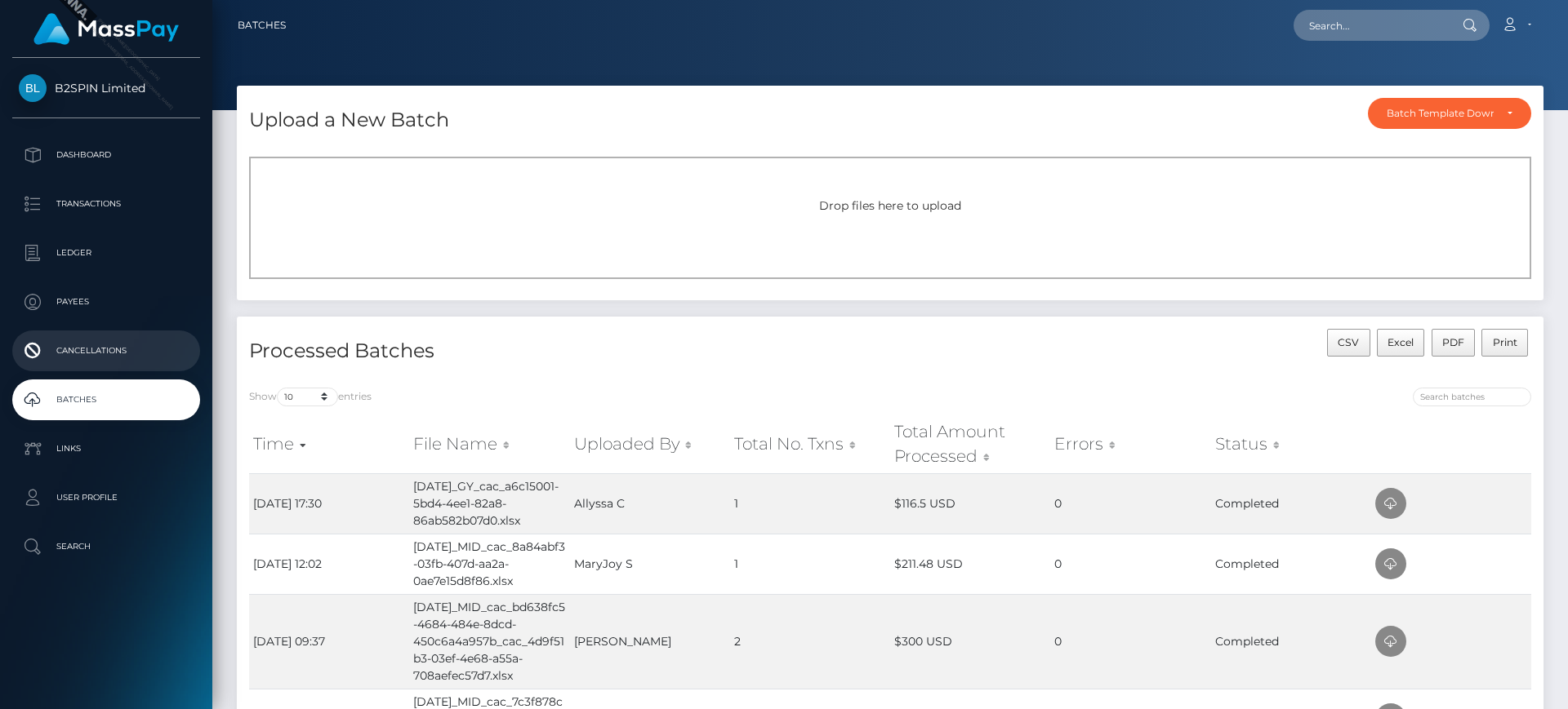
click at [108, 339] on p "Cancellations" at bounding box center [105, 350] width 174 height 24
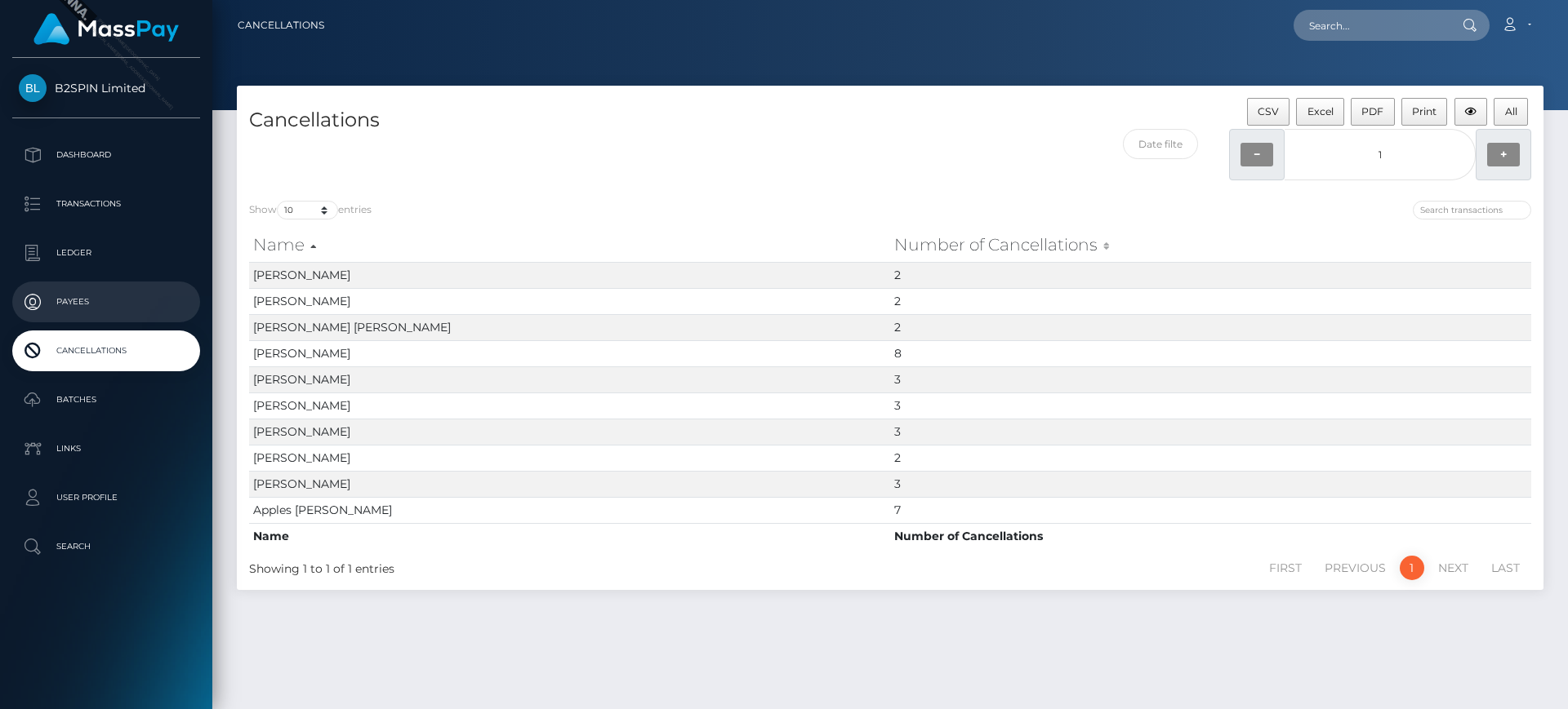
click at [171, 281] on link "Payees" at bounding box center [106, 301] width 188 height 40
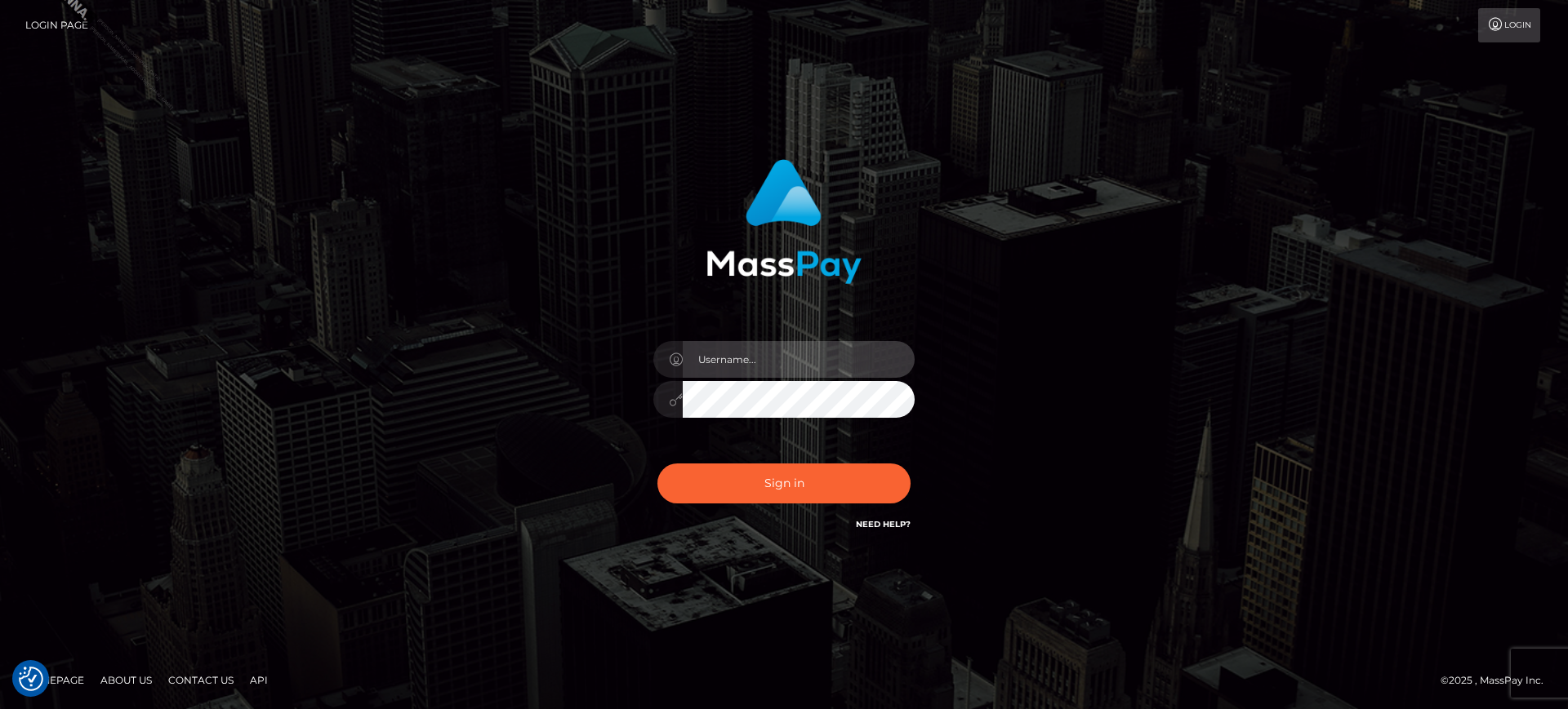
type input "marianne.B2S"
click at [1068, 276] on div "marianne.B2S Sign in" at bounding box center [784, 354] width 931 height 415
click at [765, 459] on div "Sign in Need Help?" at bounding box center [784, 490] width 286 height 72
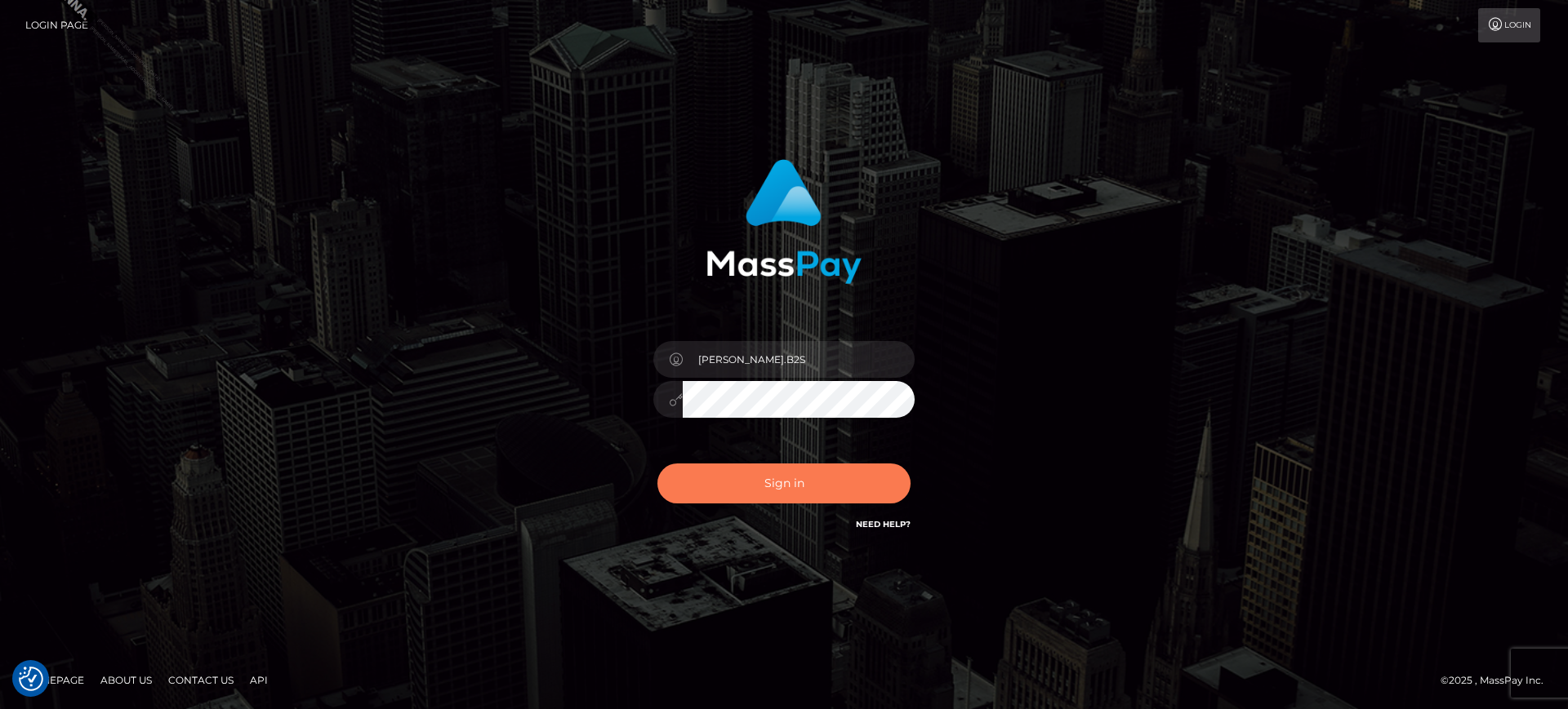
click at [763, 479] on button "Sign in" at bounding box center [784, 482] width 253 height 40
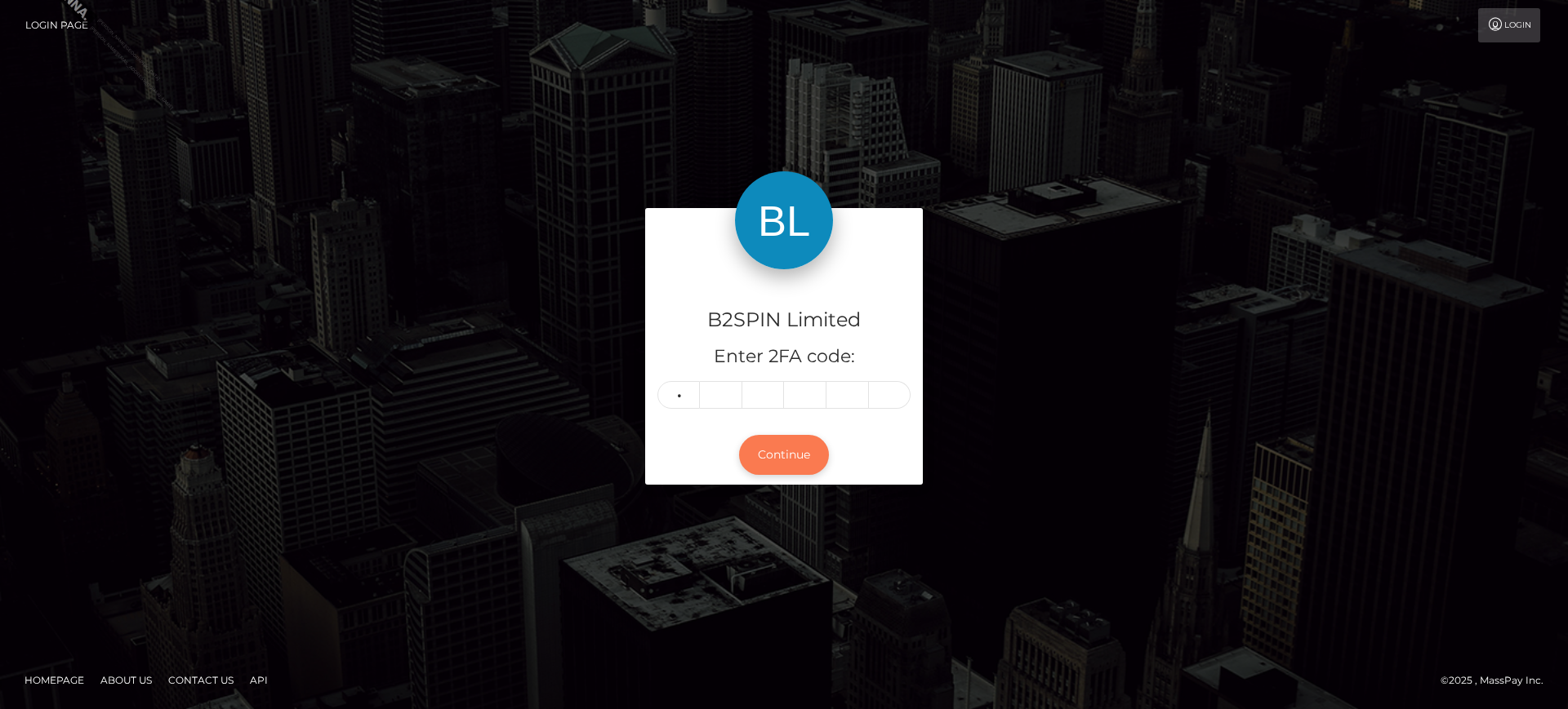
type input "1"
type input "5"
type input "7"
type input "0"
type input "4"
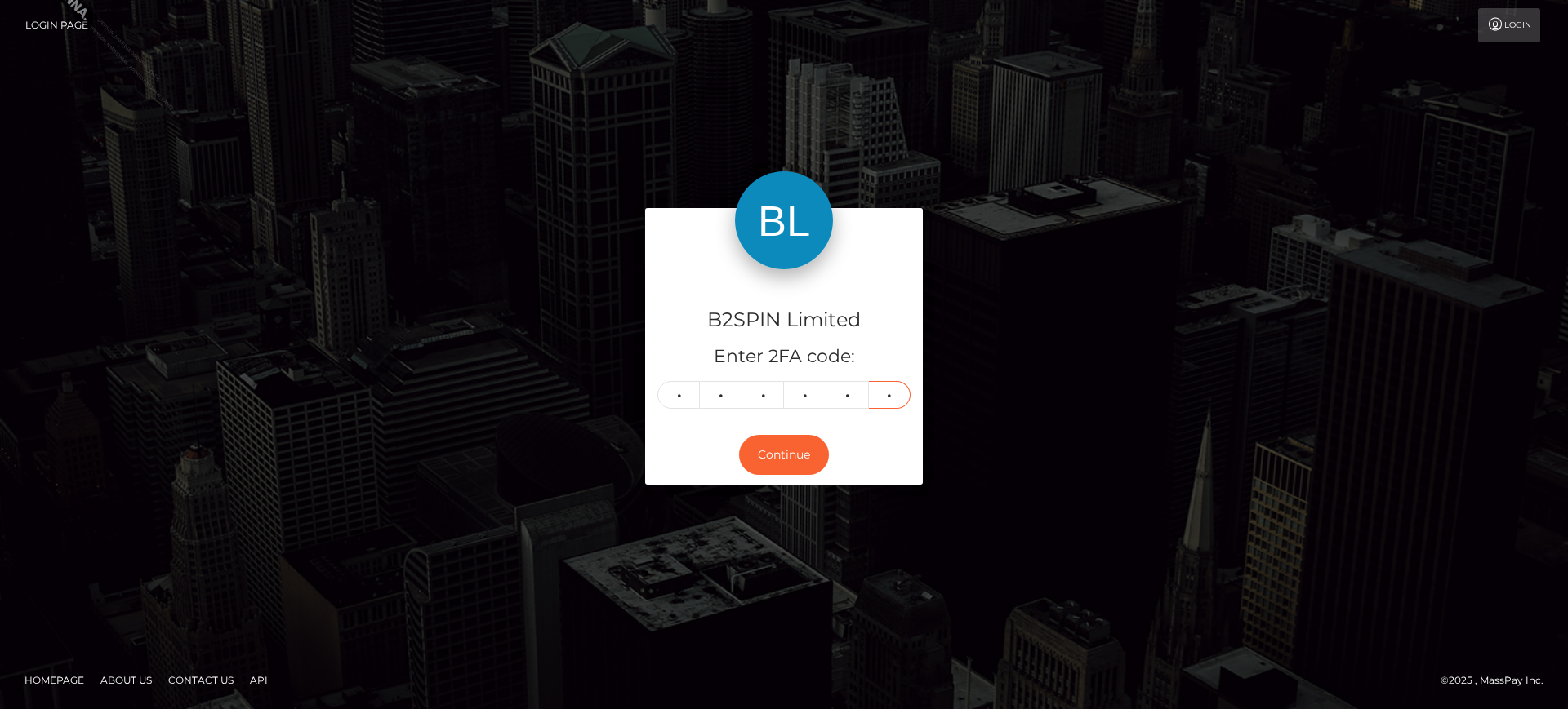
type input "9"
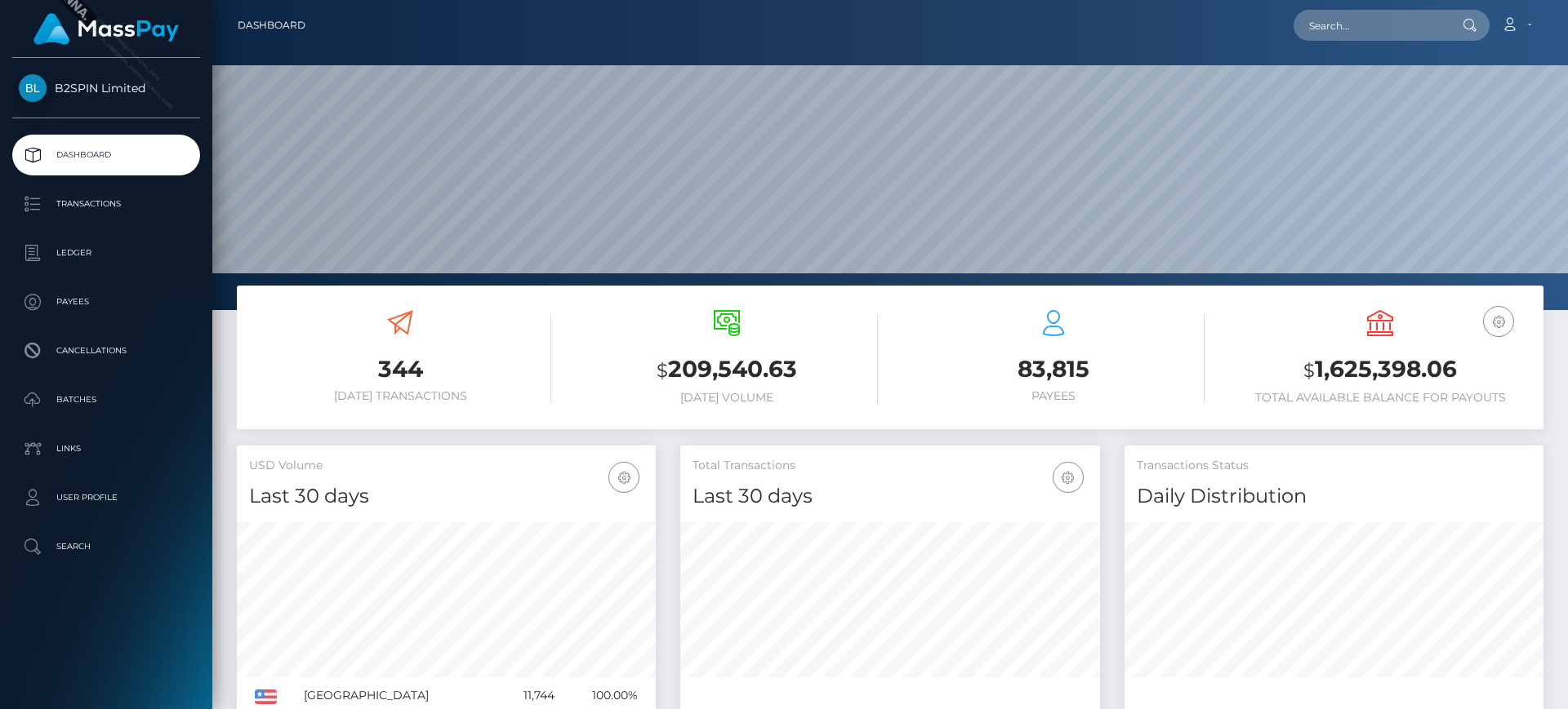
scroll to position [290, 420]
click at [98, 197] on p "Transactions" at bounding box center [105, 204] width 174 height 24
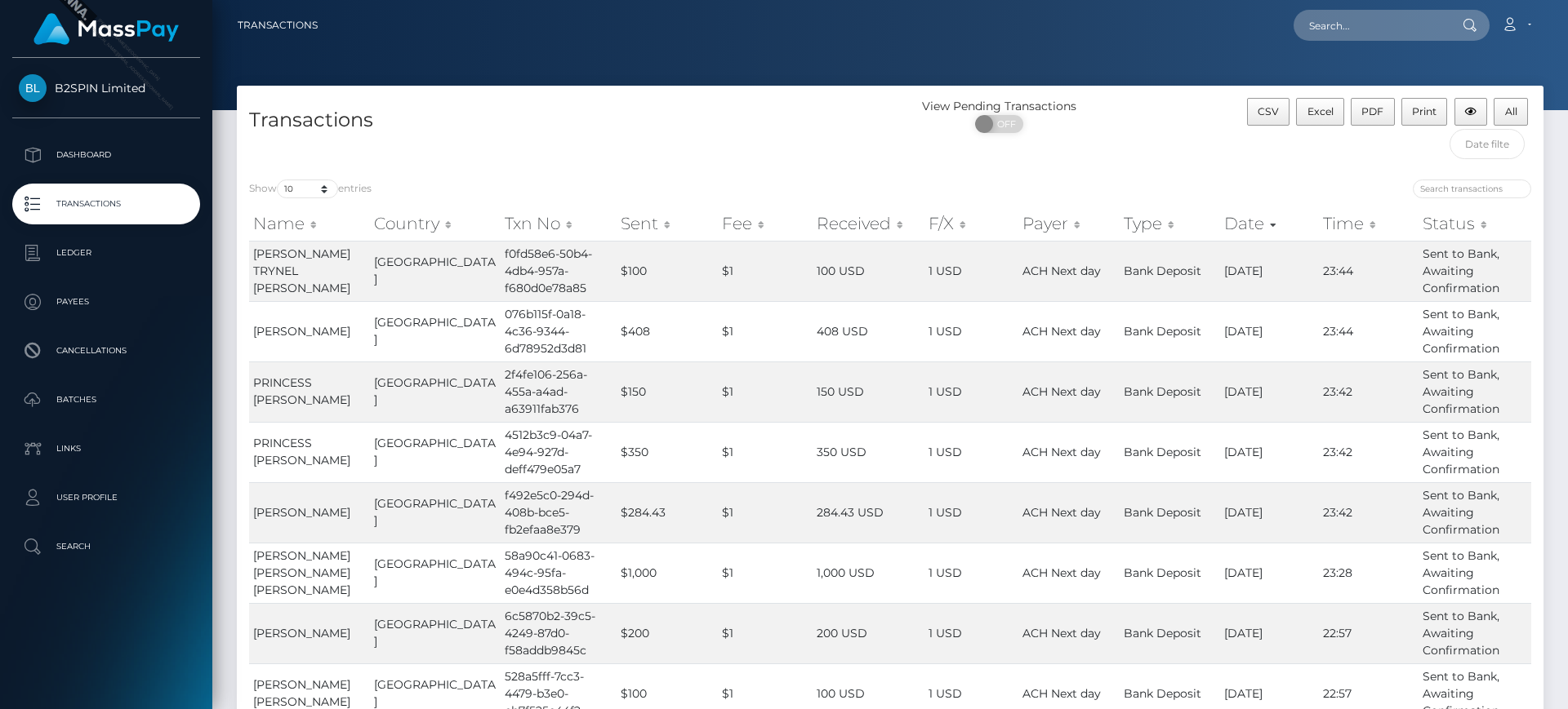
click at [1147, 141] on div "View Pending Transactions ON OFF" at bounding box center [1053, 119] width 327 height 43
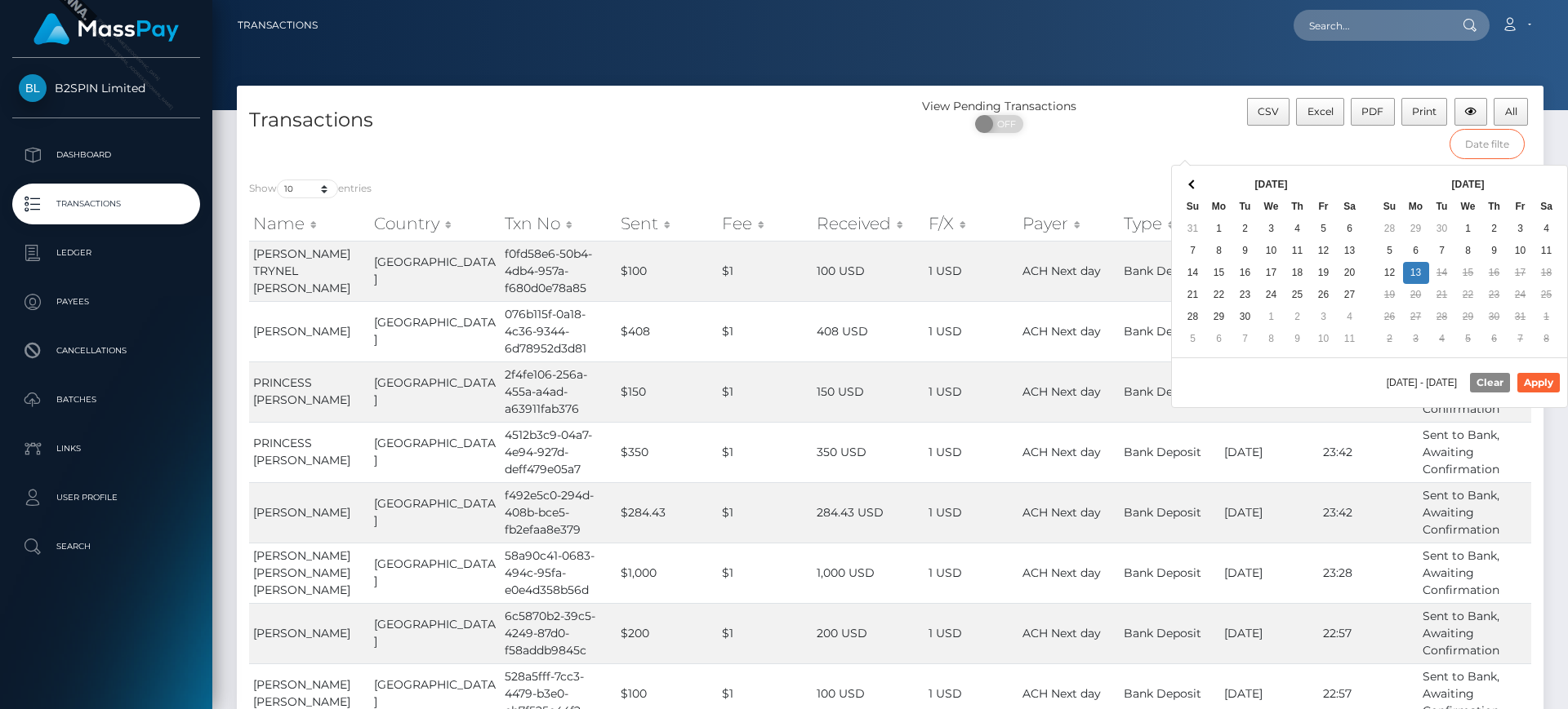
click at [1484, 147] on input "text" at bounding box center [1487, 144] width 76 height 30
click at [1196, 184] on span at bounding box center [1192, 184] width 9 height 9
click at [1195, 184] on span at bounding box center [1192, 184] width 9 height 9
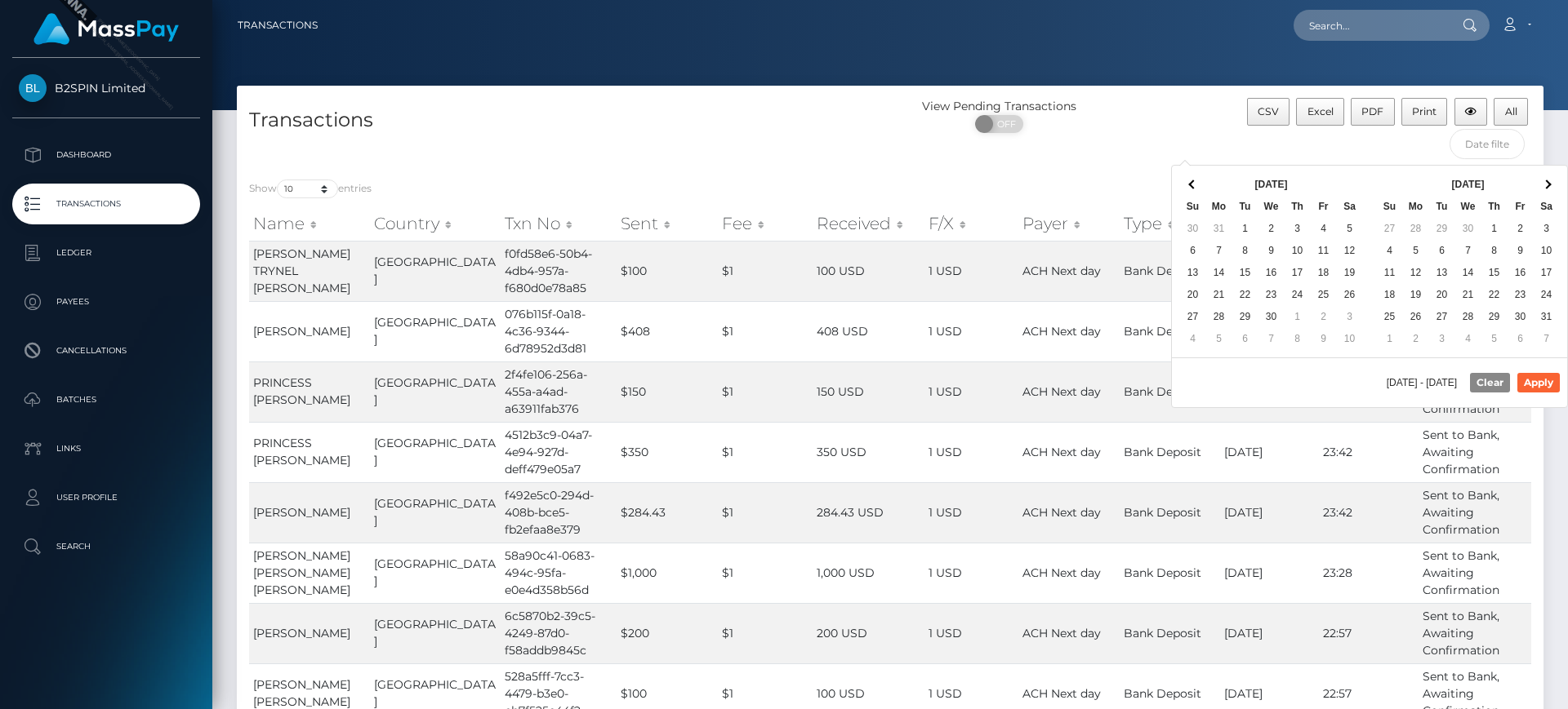
click at [1195, 184] on span at bounding box center [1192, 184] width 9 height 9
click at [1552, 180] on th at bounding box center [1546, 184] width 26 height 22
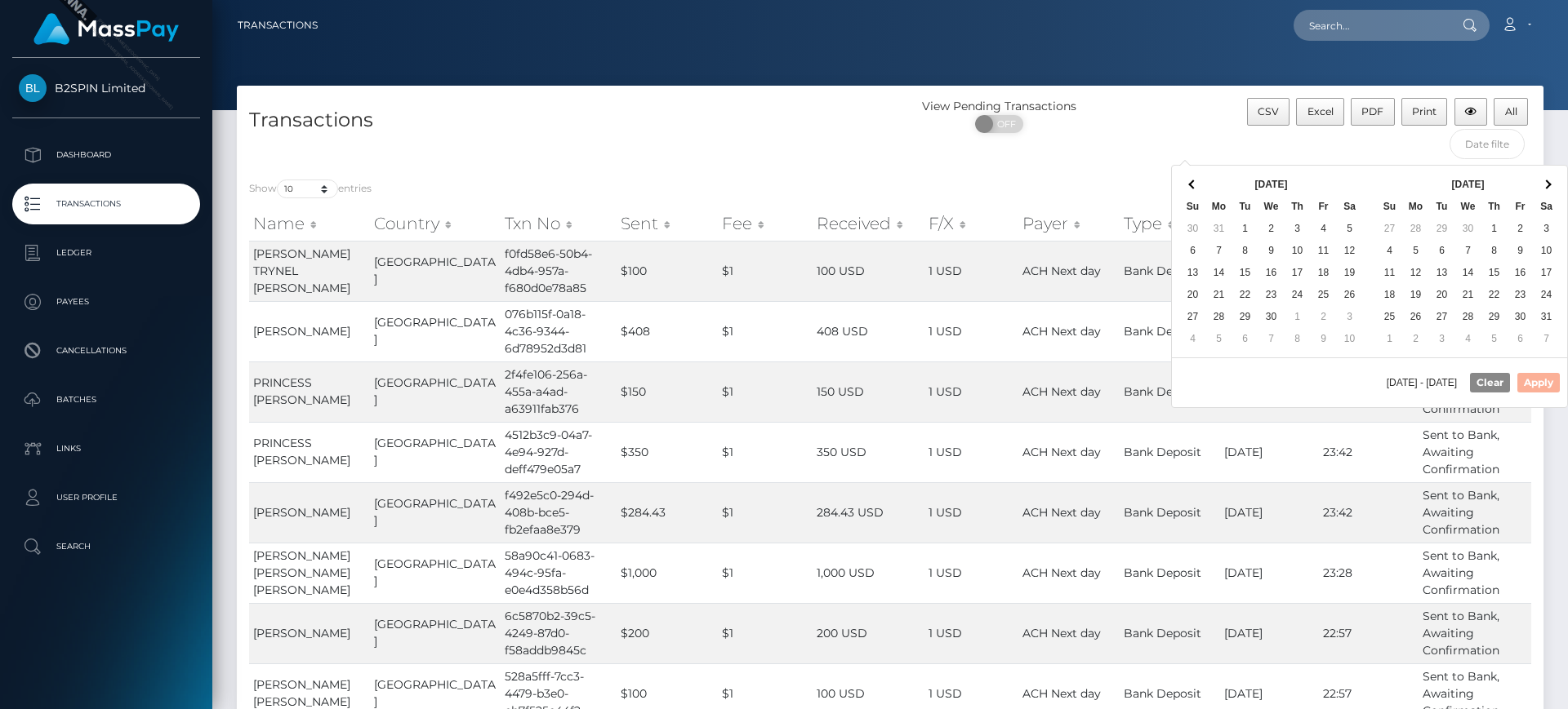
click at [1552, 180] on th at bounding box center [1546, 184] width 26 height 22
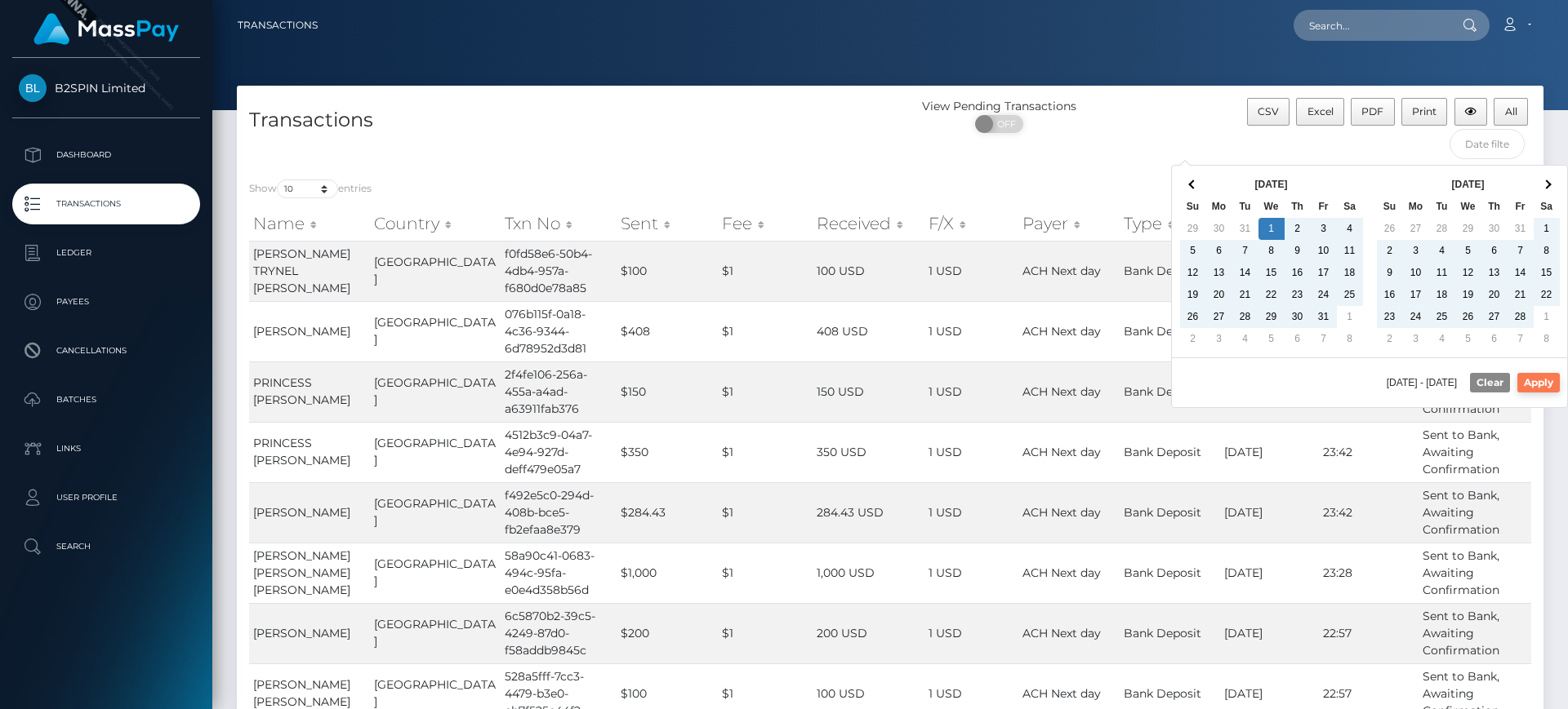
click at [1558, 376] on button "Apply" at bounding box center [1539, 382] width 42 height 19
type input "01/01/2025 - 10/13/2025"
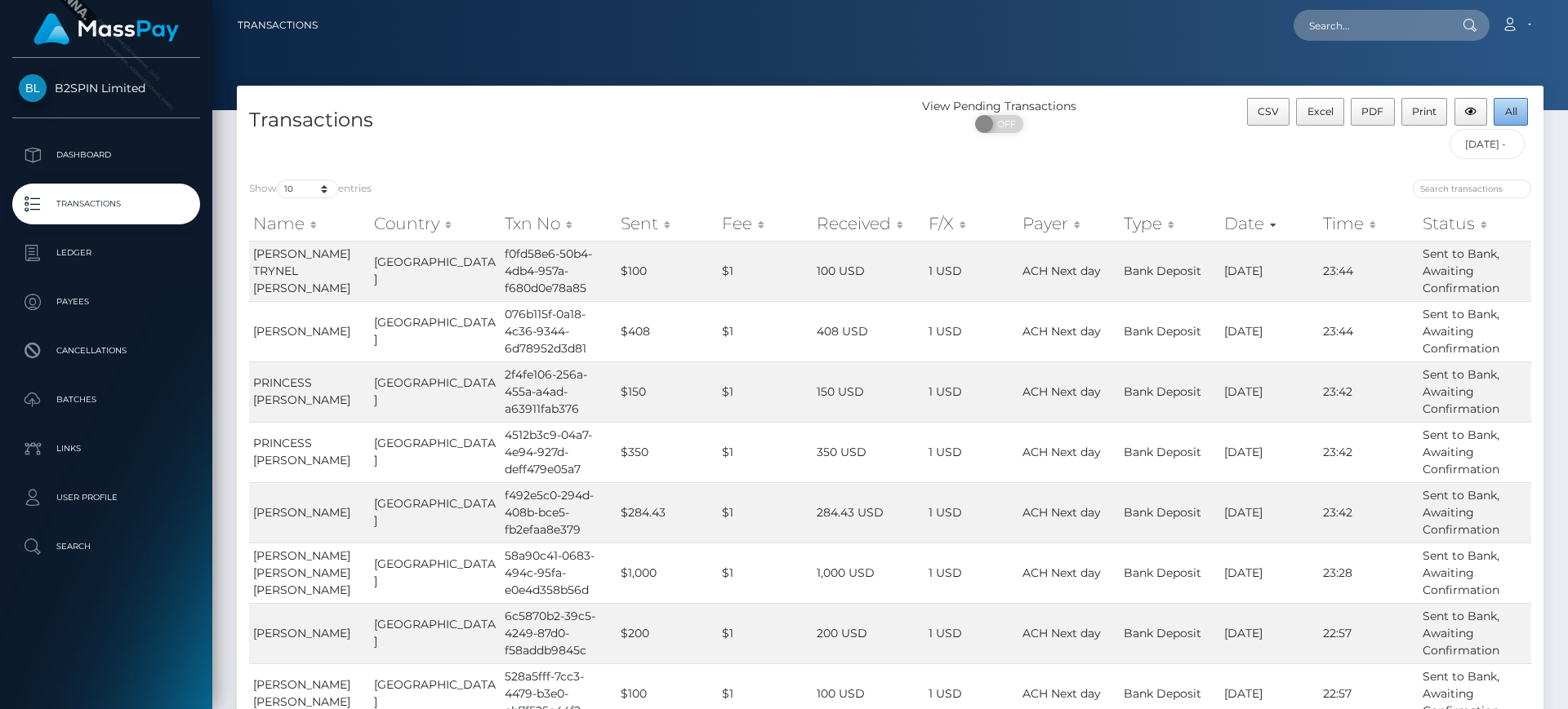
click at [1519, 106] on button "All" at bounding box center [1511, 111] width 35 height 28
drag, startPoint x: 810, startPoint y: 17, endPoint x: 65, endPoint y: 258, distance: 783.0
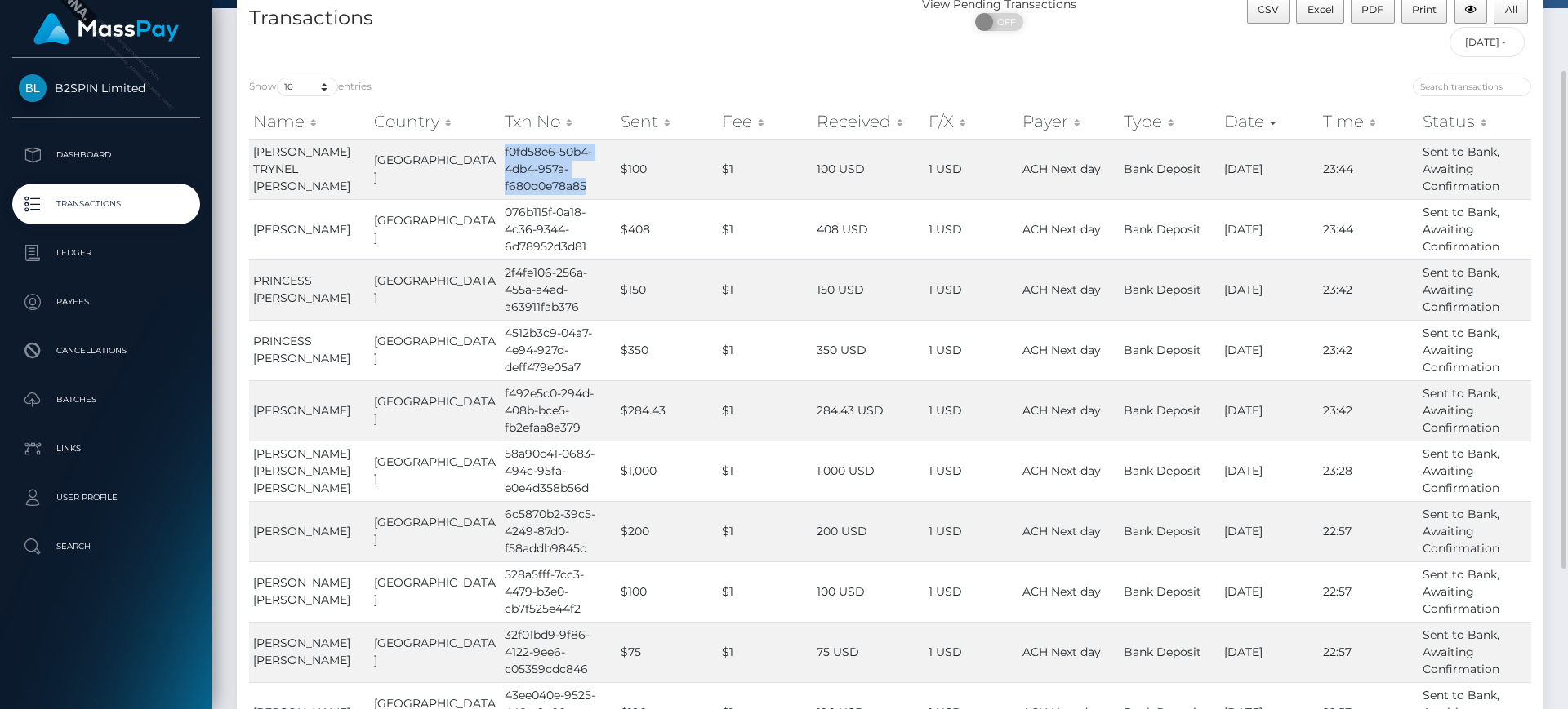
drag, startPoint x: 479, startPoint y: 154, endPoint x: 605, endPoint y: 136, distance: 127.3
click at [591, 184] on td "f0fd58e6-50b4-4db4-957a-f680d0e78a85" at bounding box center [559, 169] width 116 height 61
copy td "f0fd58e6-50b4-4db4-957a-f680d0e78a85"
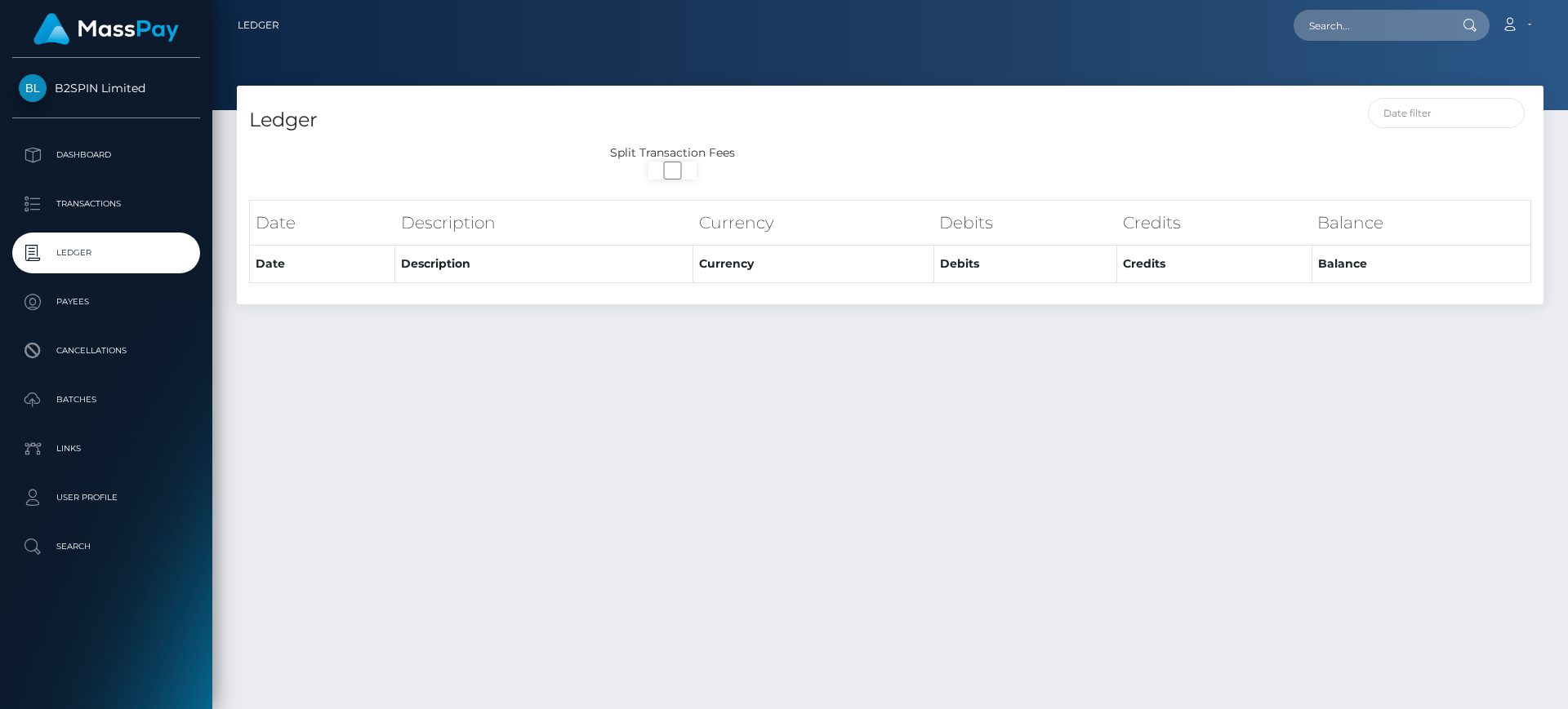
select select
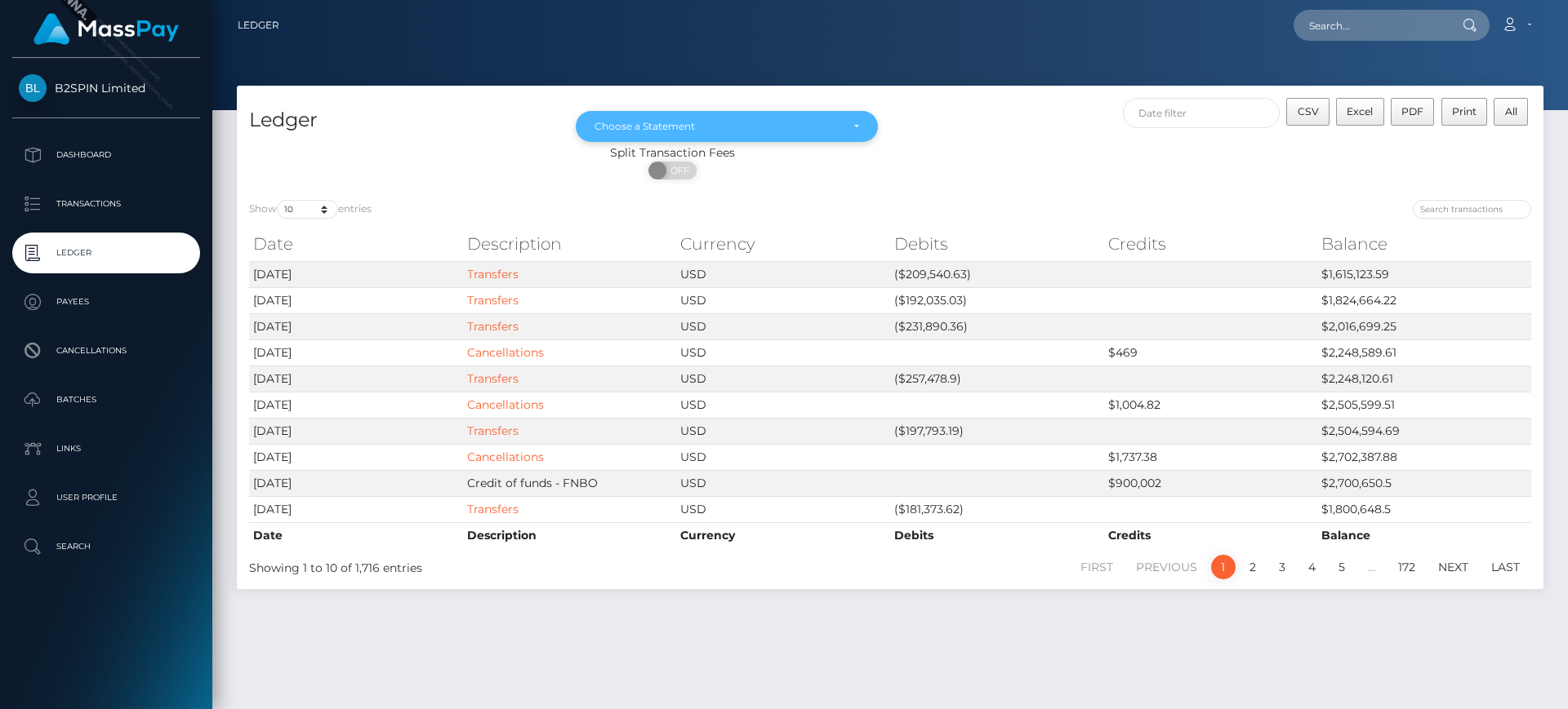
click at [813, 120] on div "Choose a Statement" at bounding box center [718, 126] width 246 height 13
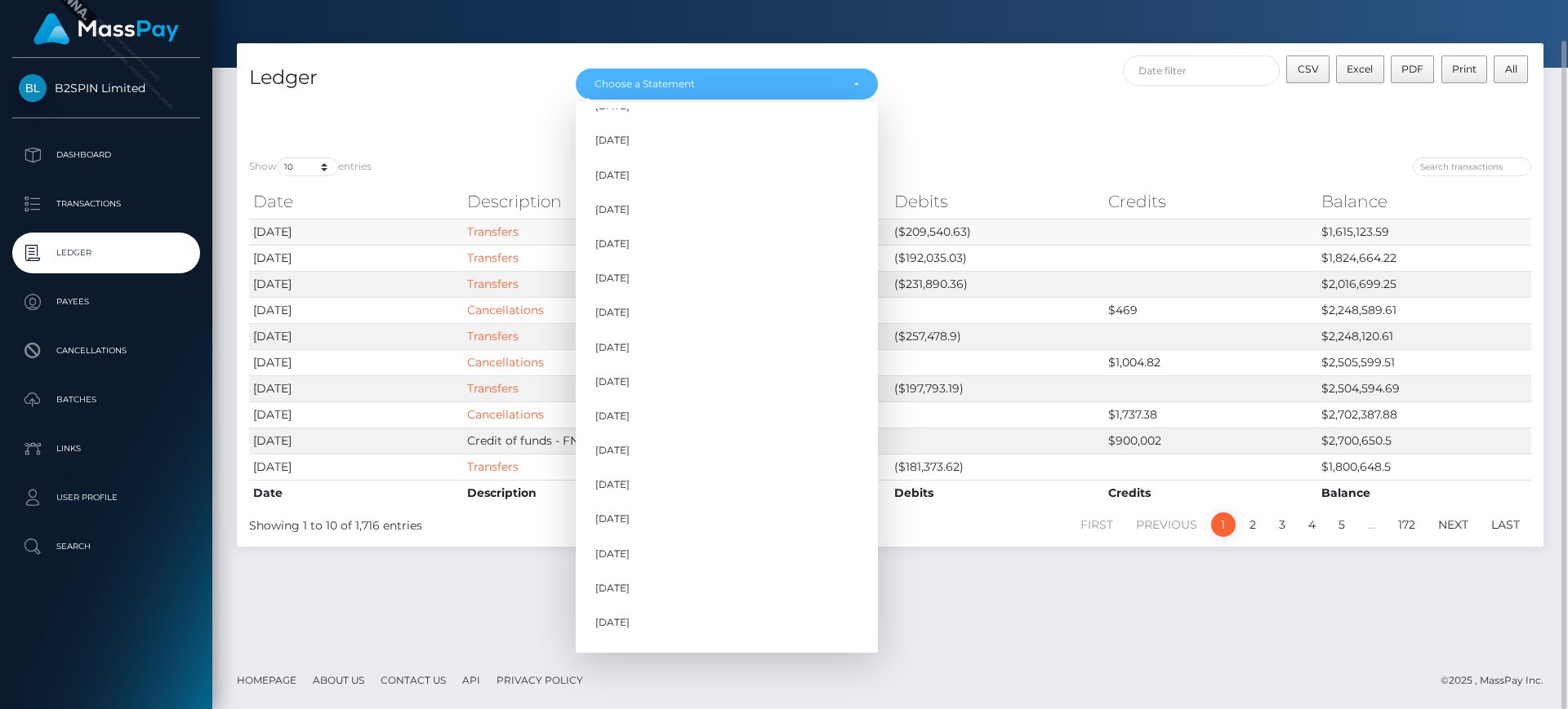
scroll to position [510, 0]
click at [1049, 134] on div "ON OFF" at bounding box center [672, 131] width 871 height 26
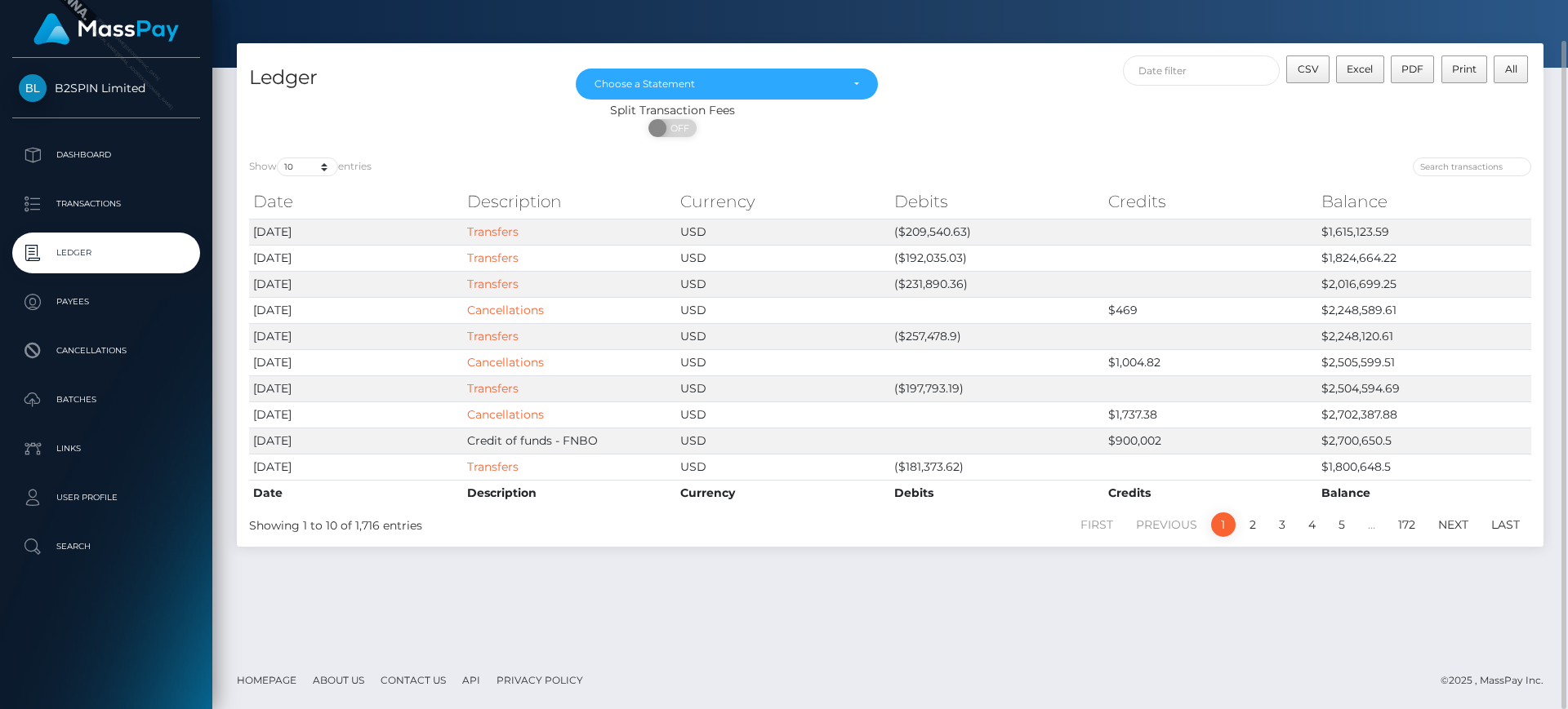
click at [279, 161] on label "Show 10 25 50 100 250 entries" at bounding box center [310, 167] width 122 height 19
click at [279, 161] on select "10 25 50 100 250" at bounding box center [308, 167] width 62 height 19
drag, startPoint x: 296, startPoint y: 165, endPoint x: 302, endPoint y: 173, distance: 10.0
click at [296, 165] on select "10 25 50 100 250" at bounding box center [308, 167] width 62 height 19
click at [278, 157] on select "10 25 50 100 250" at bounding box center [308, 167] width 62 height 19
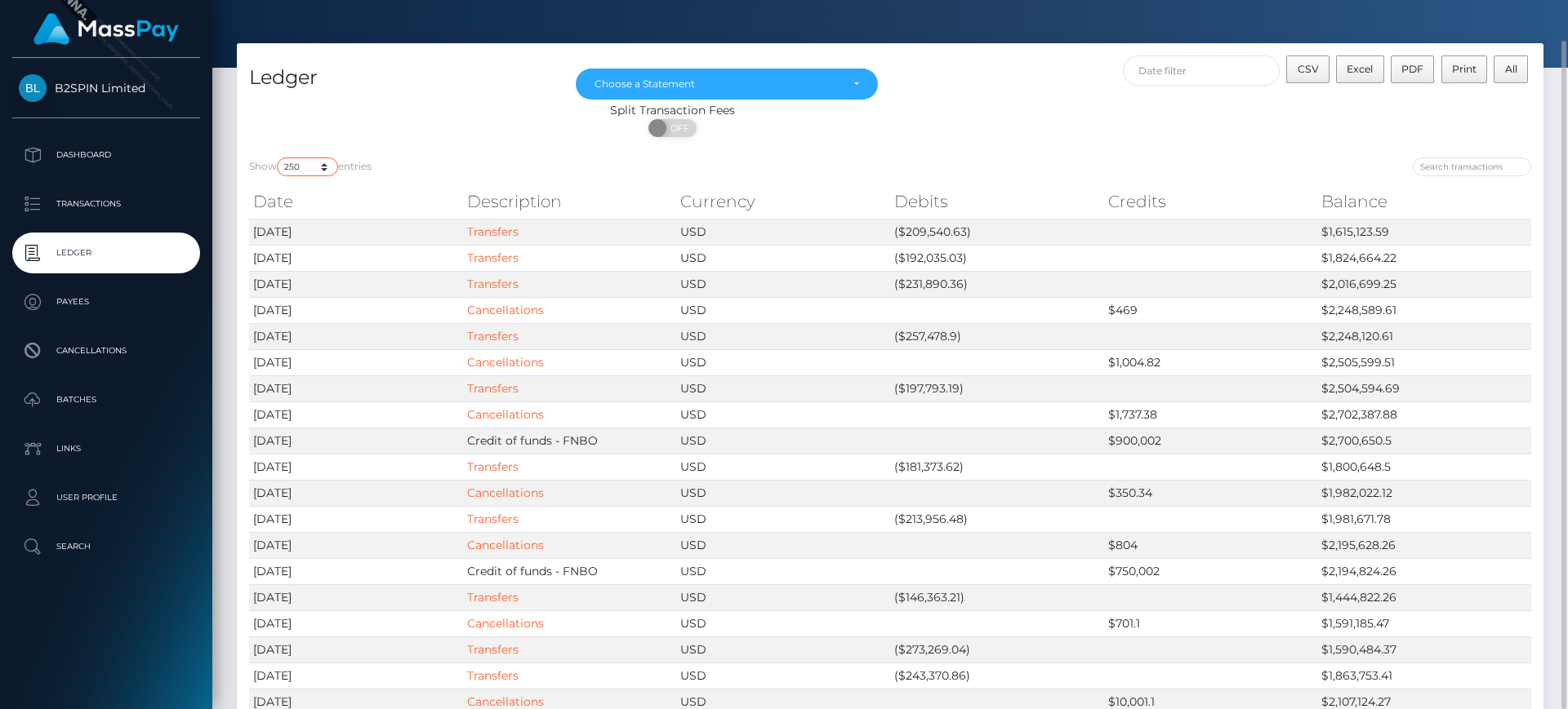
click at [329, 167] on select "10 25 50 100 250" at bounding box center [308, 167] width 62 height 19
select select "25"
click at [278, 157] on select "10 25 50 100 250" at bounding box center [308, 167] width 62 height 19
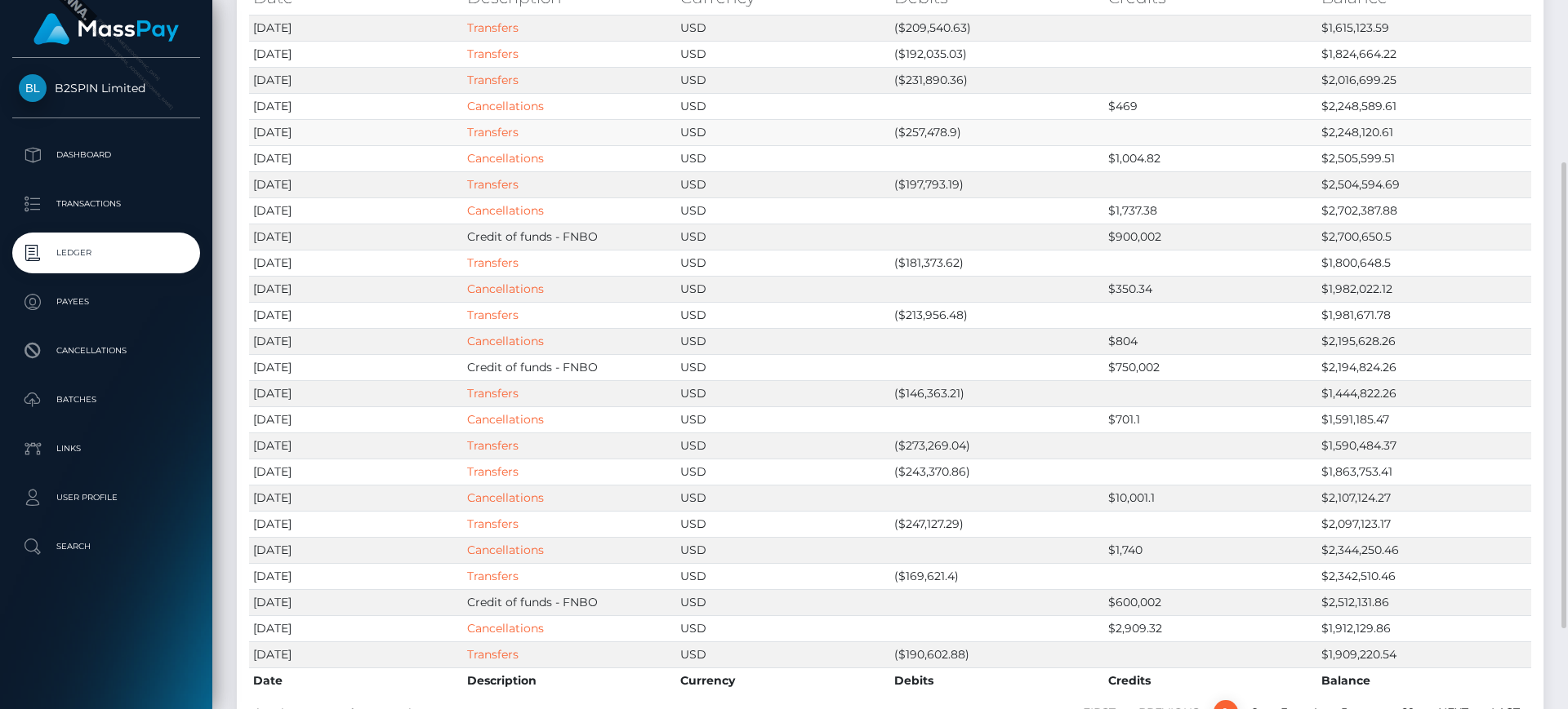
scroll to position [0, 0]
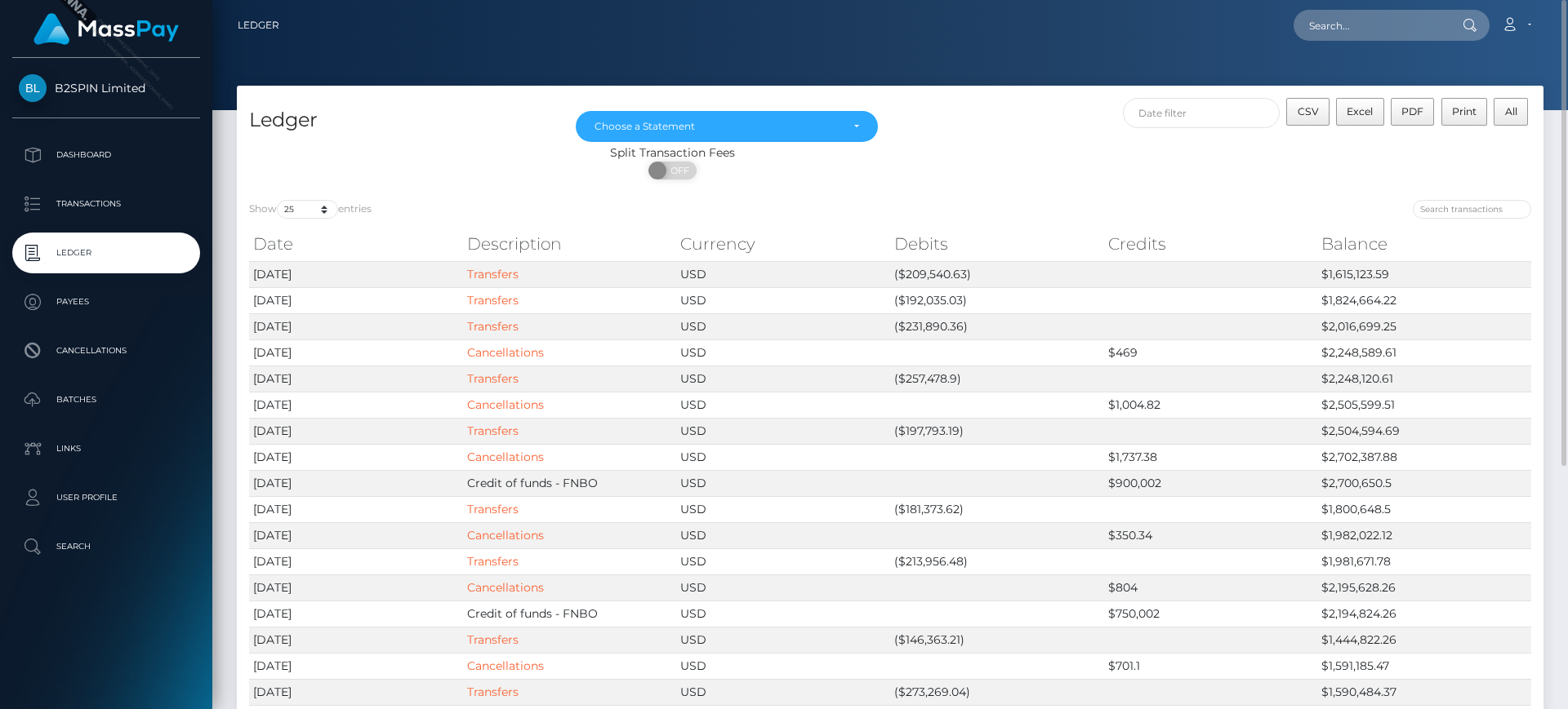
click at [1067, 184] on div "ON OFF" at bounding box center [672, 174] width 871 height 26
click at [1316, 115] on span "CSV" at bounding box center [1308, 111] width 21 height 13
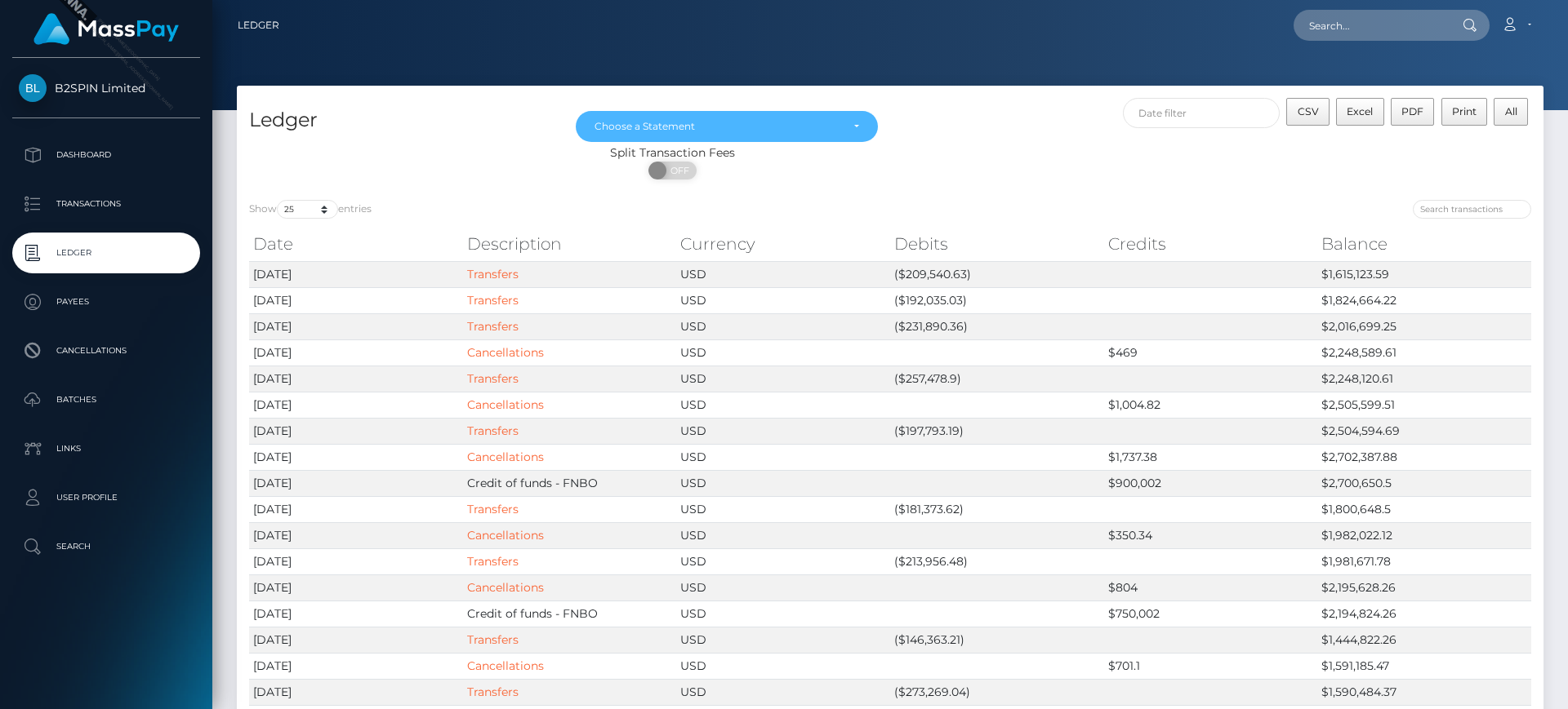
drag, startPoint x: 759, startPoint y: 119, endPoint x: 763, endPoint y: 157, distance: 38.2
click at [759, 120] on div "Choose a Statement" at bounding box center [718, 126] width 246 height 13
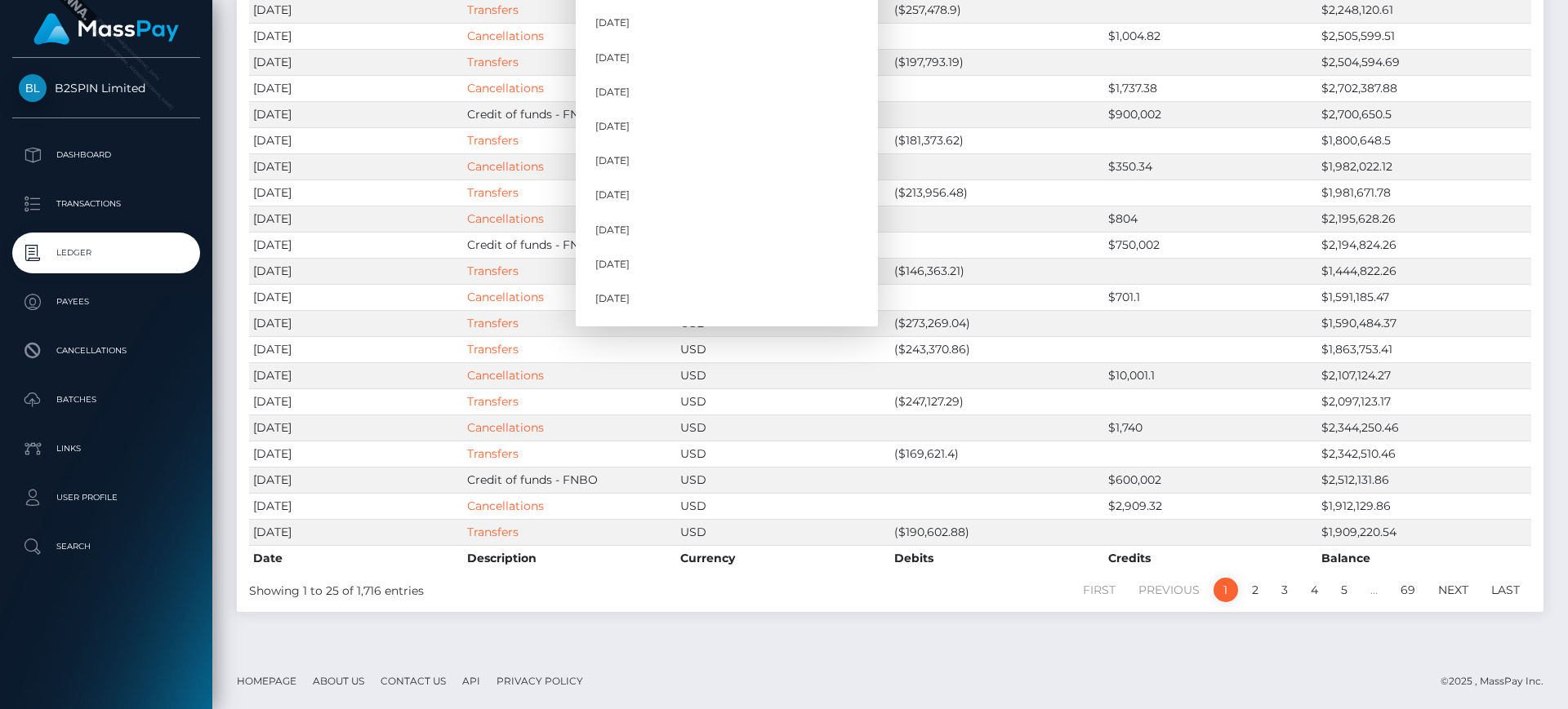
scroll to position [530, 0]
click at [715, 313] on link "Oct 2025" at bounding box center [726, 305] width 302 height 30
select select "Oct 2025"
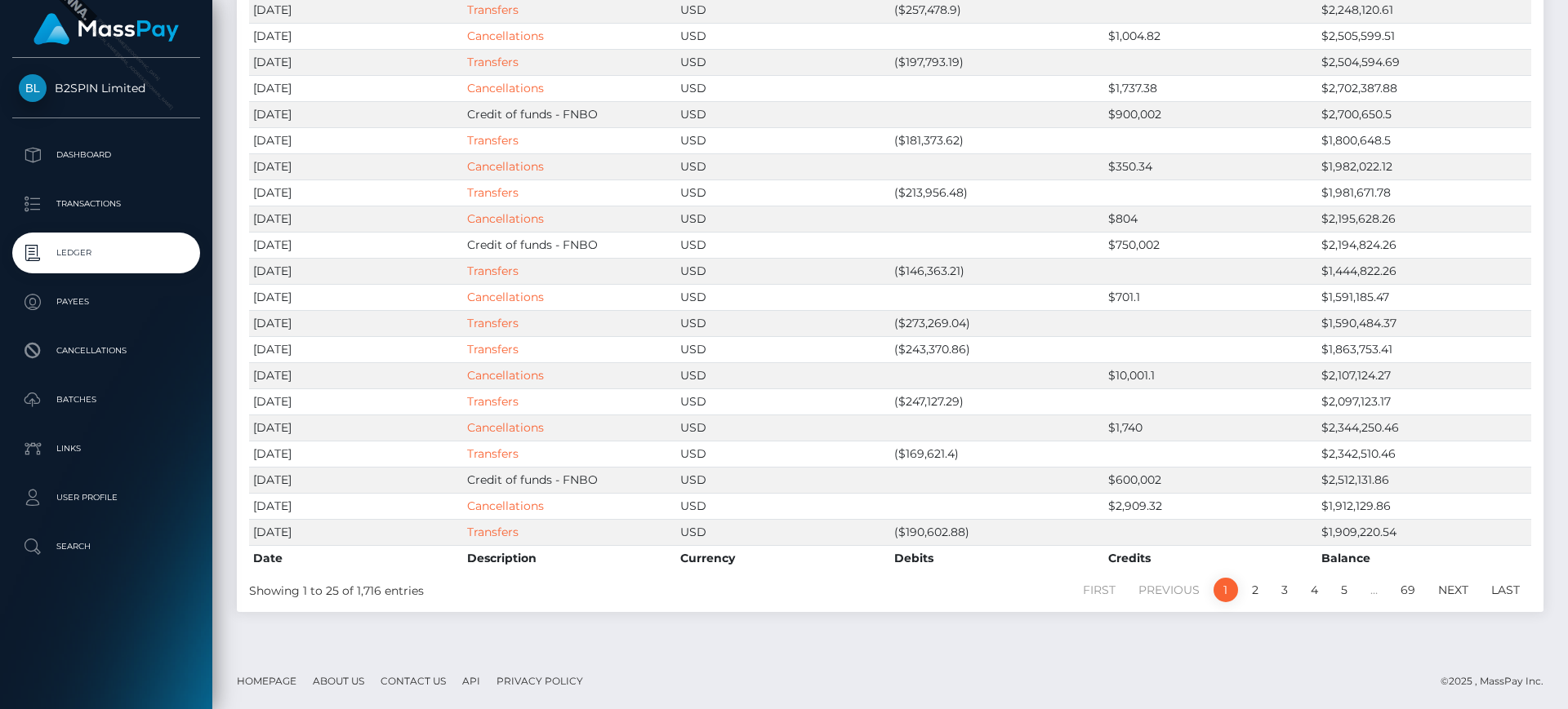
scroll to position [0, 0]
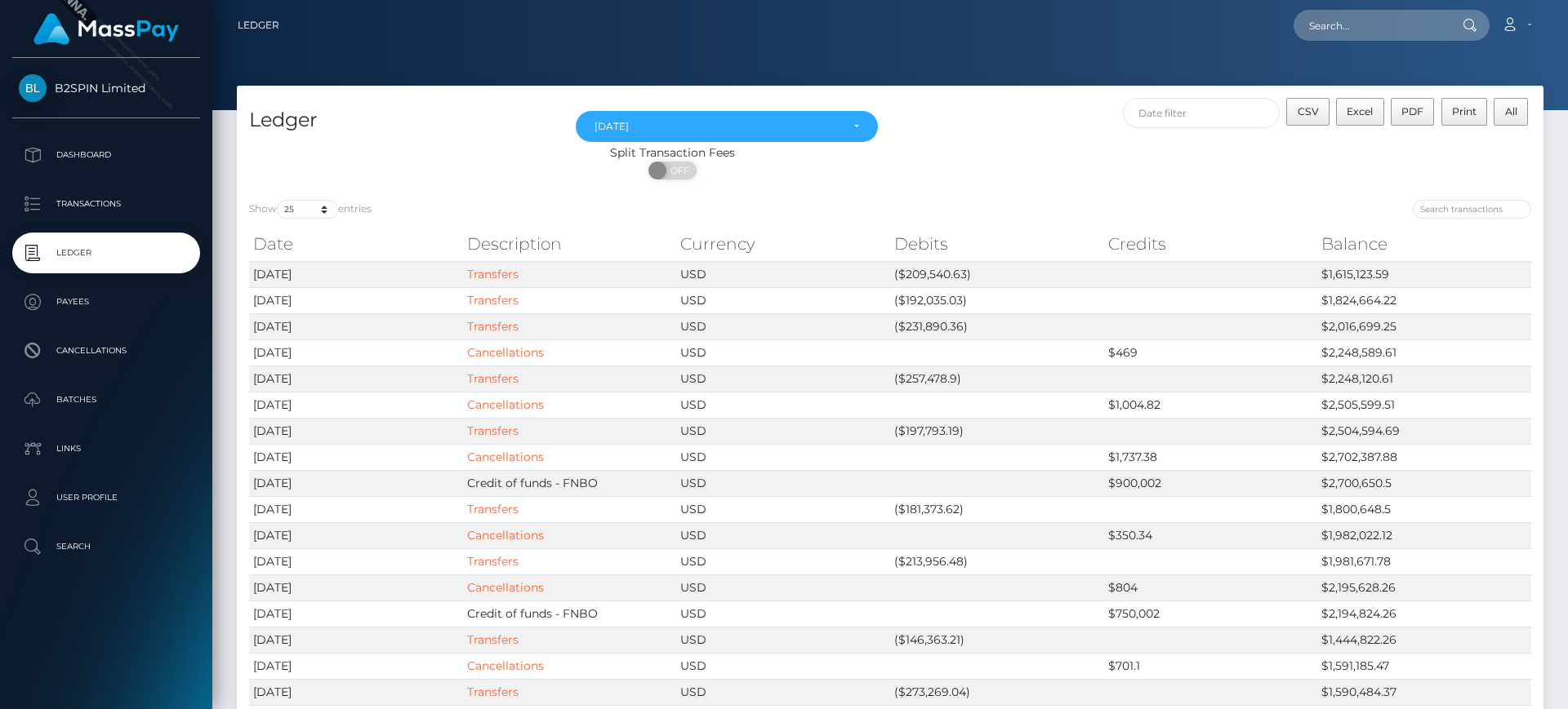
click at [882, 106] on div "Apr 2023 May 2023 Jun 2023 Jul 2023 Aug 2023 Sep 2023 Oct 2023 Nov 2023 Dec 202…" at bounding box center [727, 120] width 327 height 46
click at [880, 71] on div at bounding box center [890, 55] width 1356 height 110
click at [511, 277] on link "Transfers" at bounding box center [492, 274] width 51 height 14
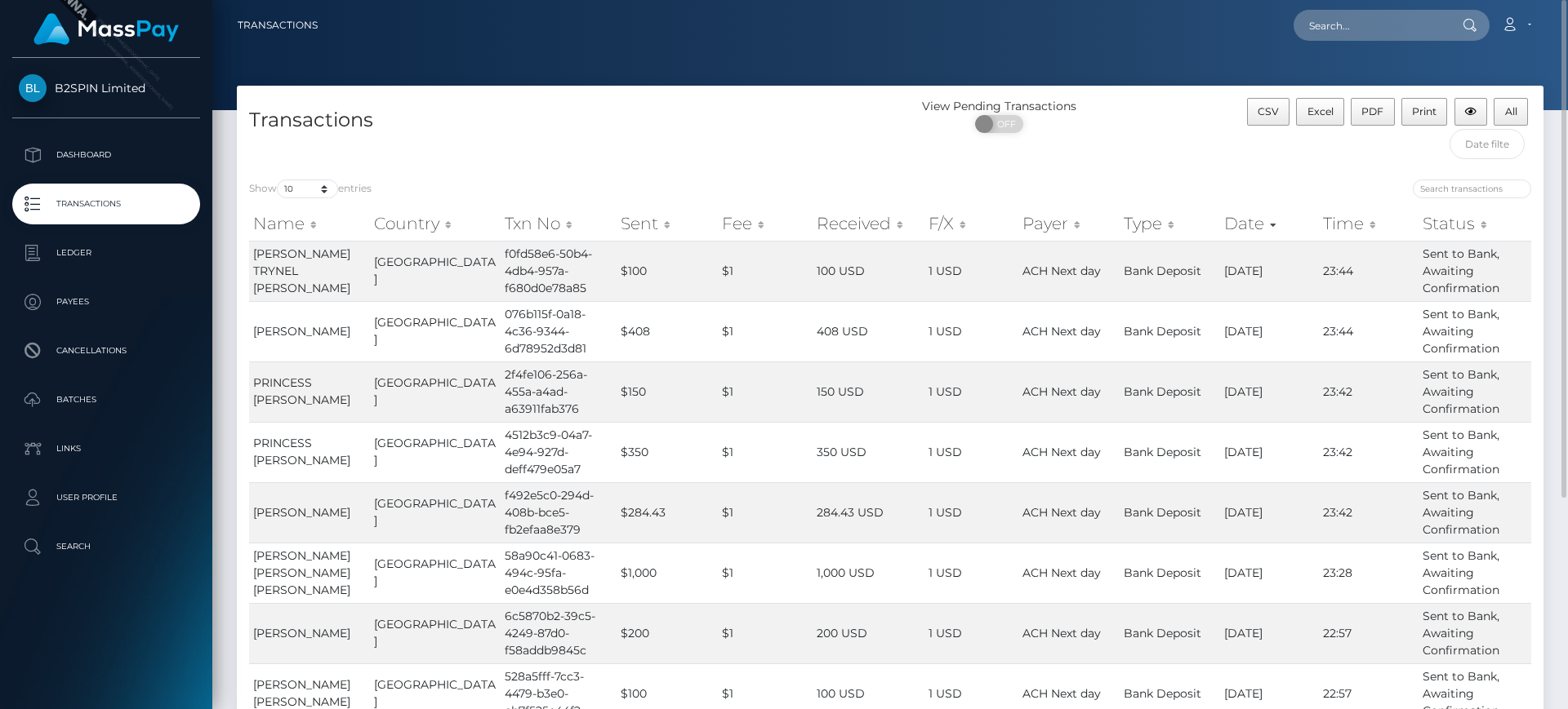
click at [736, 116] on h4 "Transactions" at bounding box center [564, 120] width 629 height 29
